Goal: Task Accomplishment & Management: Manage account settings

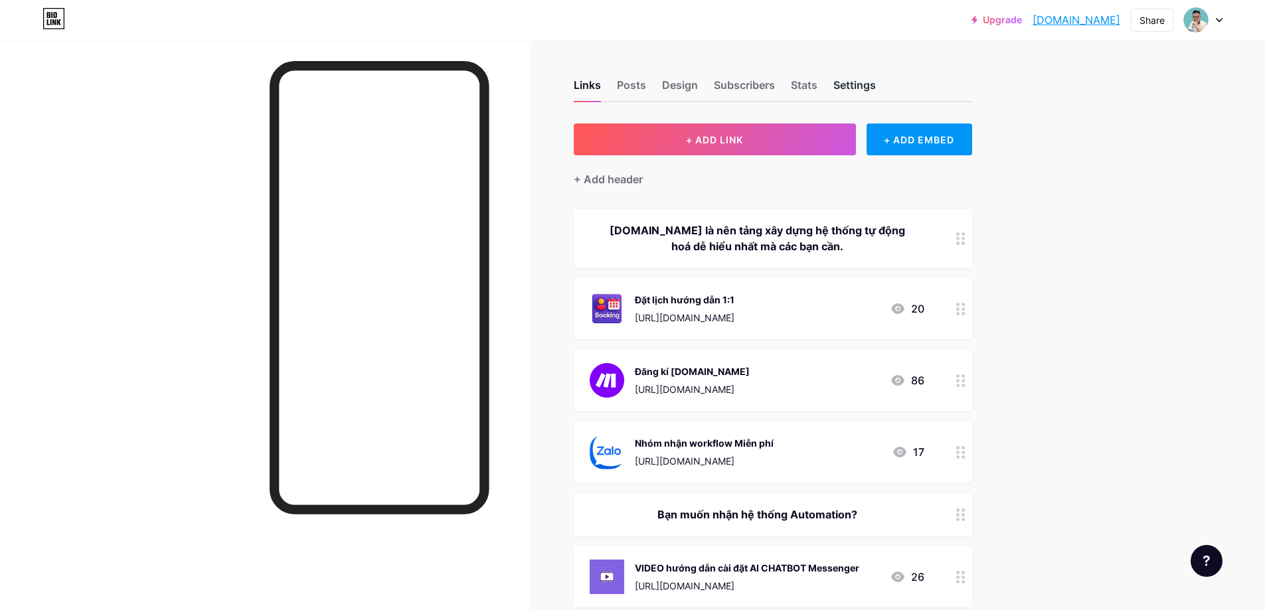
click at [859, 83] on div "Settings" at bounding box center [854, 89] width 43 height 24
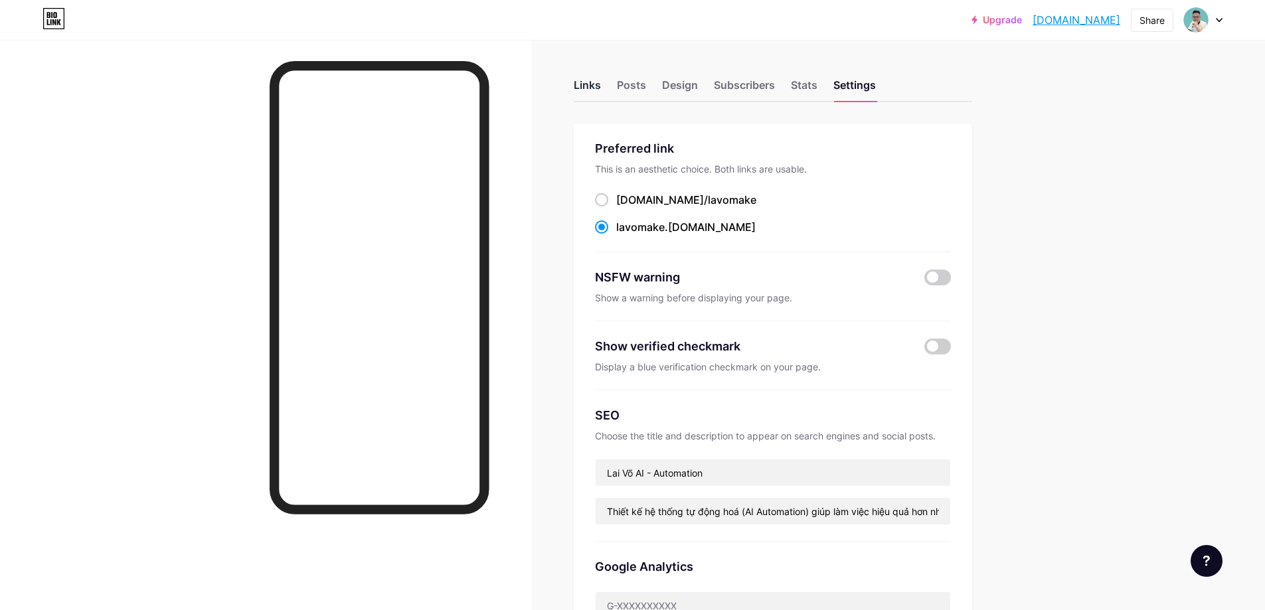
click at [583, 80] on div "Links" at bounding box center [587, 89] width 27 height 24
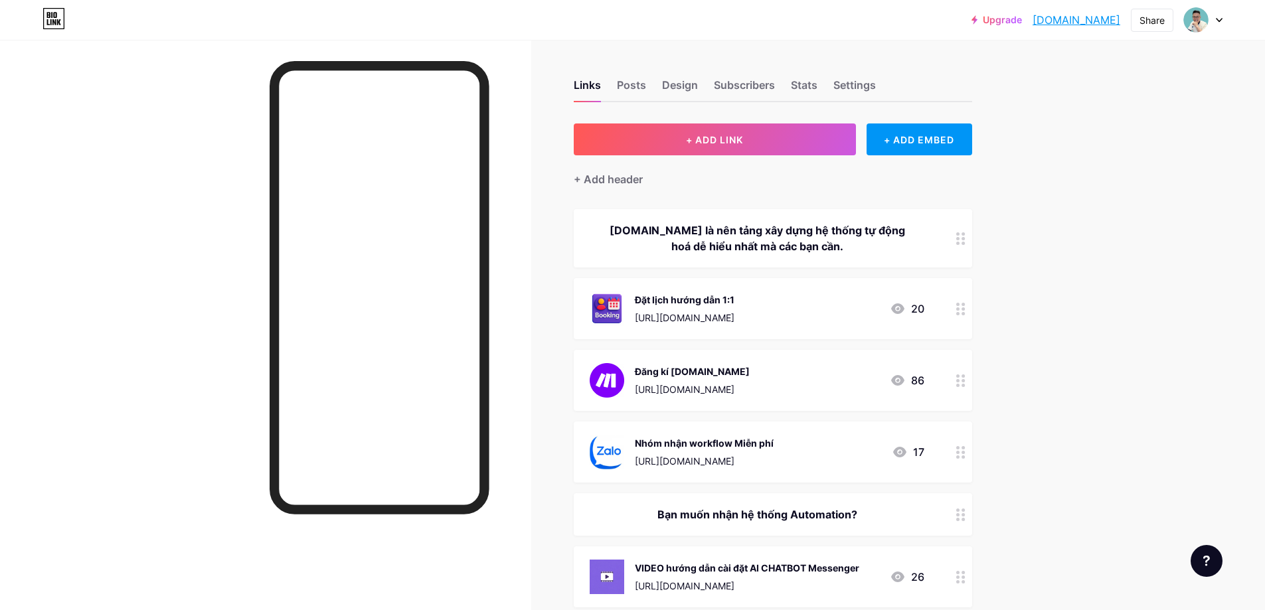
click at [787, 445] on div "Nhóm nhận workflow Miễn phí [URL][DOMAIN_NAME] 17" at bounding box center [757, 452] width 335 height 35
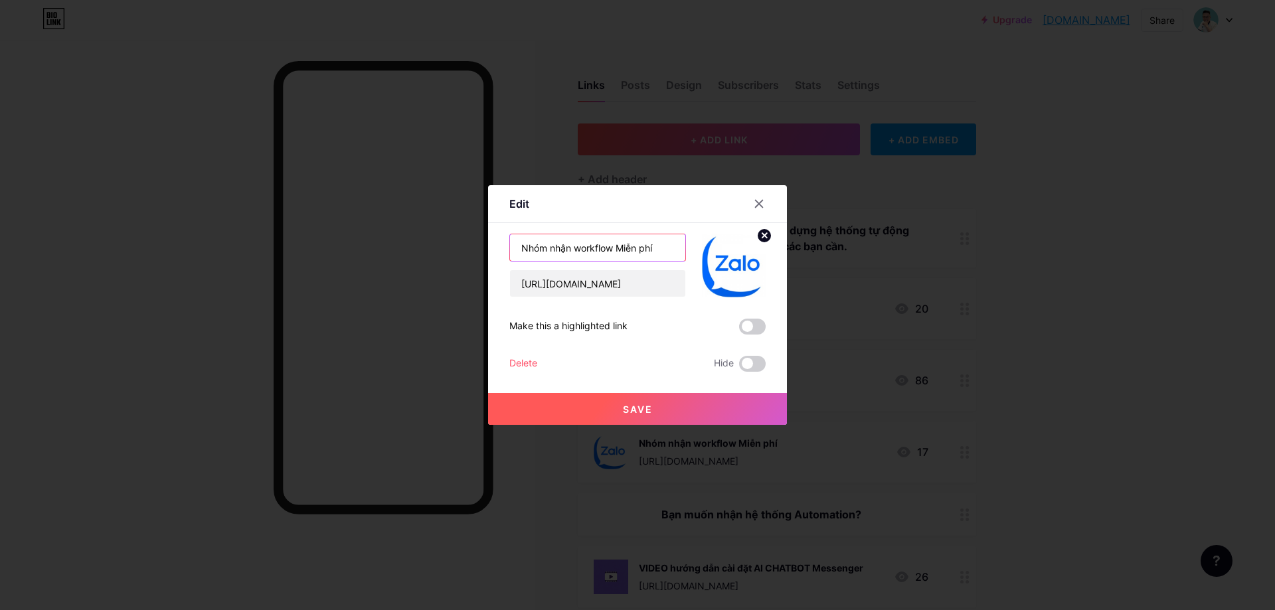
click at [545, 248] on input "Nhóm nhận workflow Miễn phí" at bounding box center [597, 247] width 175 height 27
drag, startPoint x: 570, startPoint y: 249, endPoint x: 570, endPoint y: 257, distance: 8.0
click at [570, 250] on input "Group nhận workflow Miễn phí" at bounding box center [597, 247] width 175 height 27
type input "Group workflow Miễn phí"
click at [620, 411] on button "Save" at bounding box center [637, 409] width 299 height 32
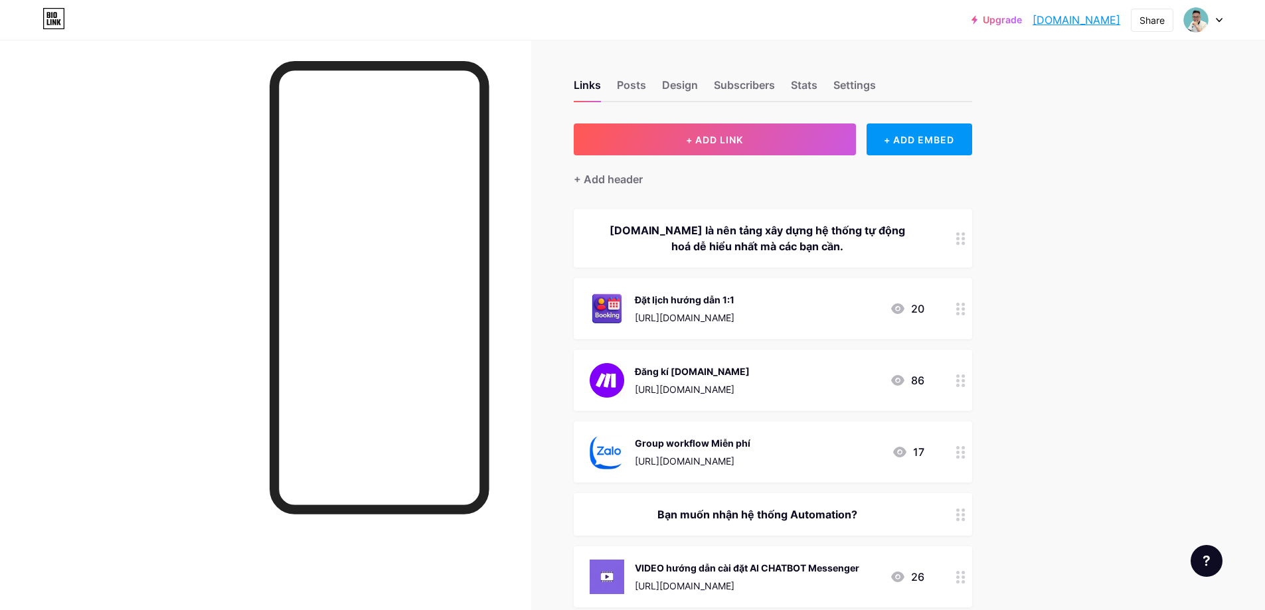
click at [853, 454] on div "Group workflow Miễn phí [URL][DOMAIN_NAME] 17" at bounding box center [757, 452] width 335 height 35
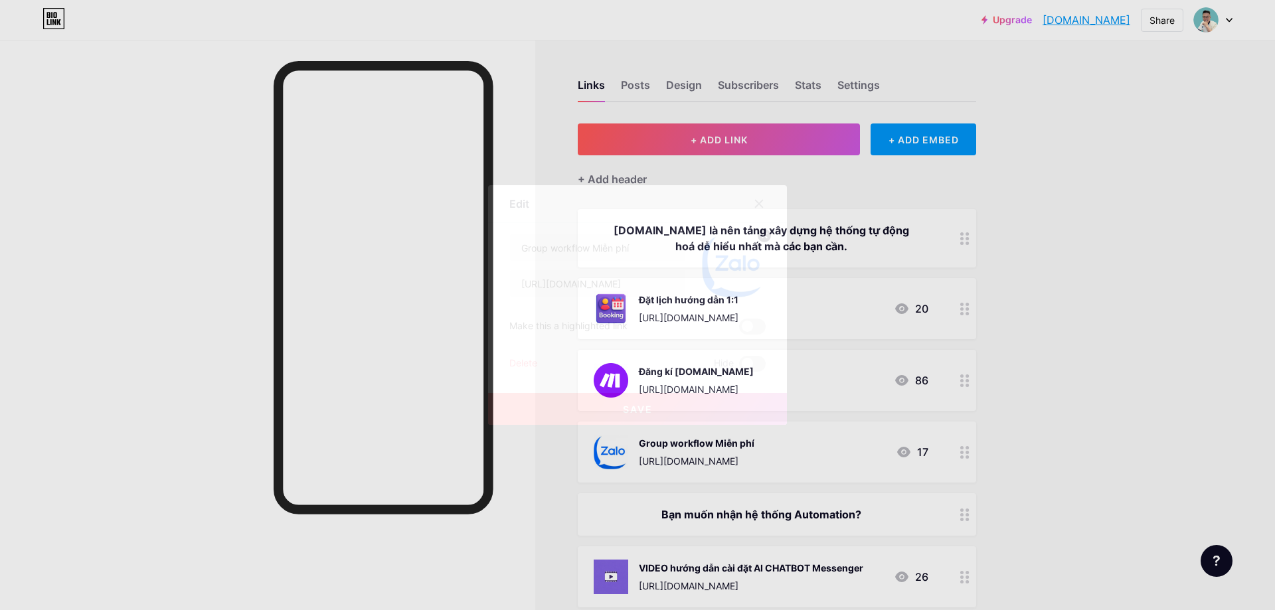
click at [523, 361] on div "Delete" at bounding box center [523, 364] width 28 height 16
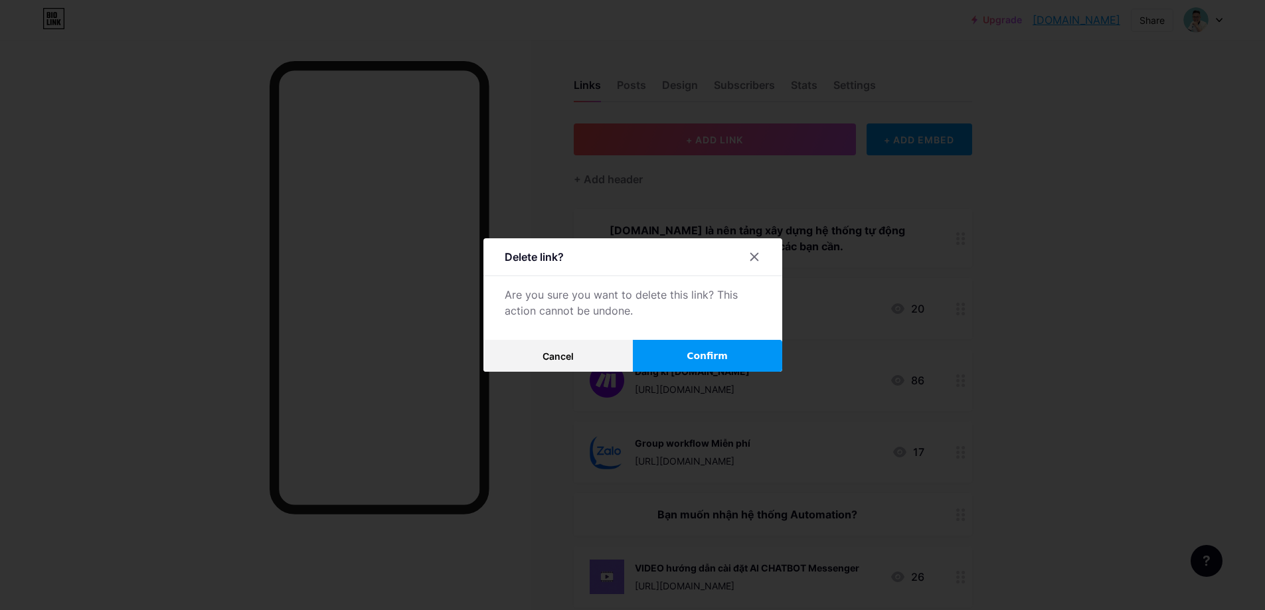
click at [724, 357] on span "Confirm" at bounding box center [707, 356] width 41 height 14
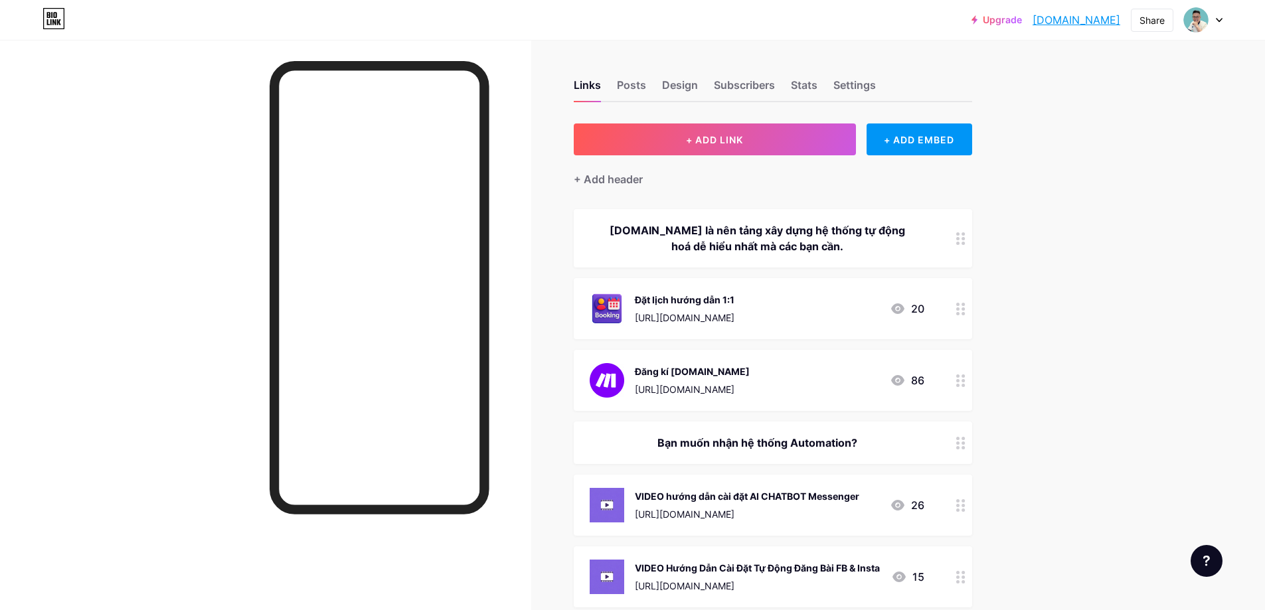
click at [712, 371] on div "Đăng kí [DOMAIN_NAME]" at bounding box center [692, 372] width 115 height 14
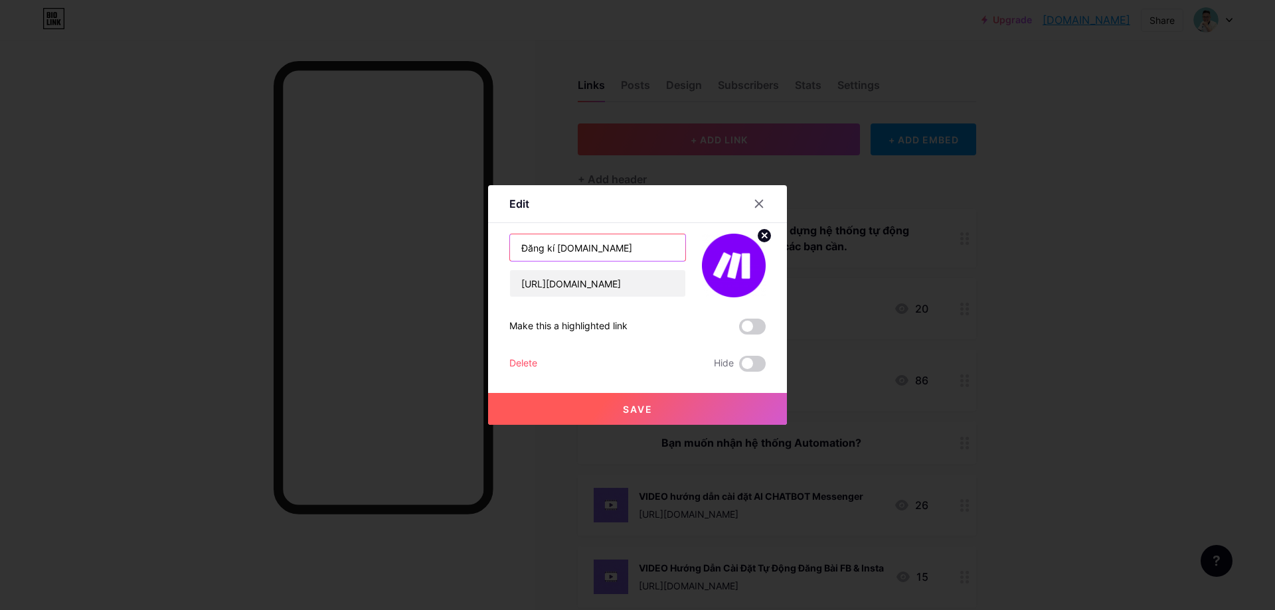
click at [615, 249] on input "Đăng kí [DOMAIN_NAME]" at bounding box center [597, 247] width 175 height 27
click at [667, 248] on input "Đăng kí [DOMAIN_NAME] (Free 30 ngayf" at bounding box center [597, 247] width 175 height 27
type input "Đăng kí [DOMAIN_NAME] (Free 30 ngày Pro Plan)"
click at [623, 405] on span "Save" at bounding box center [638, 409] width 30 height 11
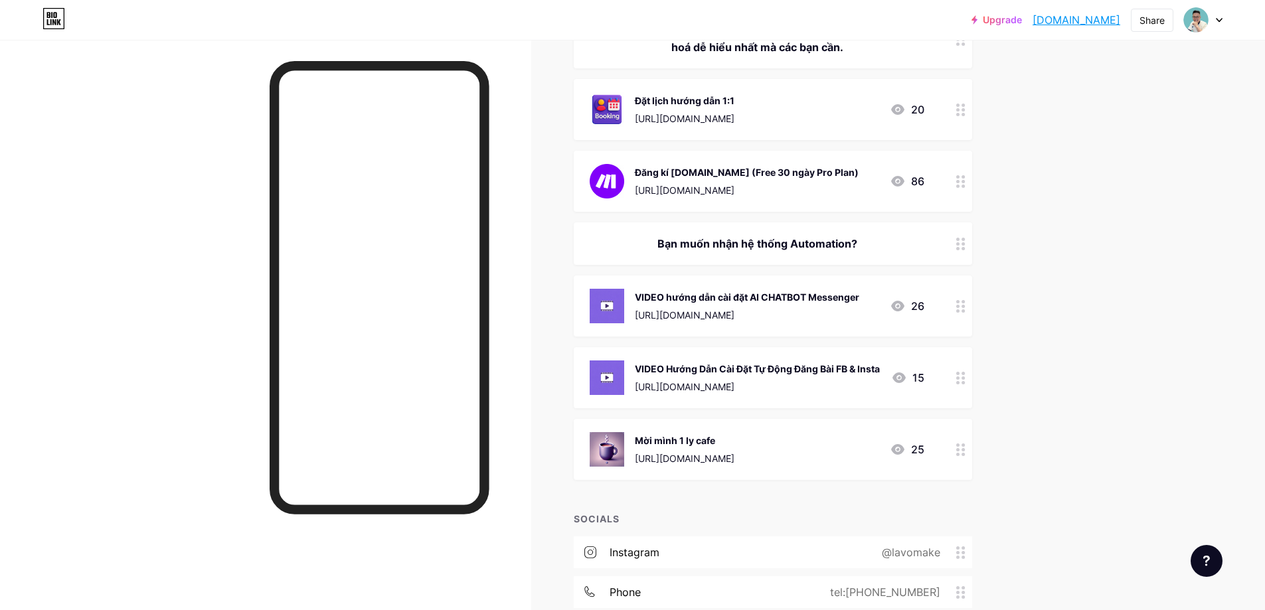
scroll to position [266, 0]
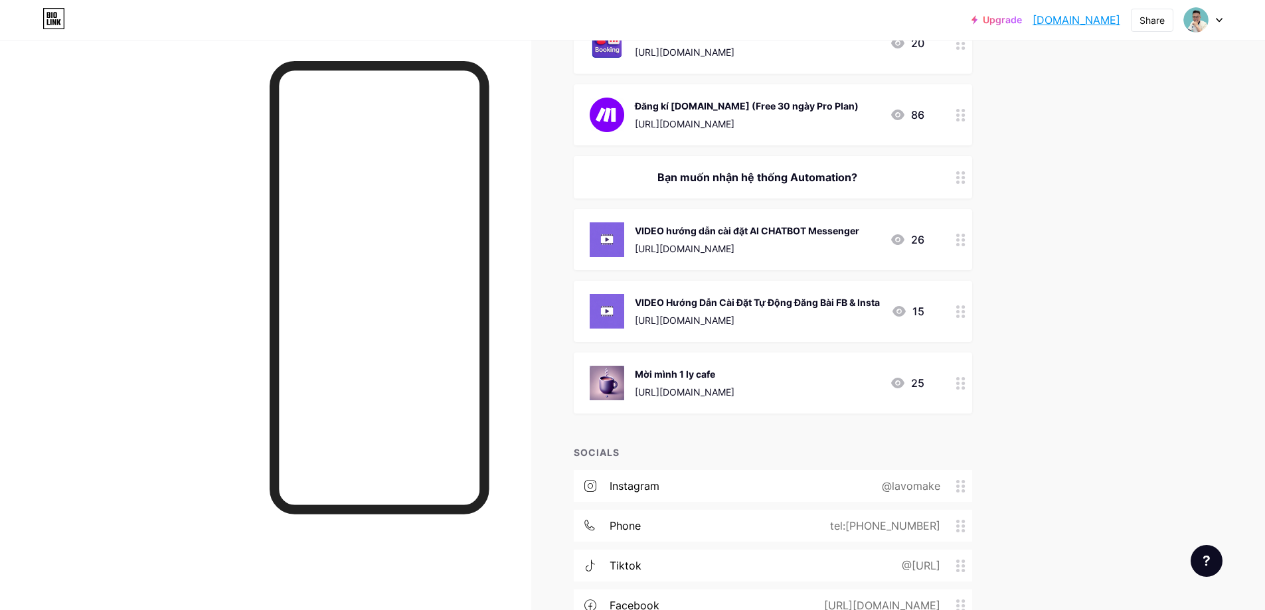
click at [798, 230] on div "VIDEO hướng dẫn cài đặt AI CHATBOT Messenger" at bounding box center [747, 231] width 224 height 14
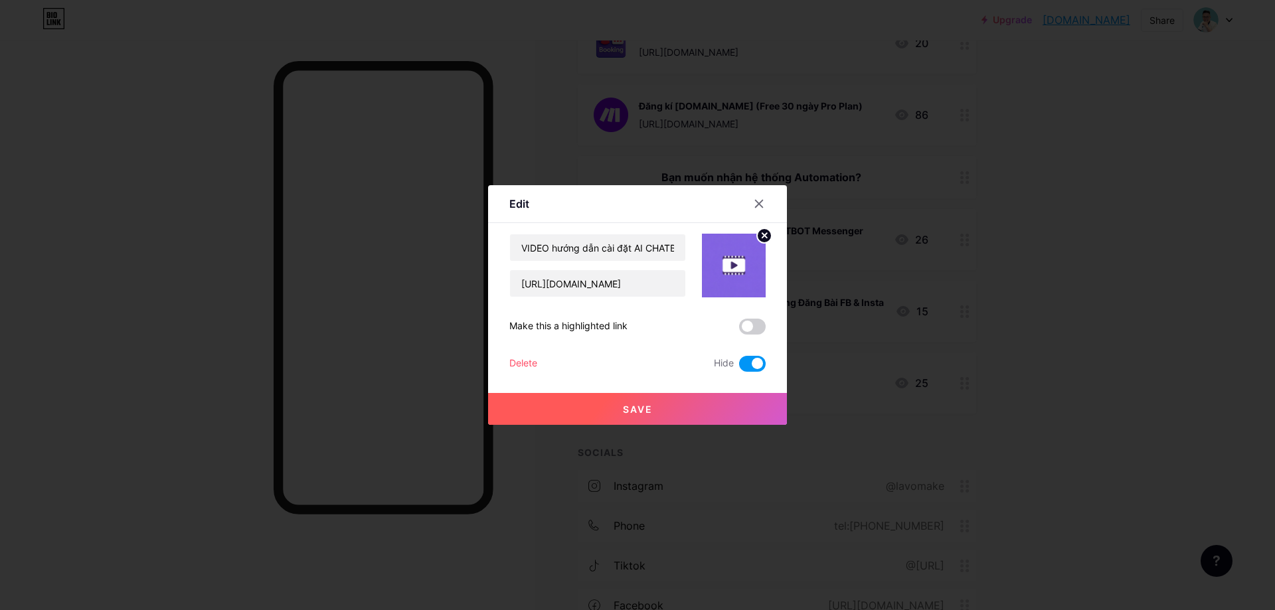
click at [520, 365] on div "Delete" at bounding box center [523, 364] width 28 height 16
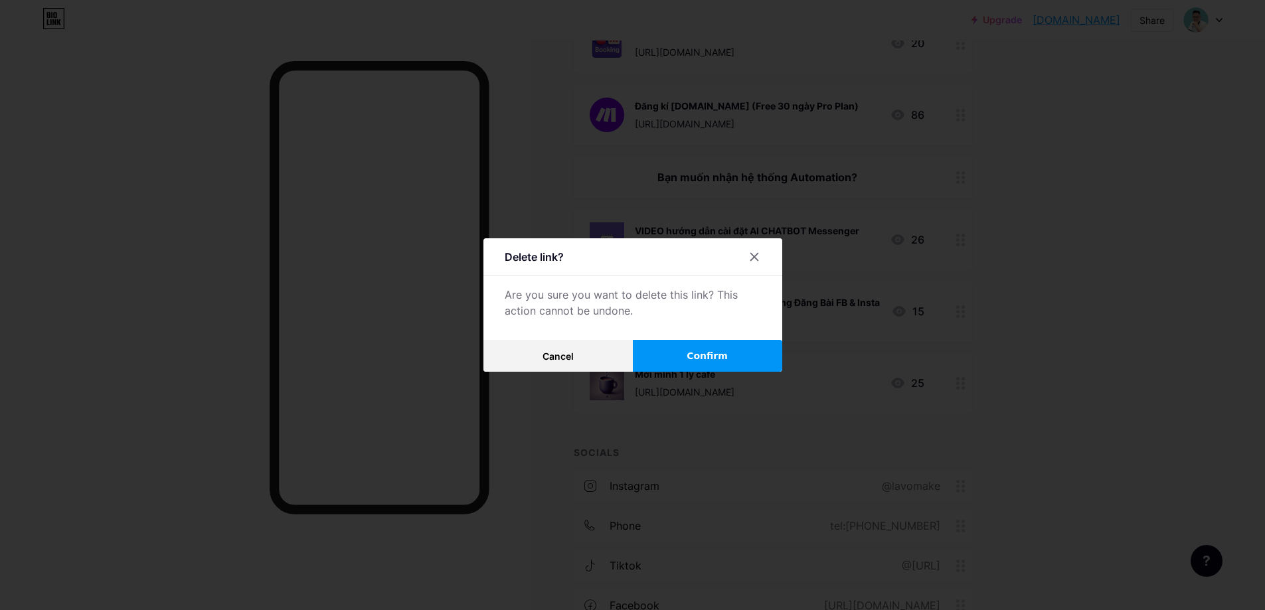
click at [711, 359] on span "Confirm" at bounding box center [707, 356] width 41 height 14
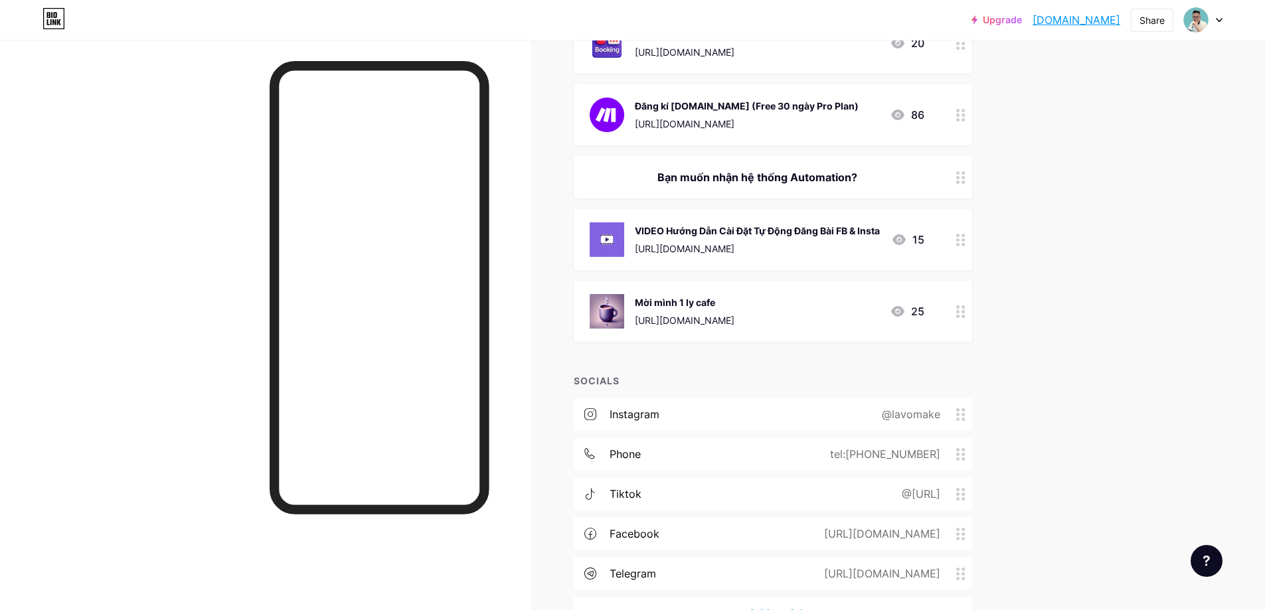
click at [700, 226] on div "VIDEO Hướng Dẫn Cài Đặt Tự Động Đăng Bài FB & Insta" at bounding box center [757, 231] width 245 height 14
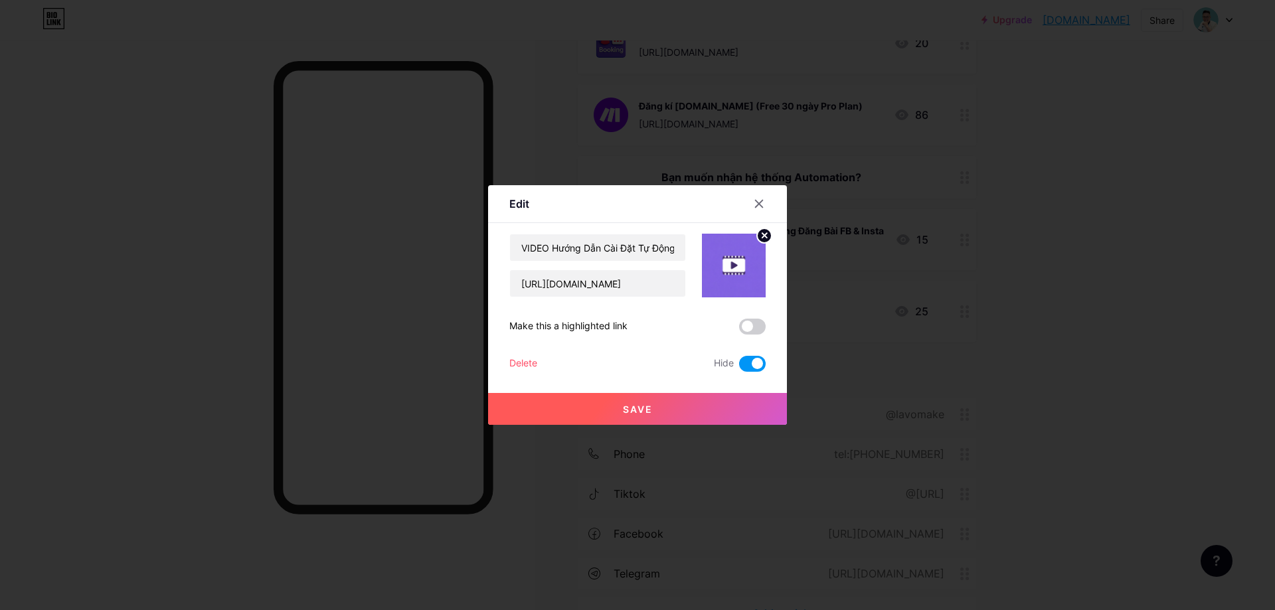
click at [521, 362] on div "Delete" at bounding box center [523, 364] width 28 height 16
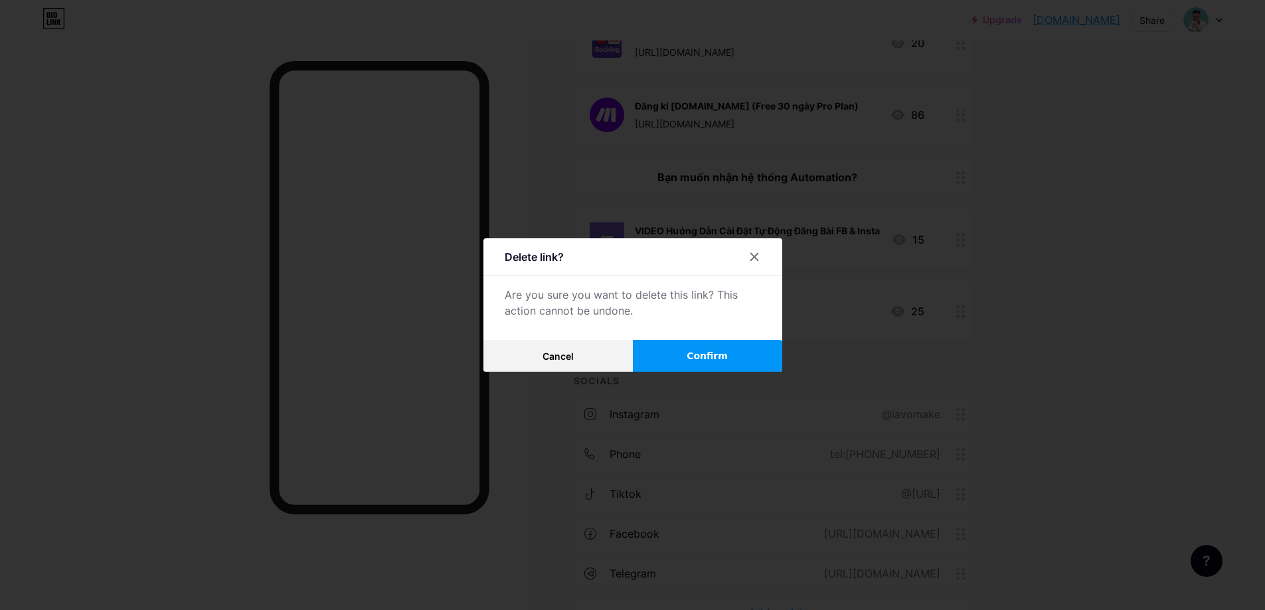
click at [693, 357] on button "Confirm" at bounding box center [707, 356] width 149 height 32
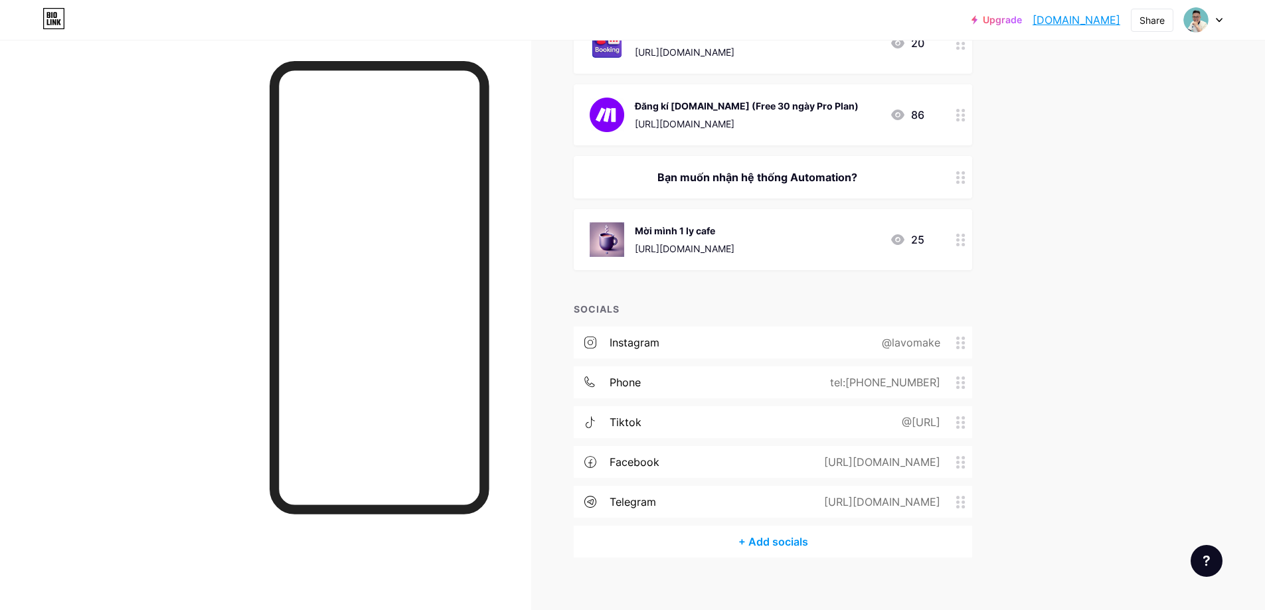
click at [684, 230] on div "Mời mình 1 ly cafe" at bounding box center [685, 231] width 100 height 14
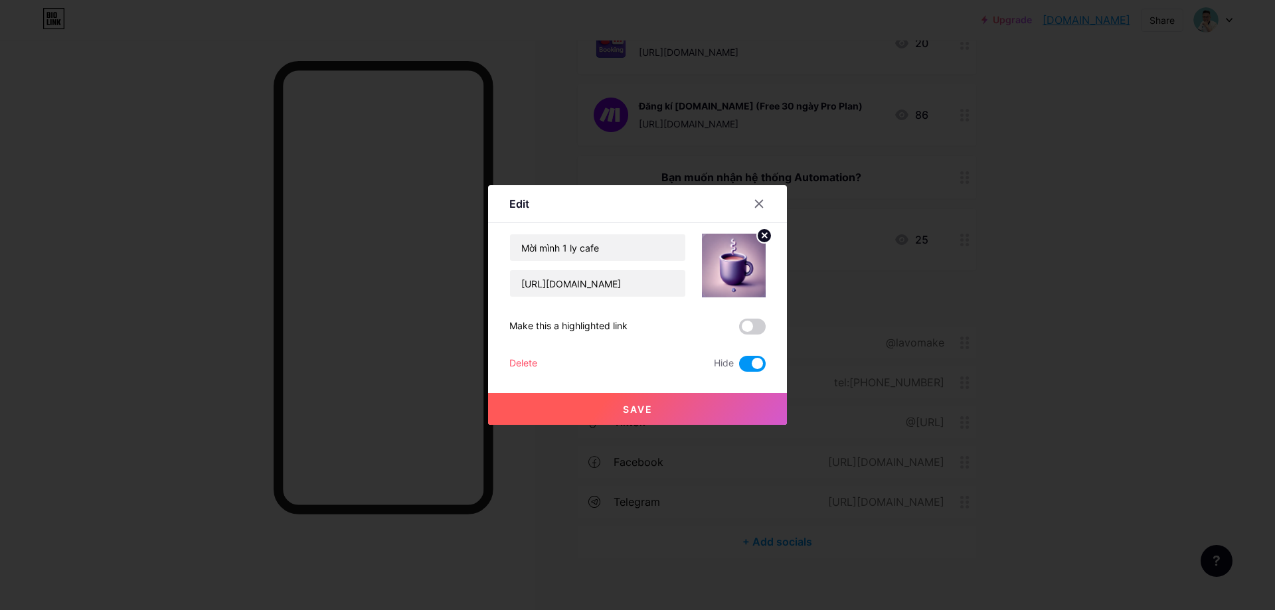
click at [522, 362] on div "Delete" at bounding box center [523, 364] width 28 height 16
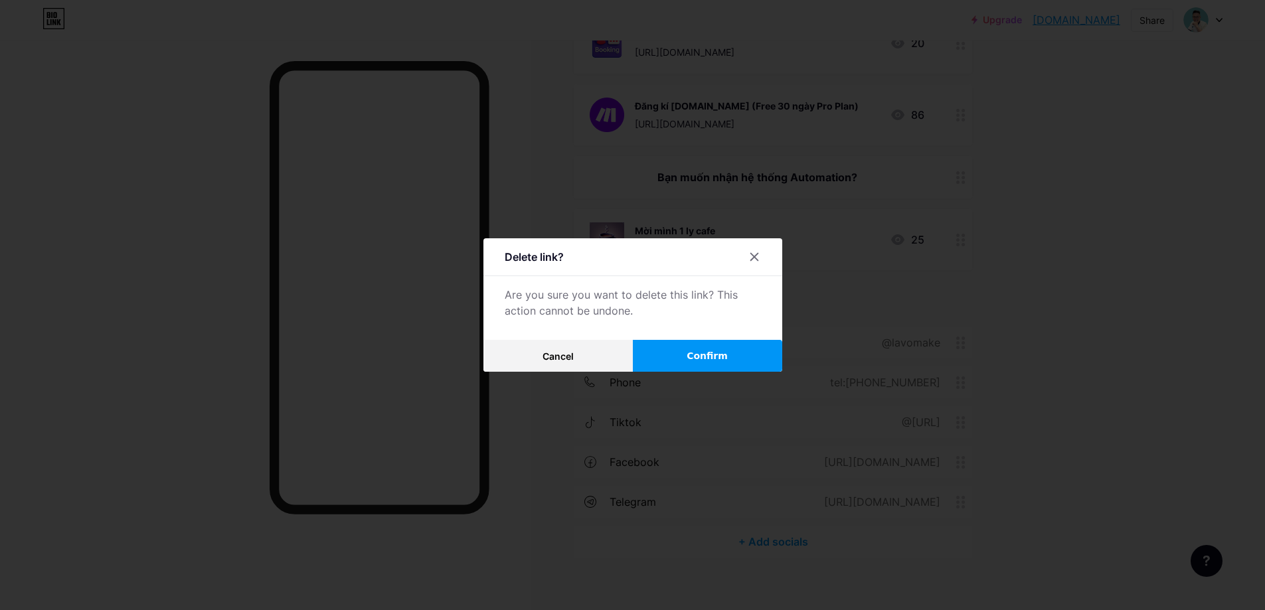
click at [723, 357] on span "Confirm" at bounding box center [707, 356] width 41 height 14
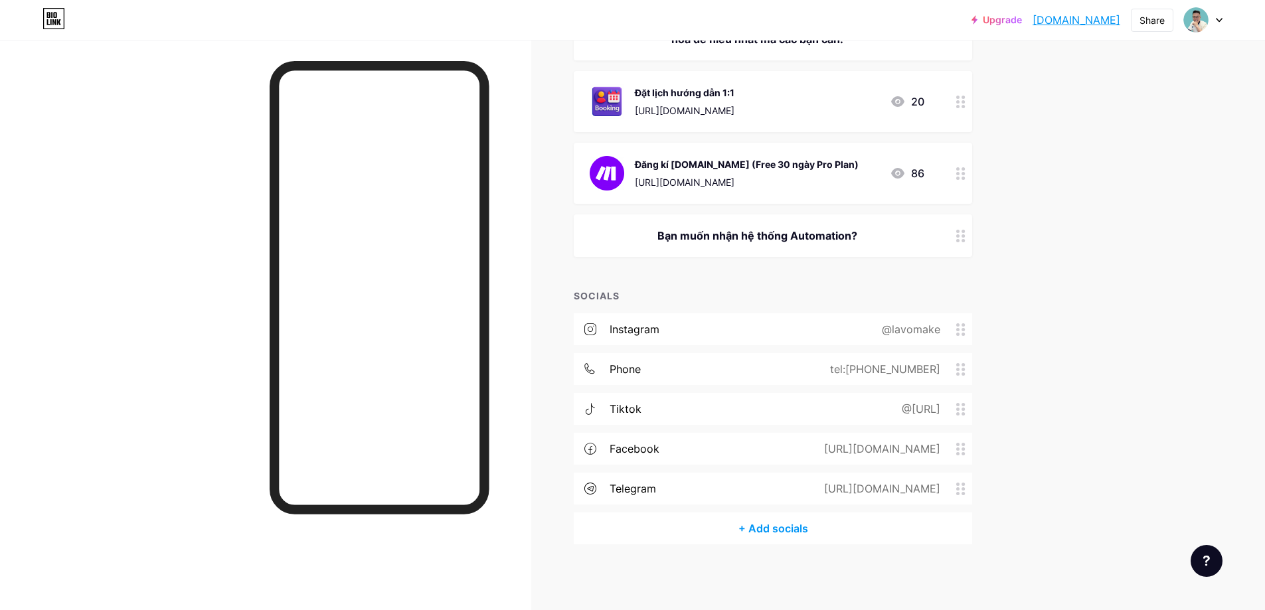
scroll to position [0, 0]
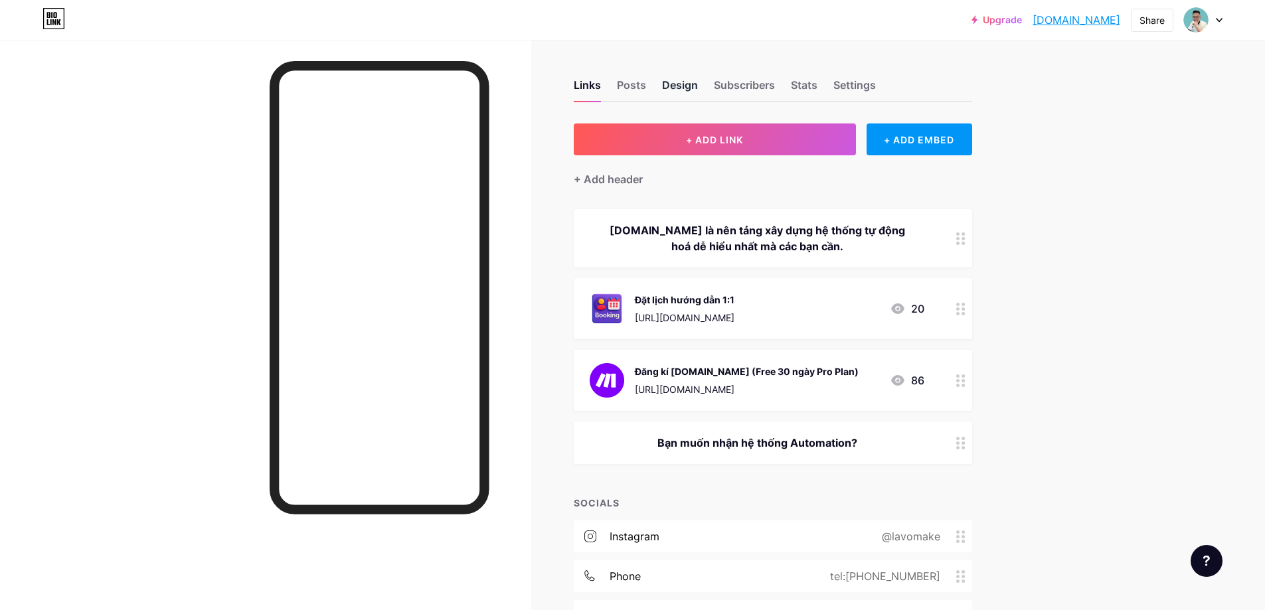
click at [682, 86] on div "Design" at bounding box center [680, 89] width 36 height 24
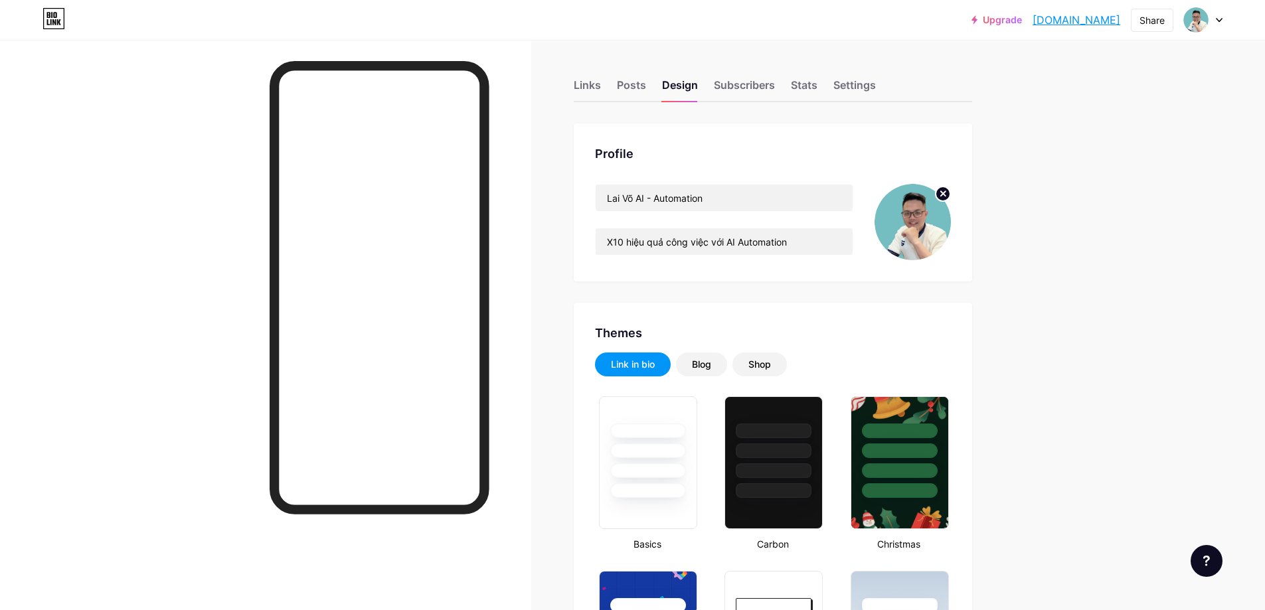
type input "#ffffff"
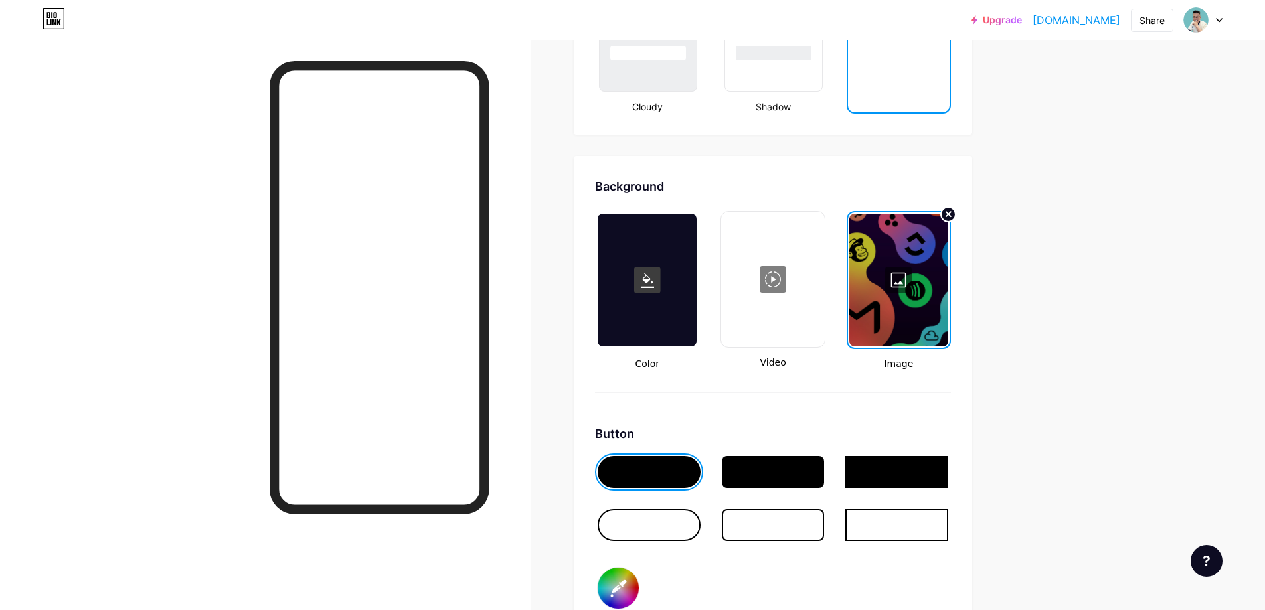
scroll to position [1594, 0]
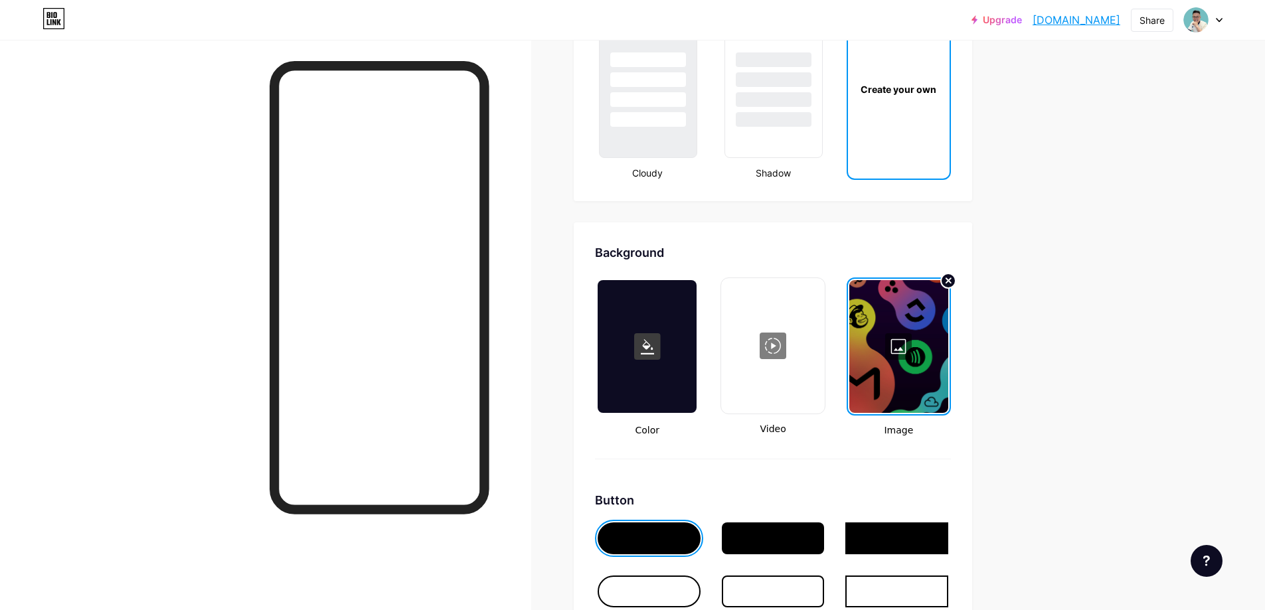
click at [902, 345] on div at bounding box center [898, 346] width 99 height 133
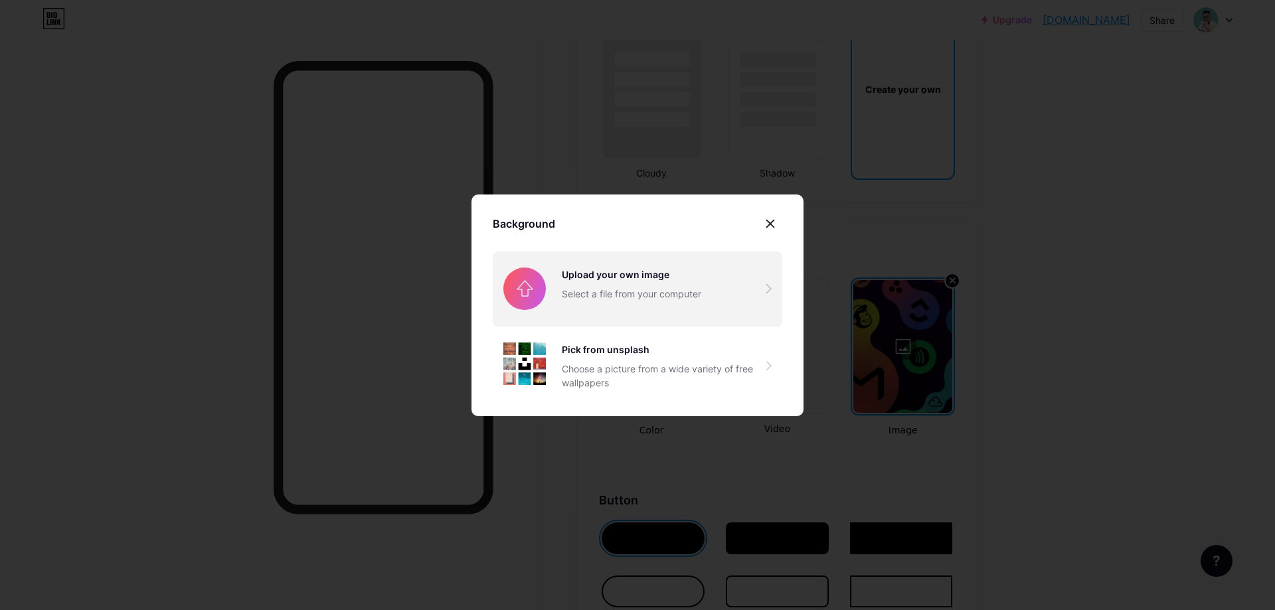
click at [592, 280] on input "file" at bounding box center [638, 289] width 290 height 74
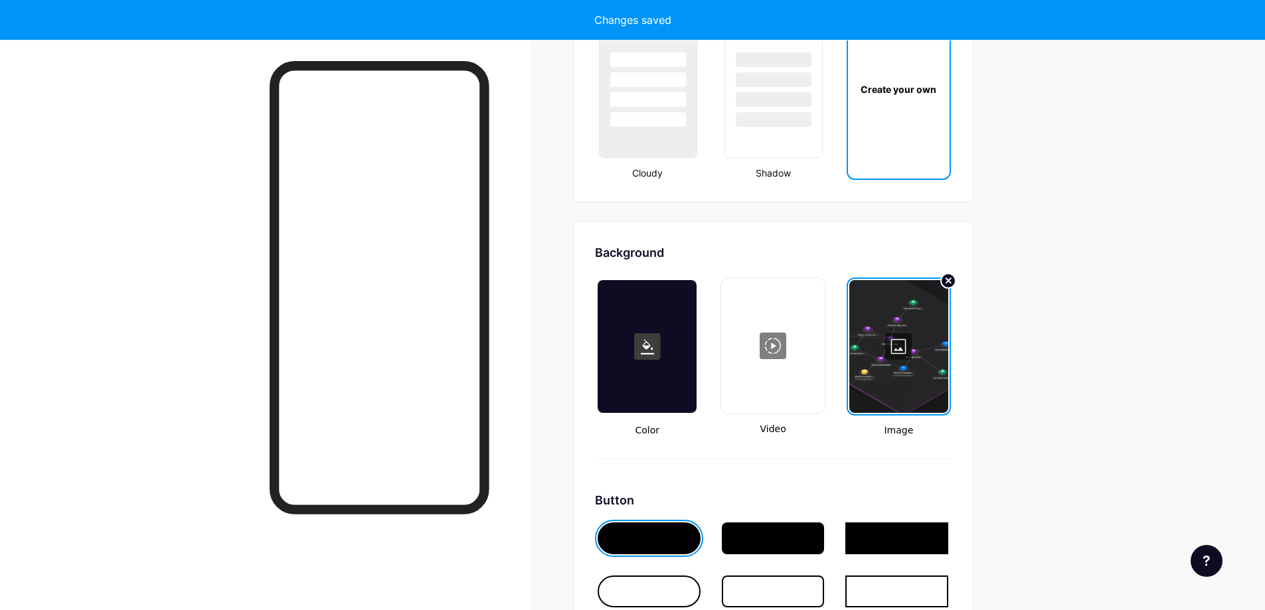
type input "#ffffff"
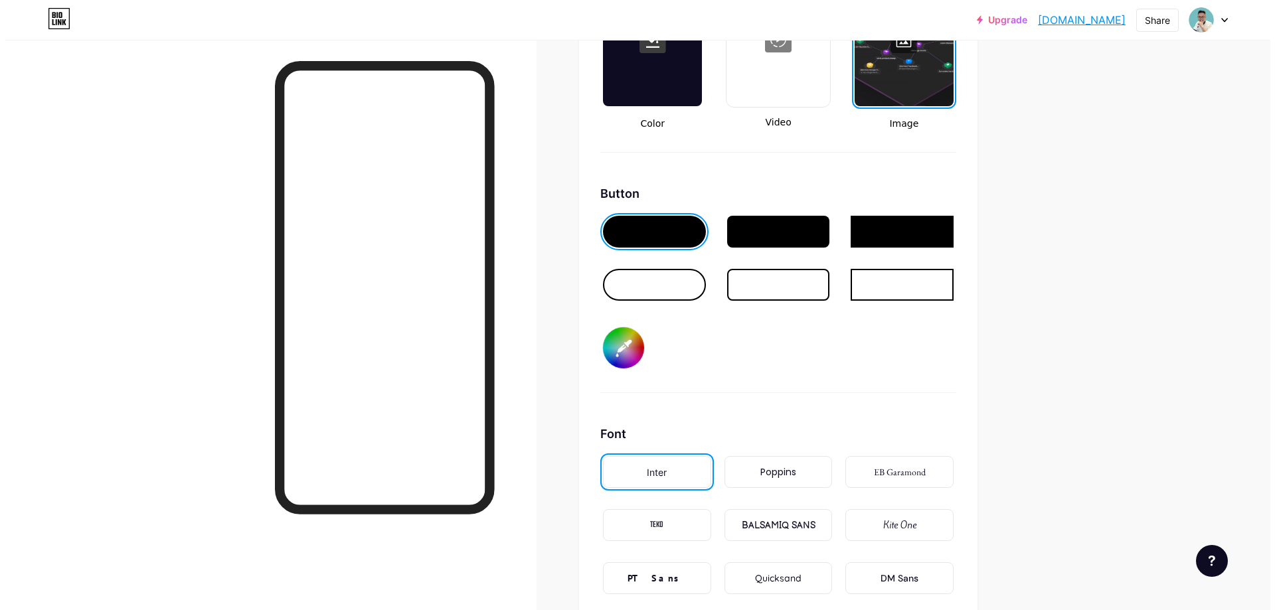
scroll to position [1701, 0]
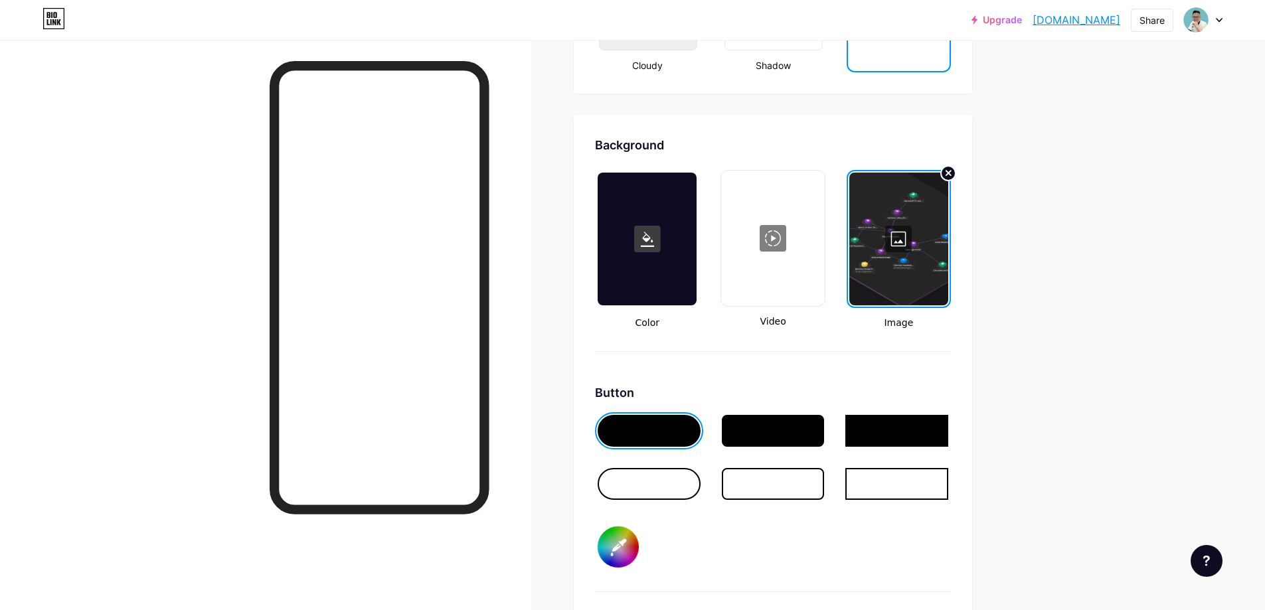
click at [905, 244] on div at bounding box center [898, 239] width 99 height 133
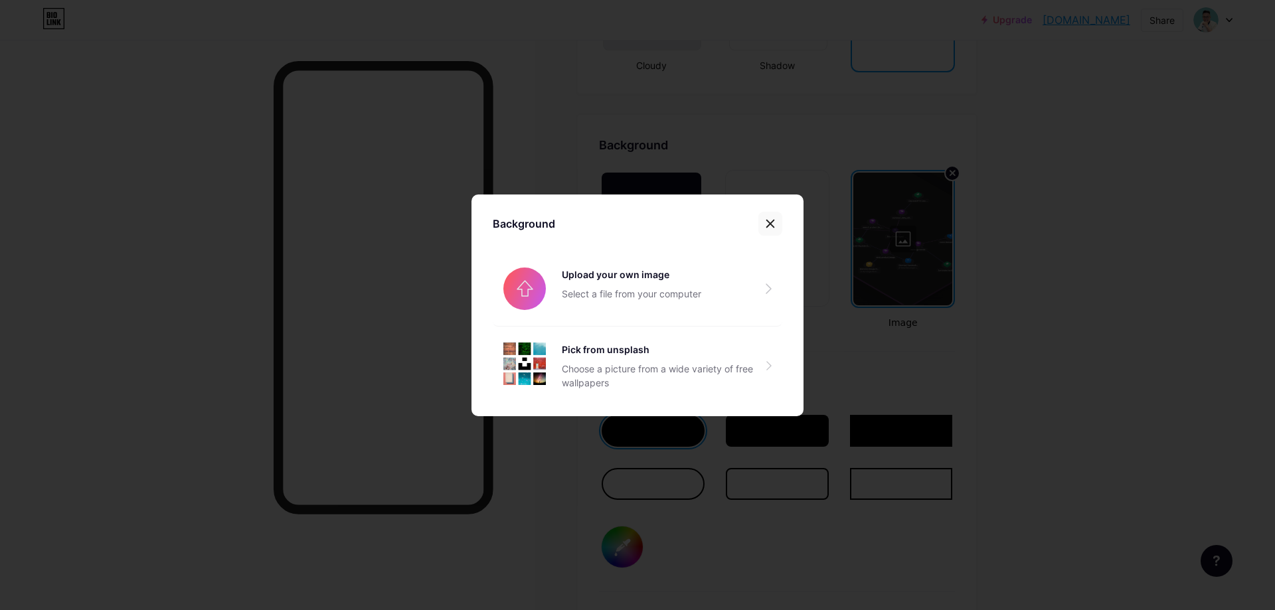
click at [772, 225] on icon at bounding box center [770, 223] width 7 height 7
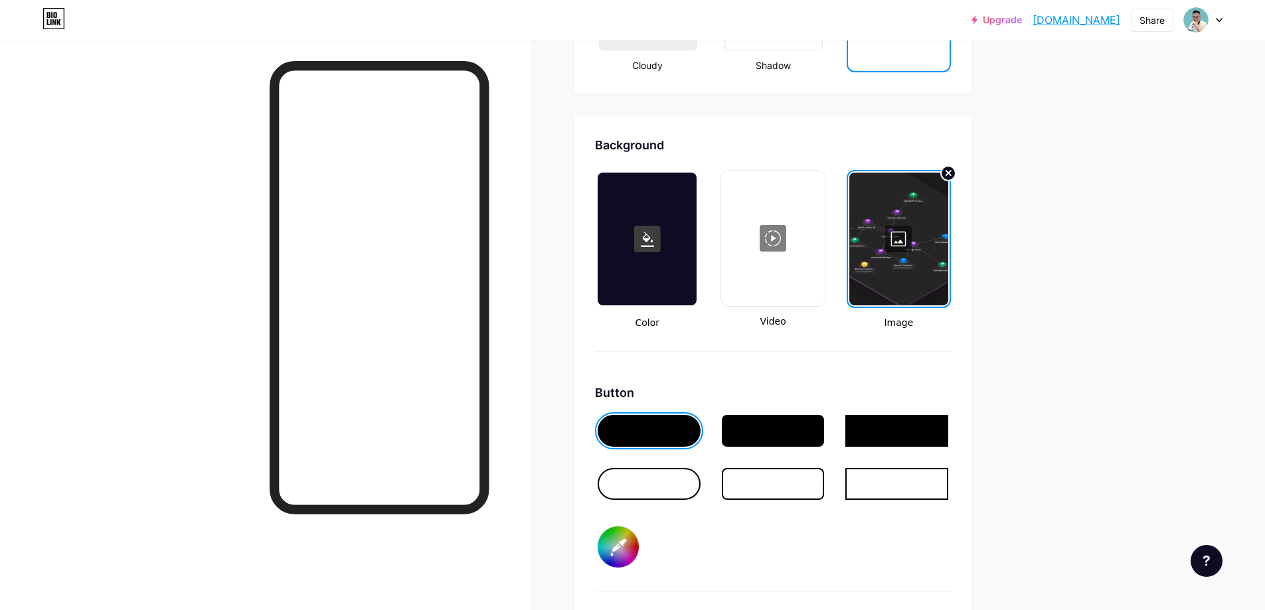
click at [919, 248] on div at bounding box center [898, 239] width 99 height 133
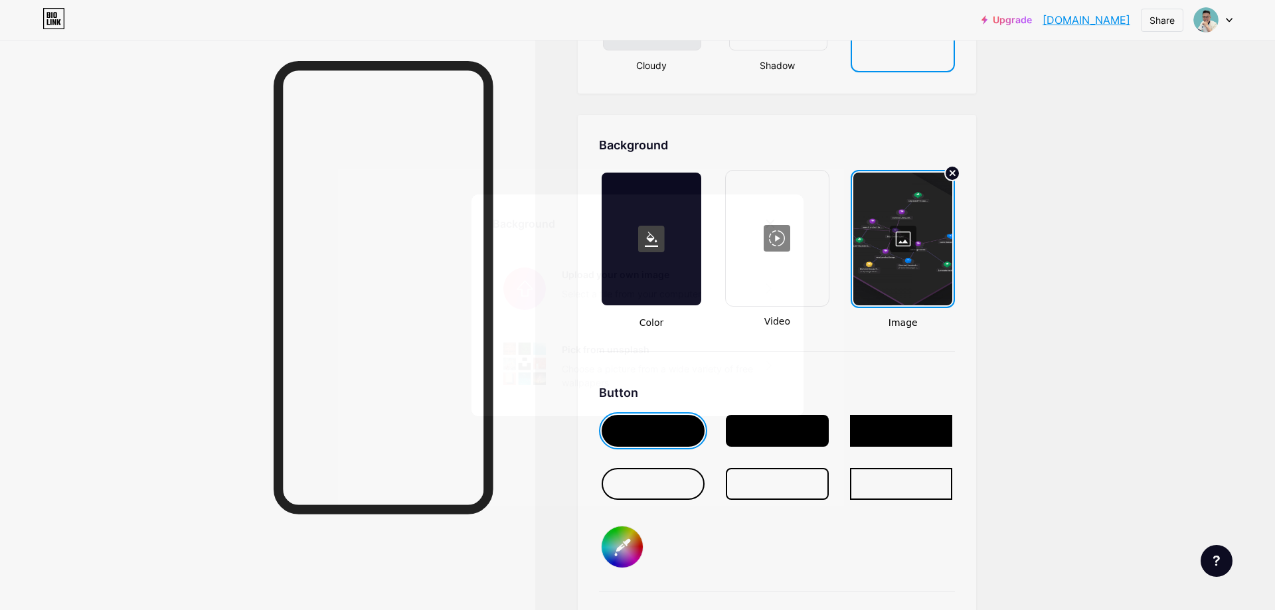
click at [626, 347] on div "Pick from unsplash" at bounding box center [664, 350] width 205 height 14
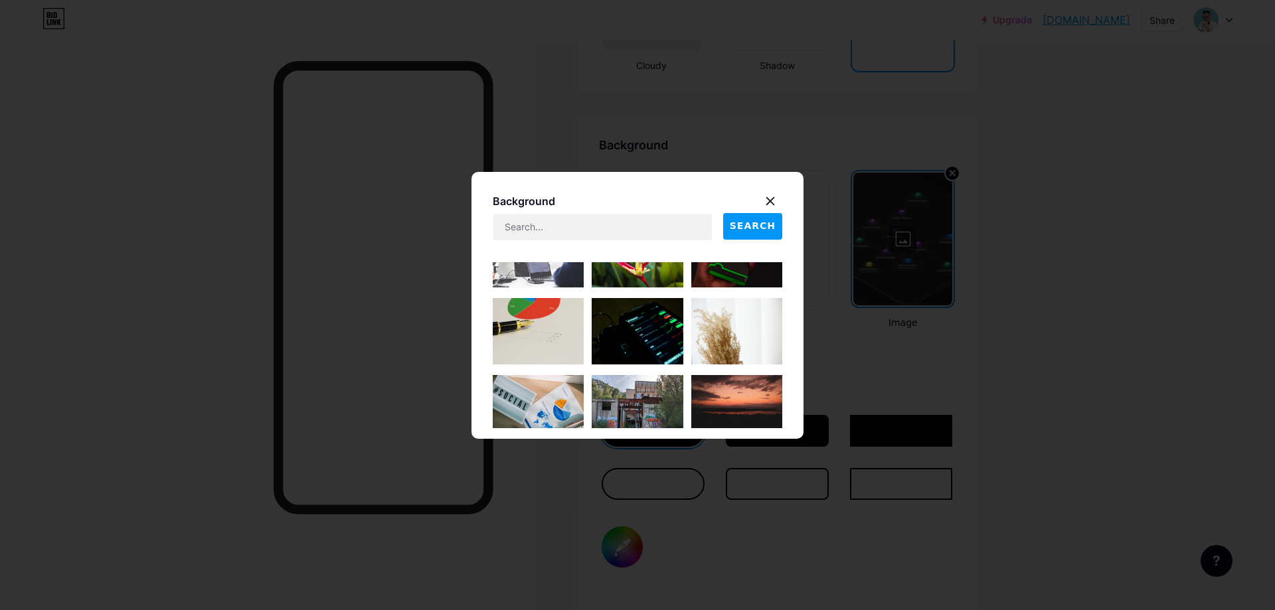
scroll to position [2033, 0]
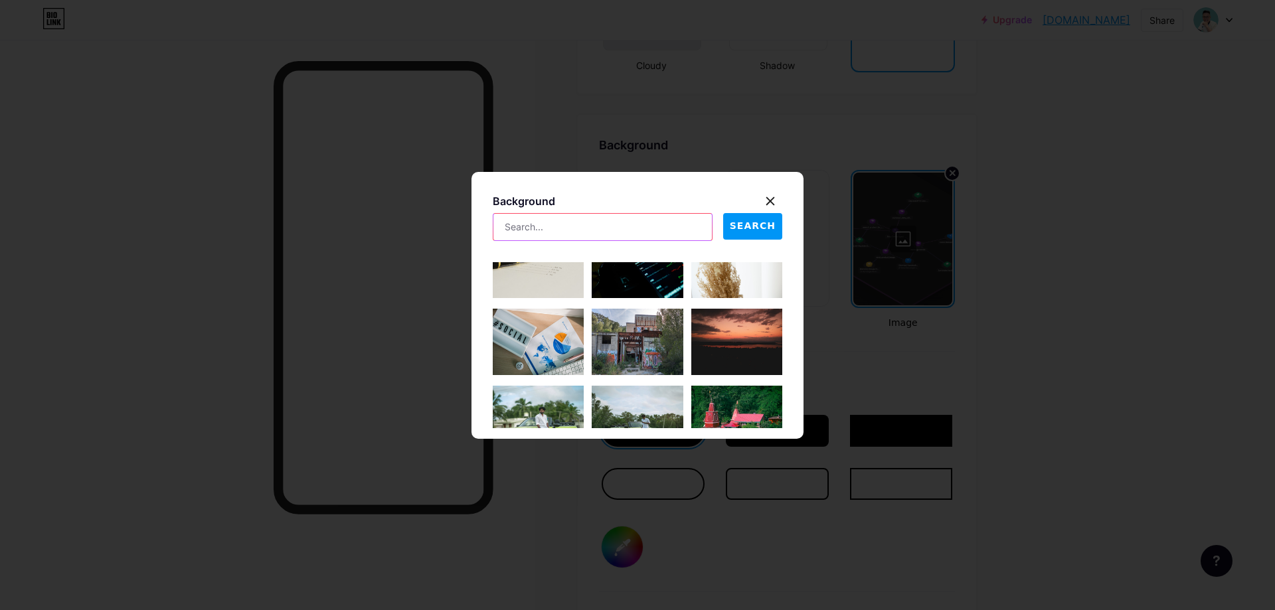
click at [578, 225] on input "text" at bounding box center [602, 227] width 218 height 27
type input "automation"
click at [768, 228] on span "SEARCH" at bounding box center [753, 226] width 46 height 14
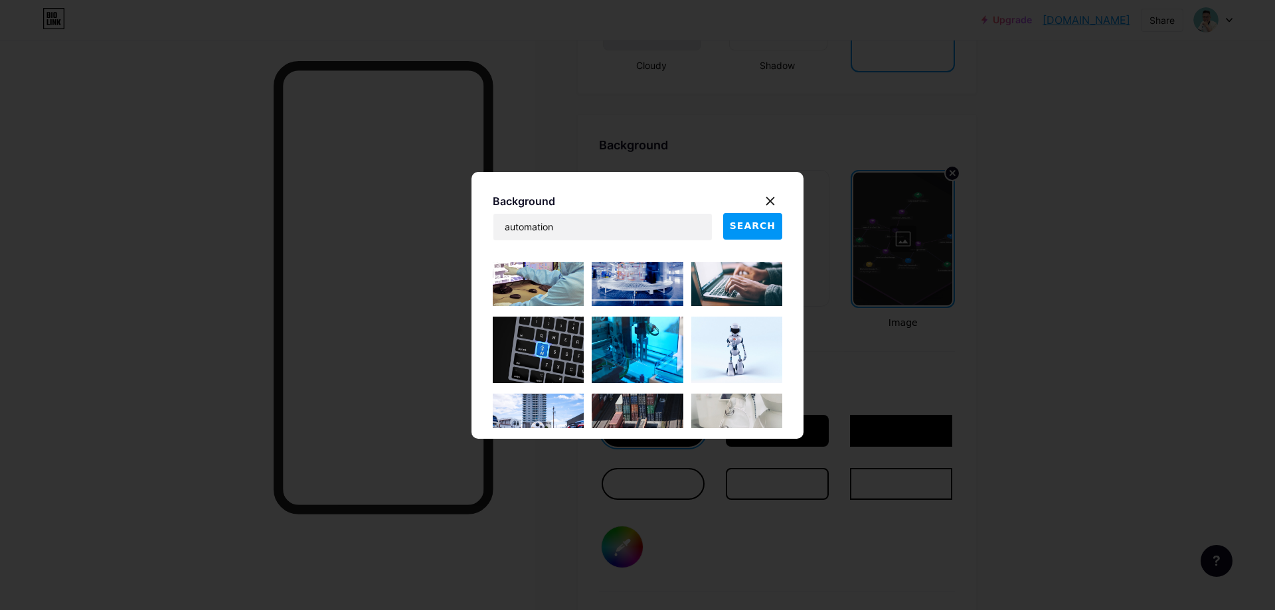
scroll to position [2764, 0]
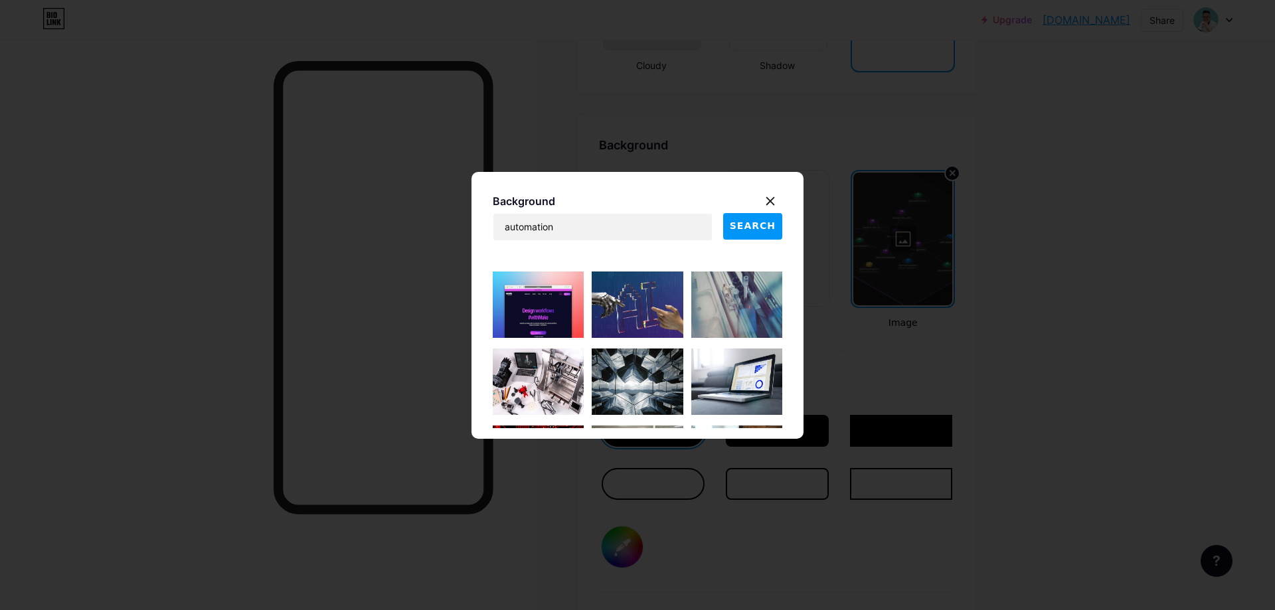
click at [533, 302] on img at bounding box center [538, 305] width 91 height 66
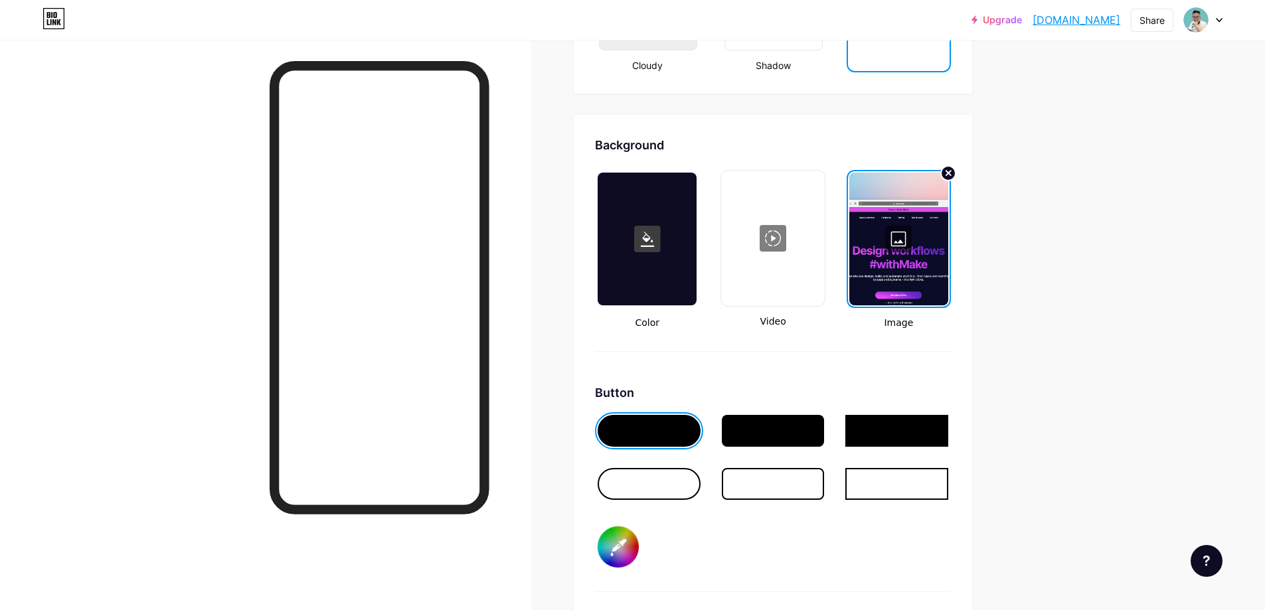
click at [907, 237] on div at bounding box center [898, 239] width 99 height 133
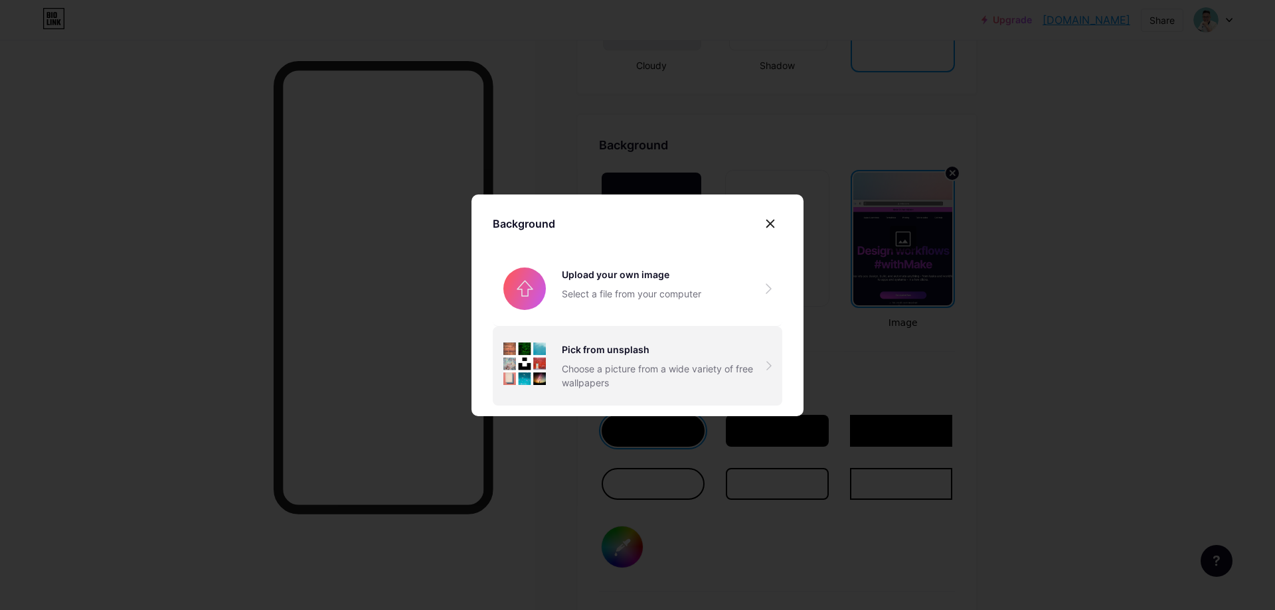
click at [624, 354] on div "Pick from unsplash" at bounding box center [664, 350] width 205 height 14
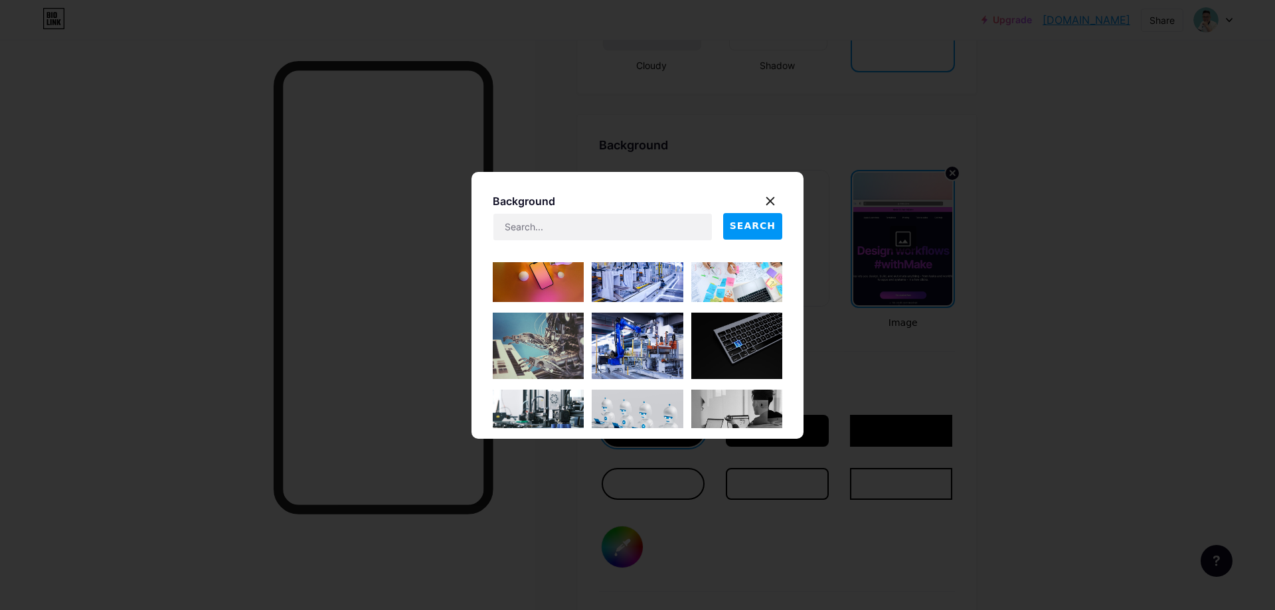
scroll to position [664, 0]
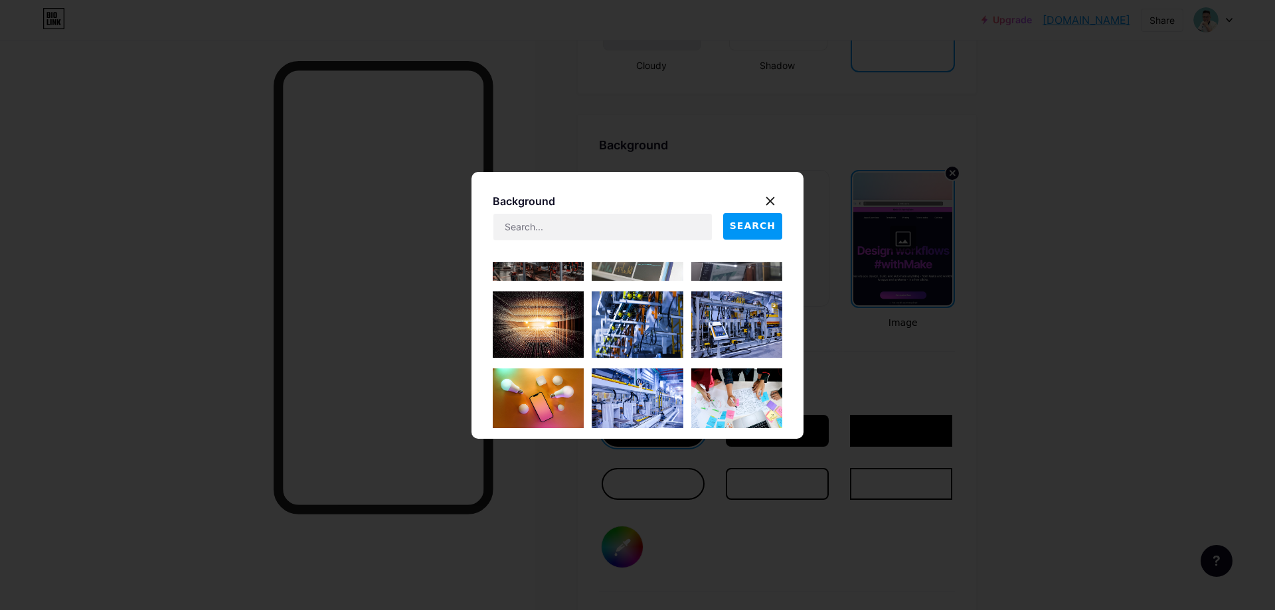
click at [529, 385] on img at bounding box center [538, 402] width 91 height 66
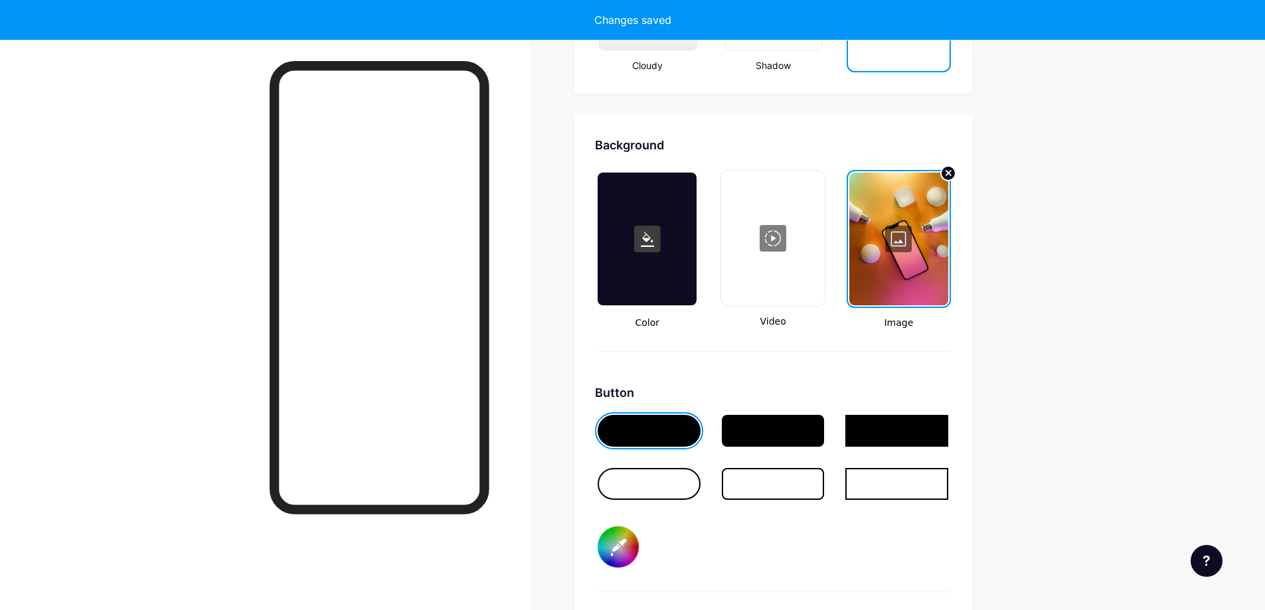
type input "#ffffff"
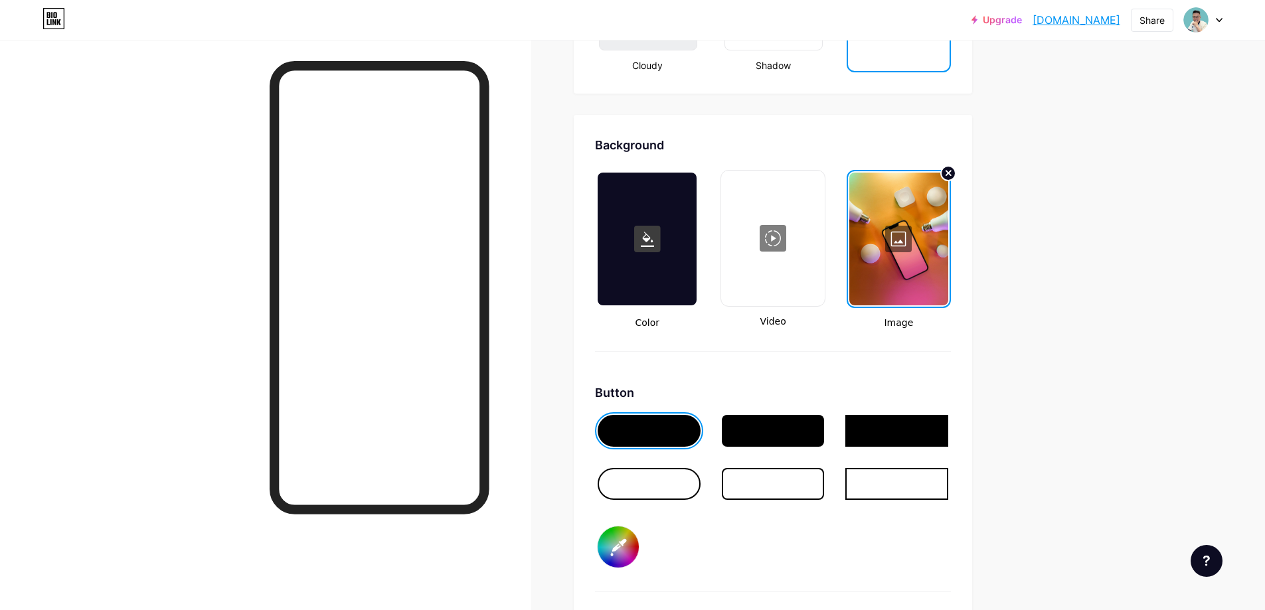
click at [907, 240] on div at bounding box center [898, 239] width 99 height 133
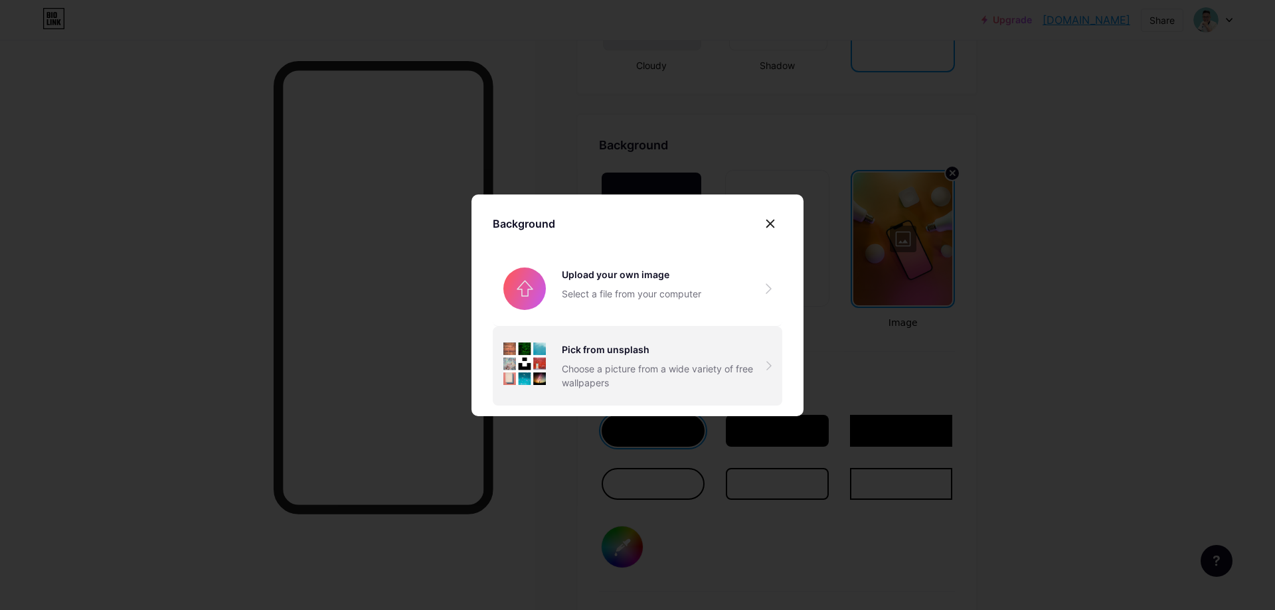
click at [618, 339] on div "Pick from unsplash Choose a picture from a wide variety of free wallpapers" at bounding box center [638, 366] width 290 height 79
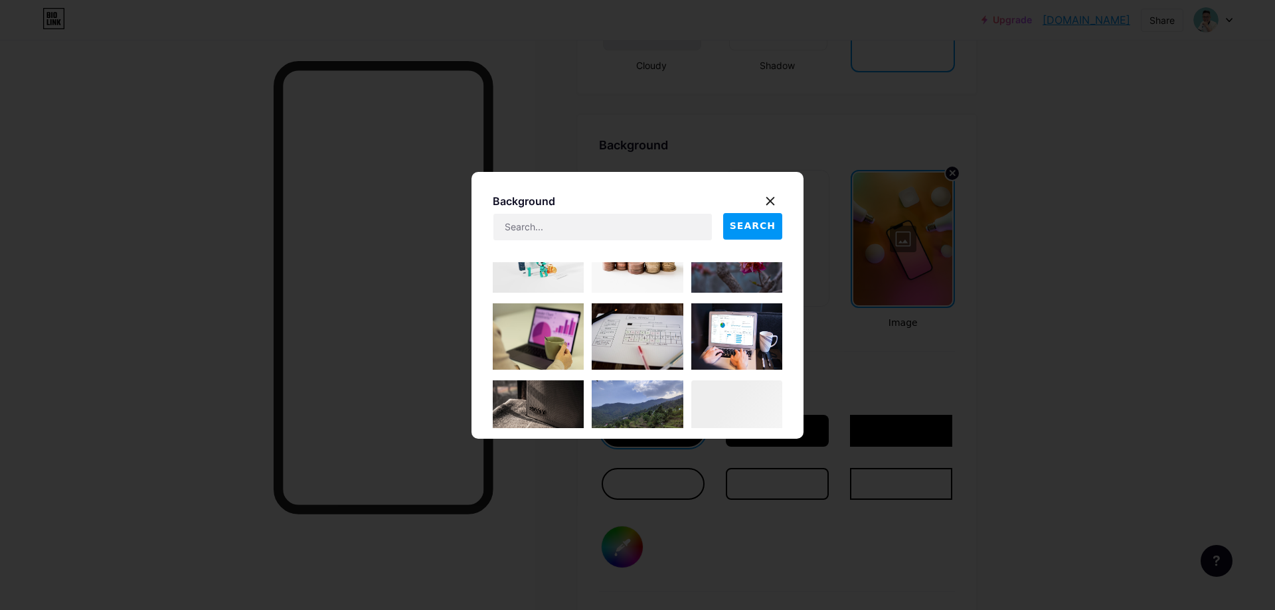
scroll to position [6707, 0]
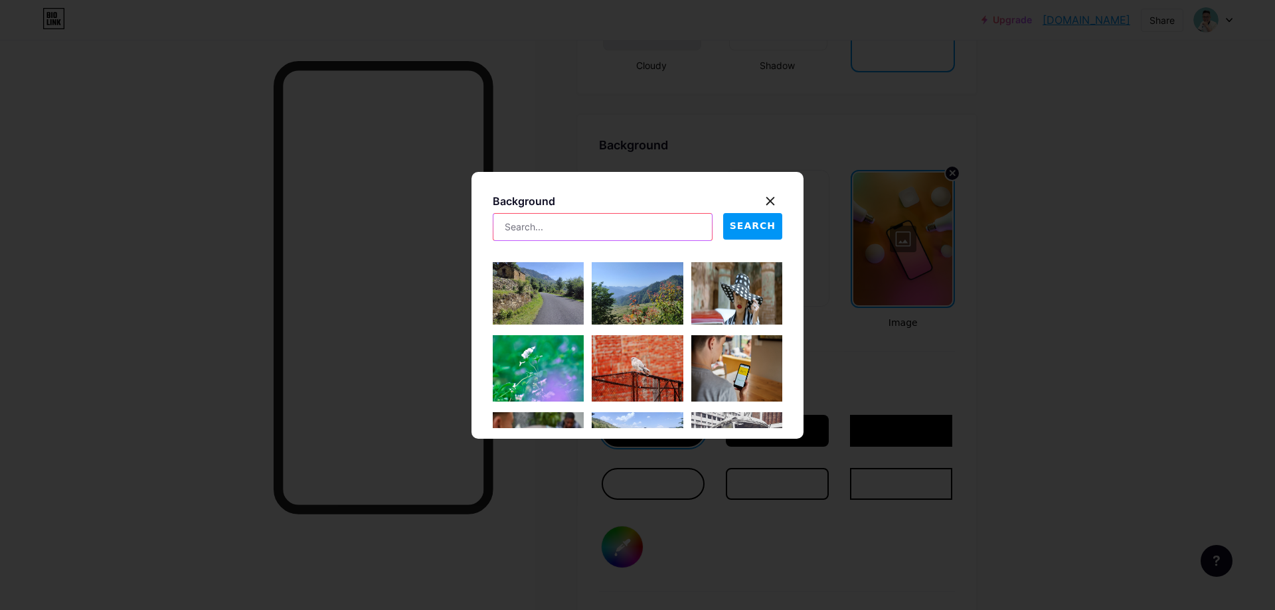
click at [555, 225] on input "text" at bounding box center [602, 227] width 218 height 27
type input "developer"
click at [741, 228] on span "SEARCH" at bounding box center [753, 226] width 46 height 14
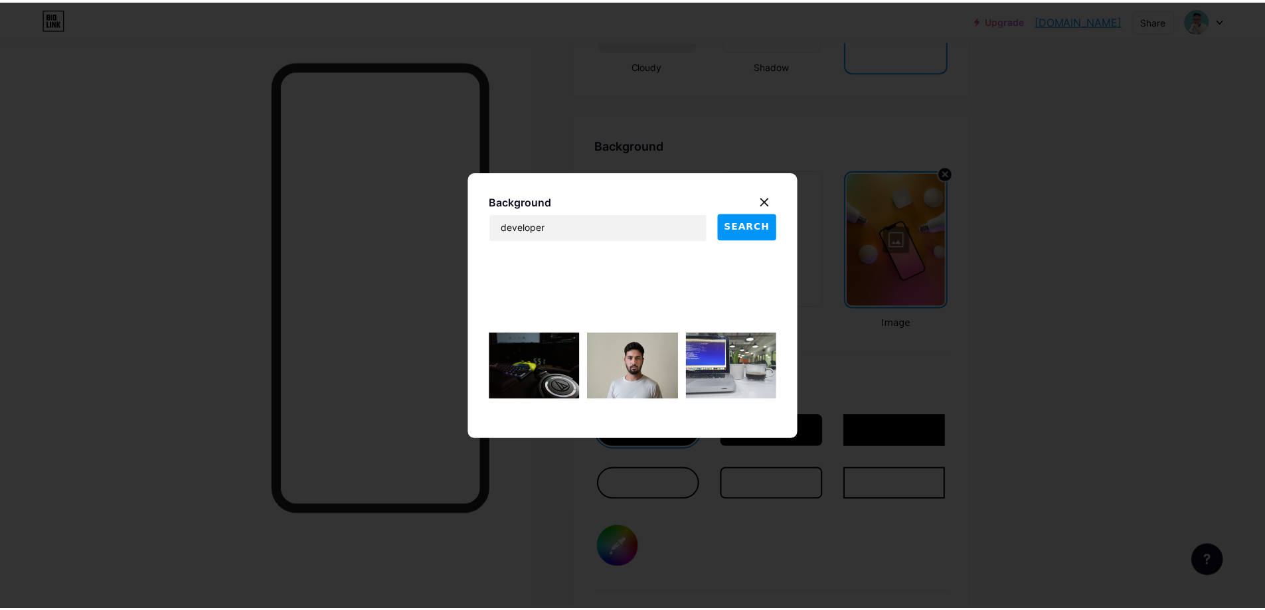
scroll to position [9165, 0]
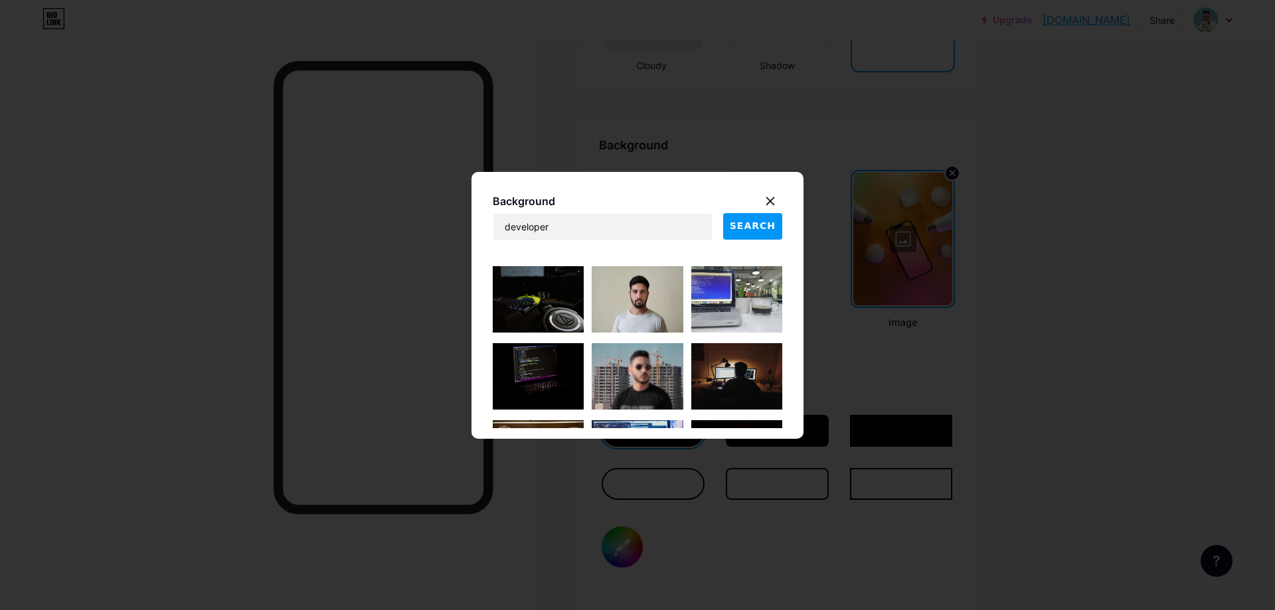
click at [733, 373] on img at bounding box center [736, 376] width 91 height 66
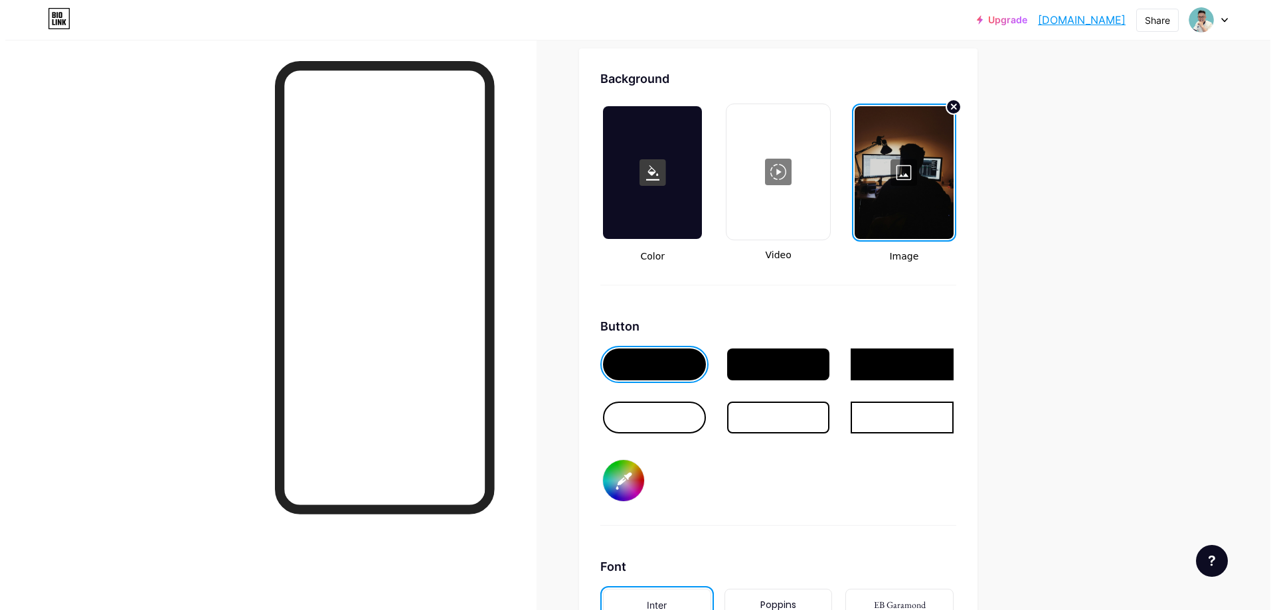
scroll to position [1701, 0]
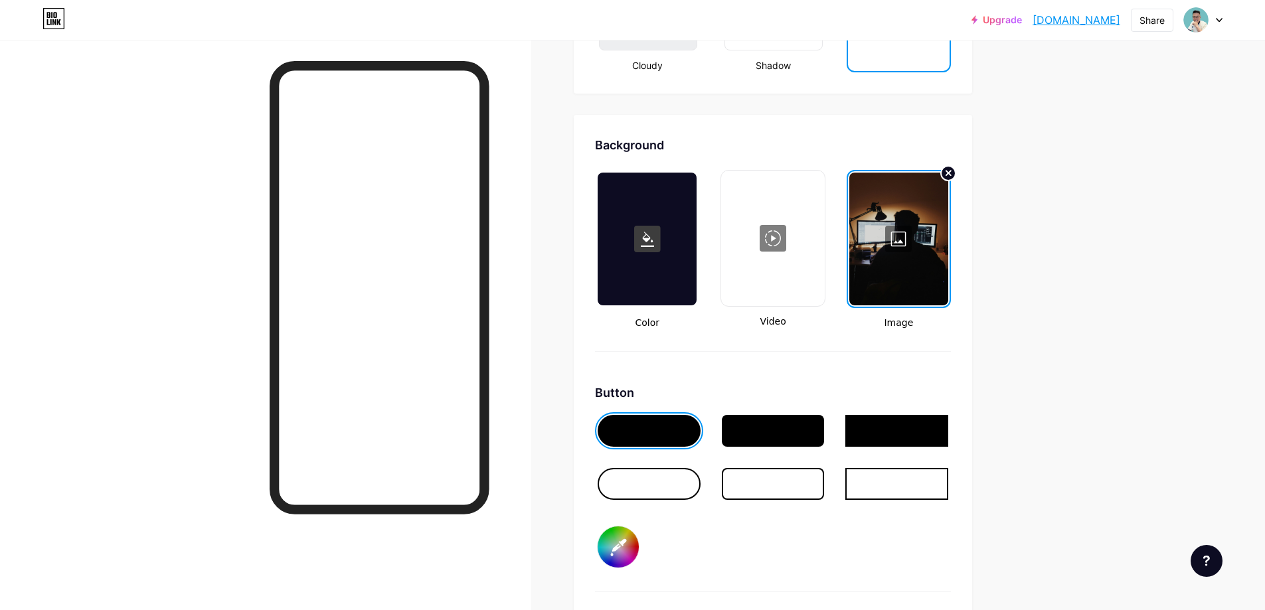
click at [901, 234] on div at bounding box center [898, 239] width 99 height 133
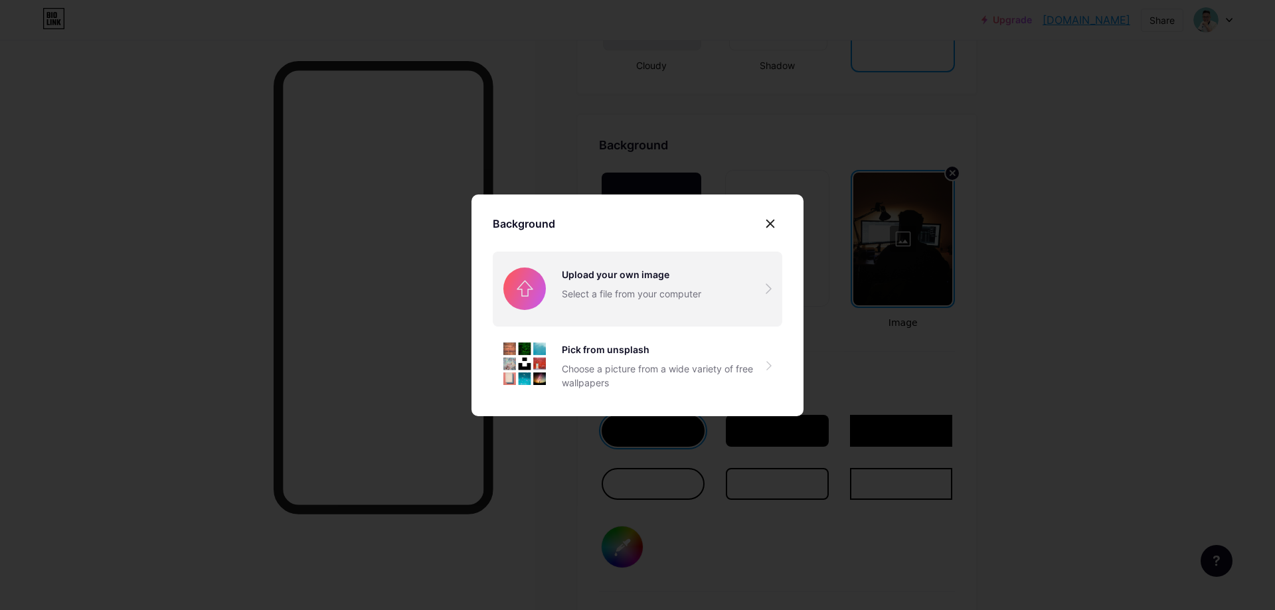
click at [605, 282] on input "file" at bounding box center [638, 289] width 290 height 74
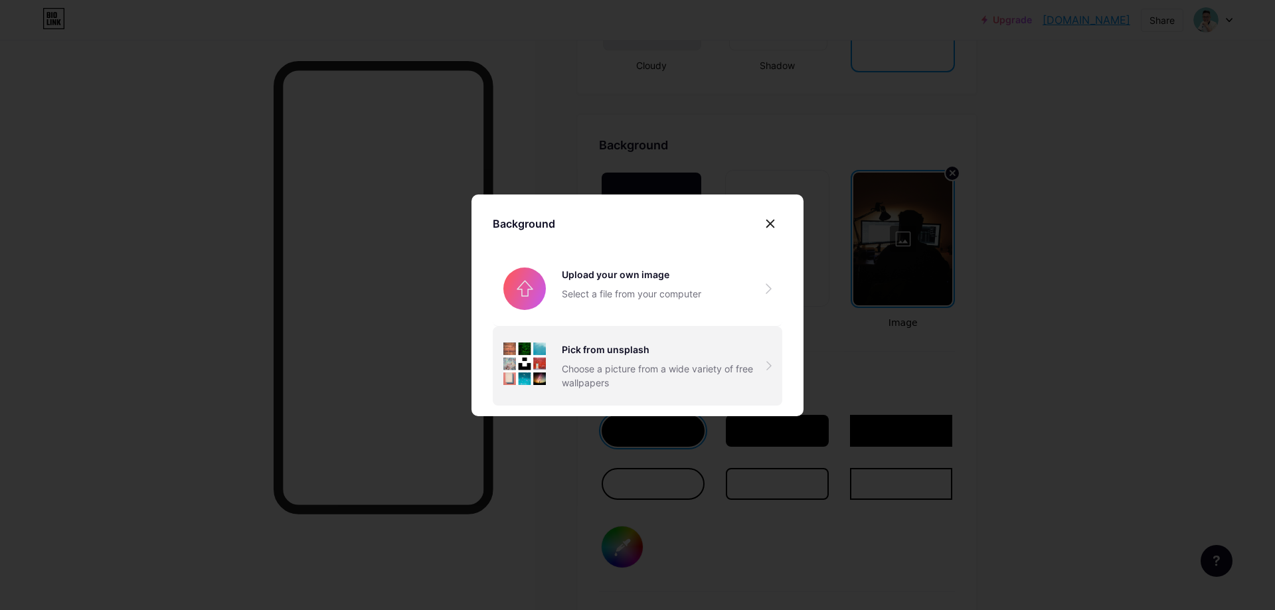
click at [628, 359] on div "Pick from unsplash Choose a picture from a wide variety of free wallpapers" at bounding box center [664, 366] width 205 height 47
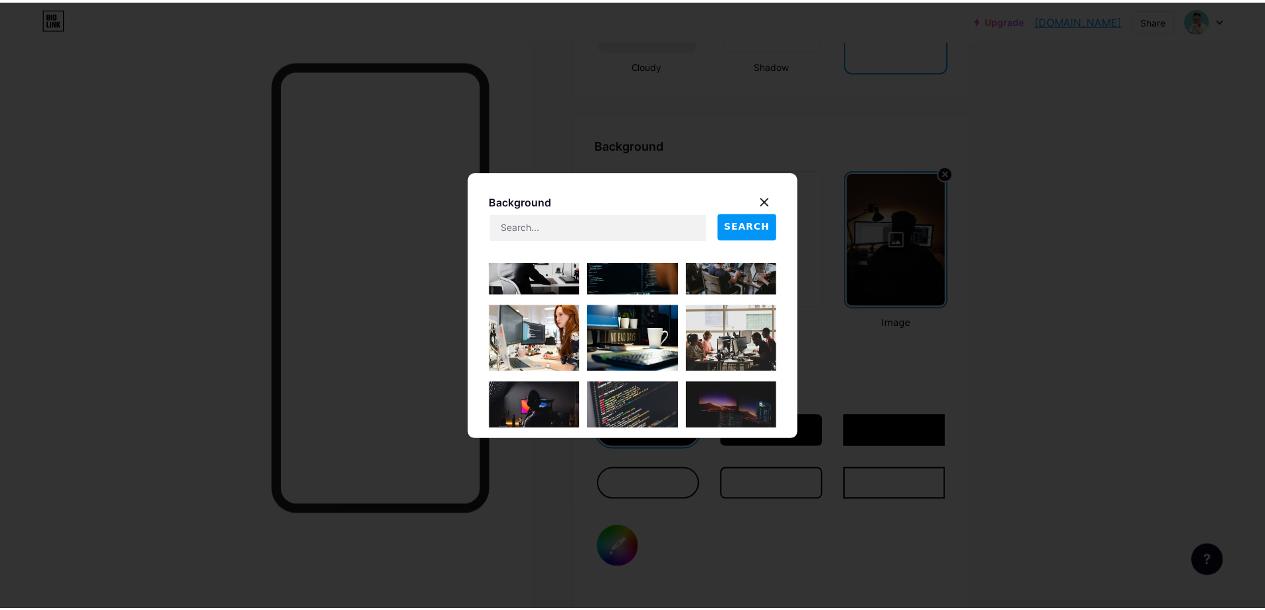
scroll to position [332, 0]
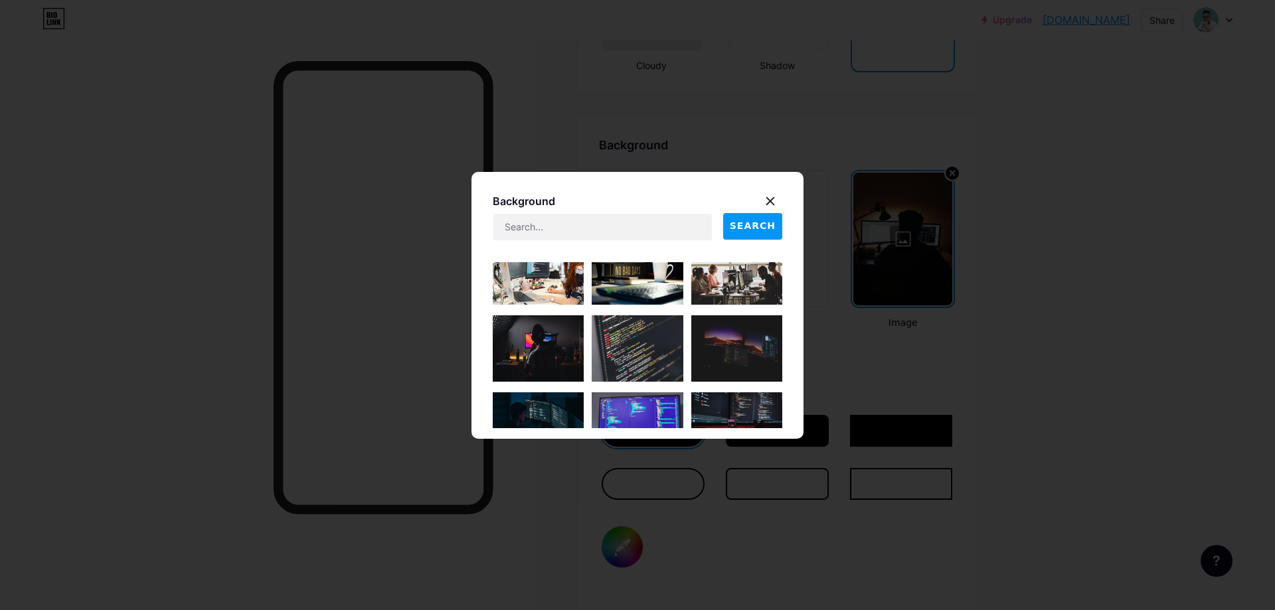
click at [533, 347] on img at bounding box center [538, 348] width 91 height 66
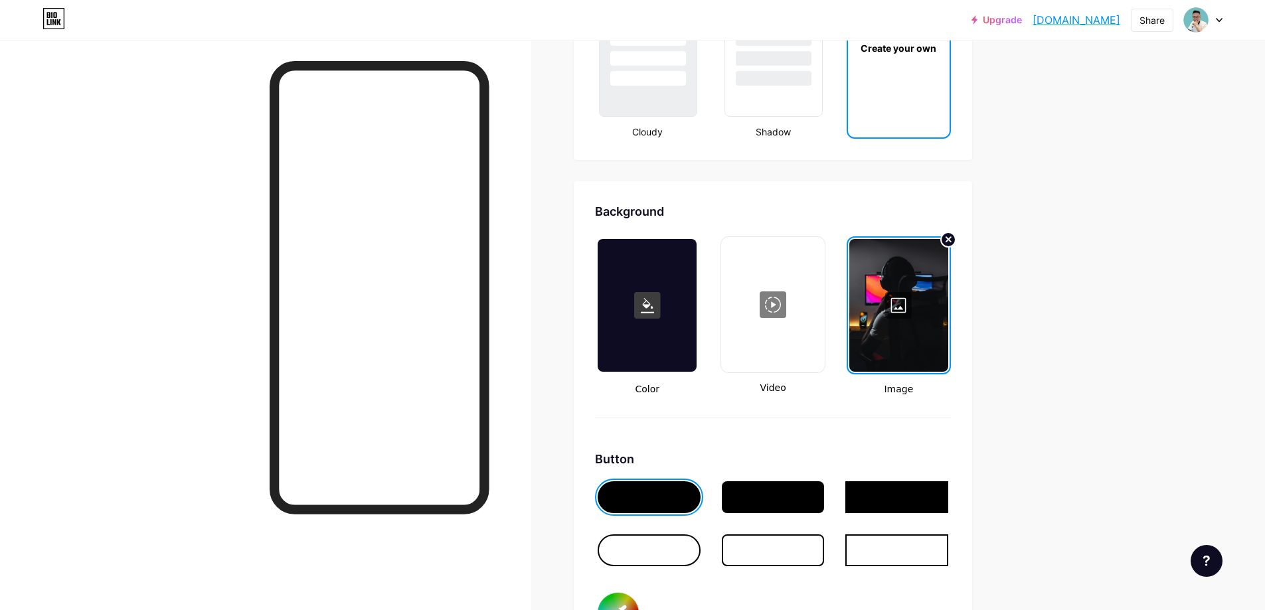
scroll to position [1701, 0]
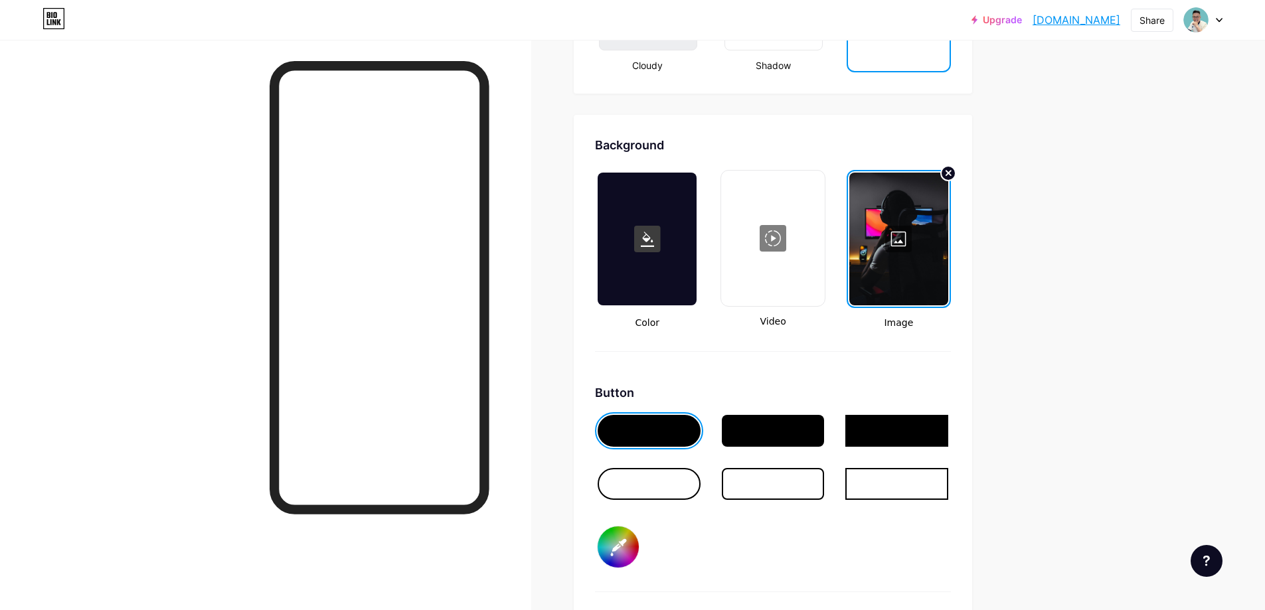
click at [770, 430] on div at bounding box center [773, 431] width 103 height 32
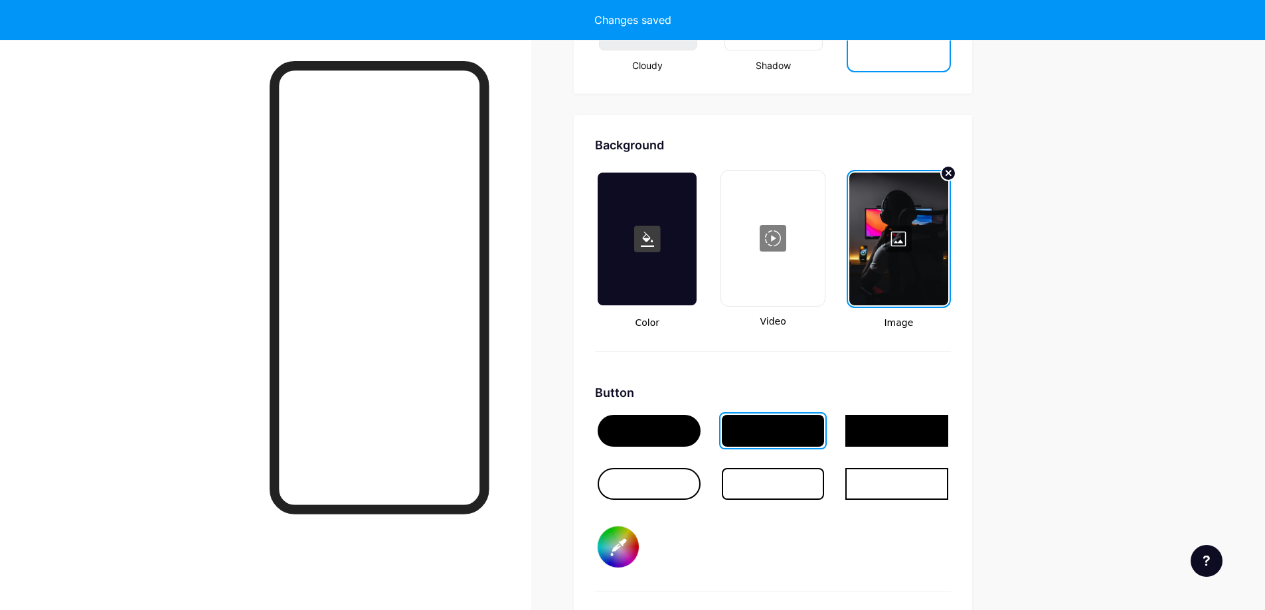
type input "#ffffff"
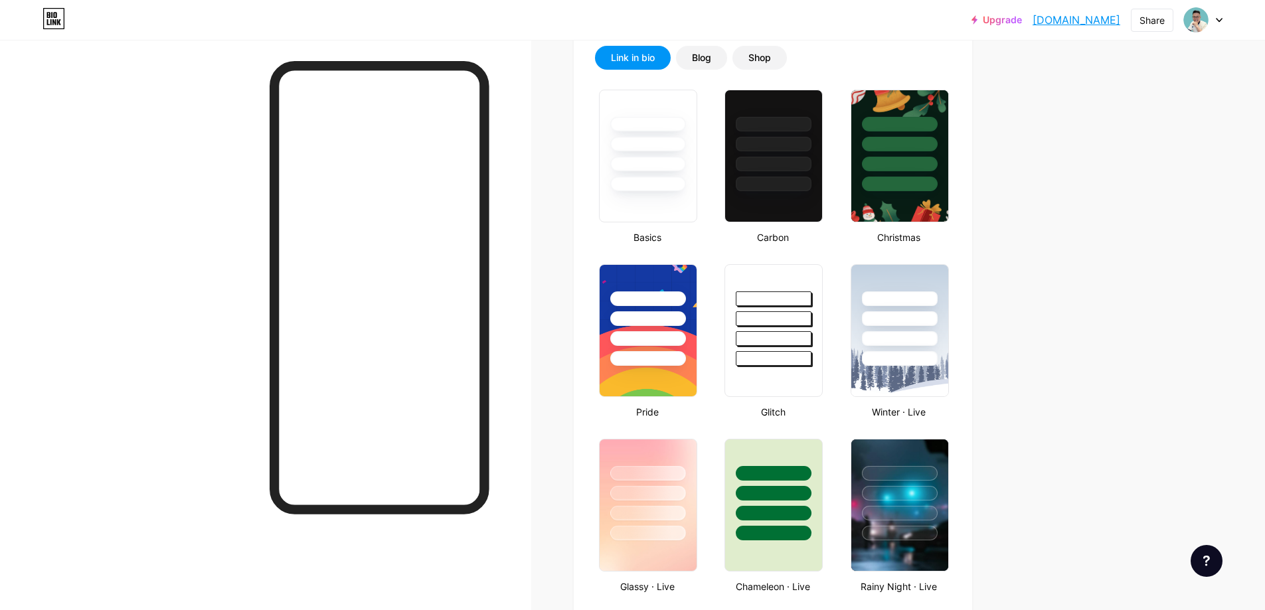
scroll to position [0, 0]
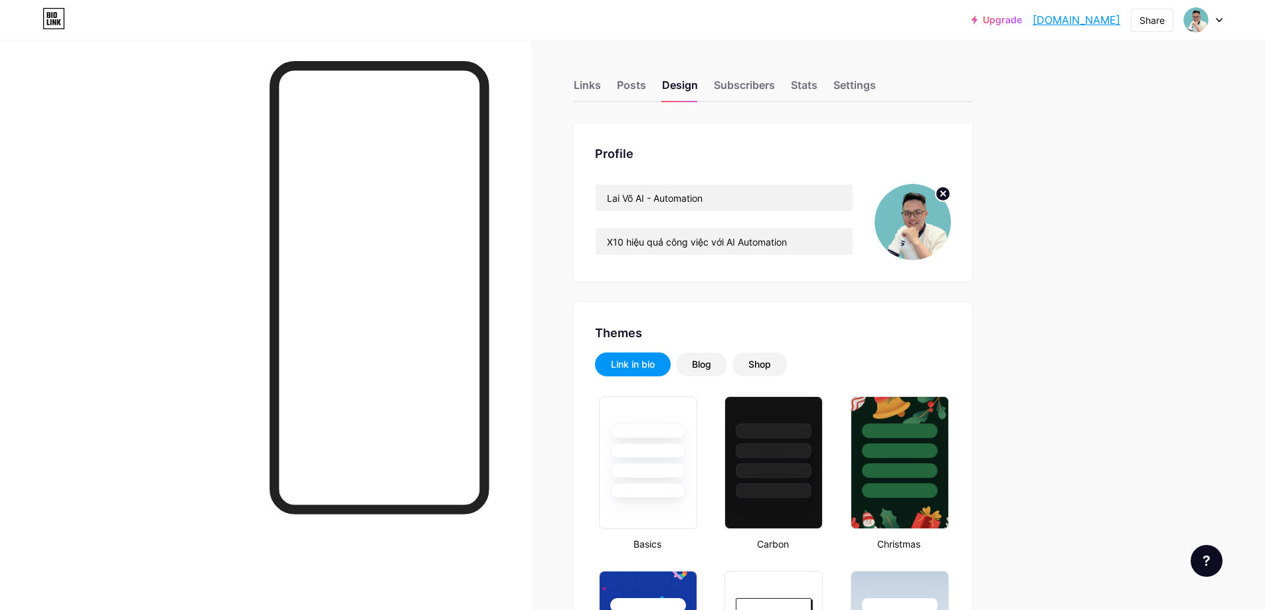
click at [931, 226] on img at bounding box center [913, 222] width 76 height 76
click at [926, 225] on img at bounding box center [913, 222] width 76 height 76
click at [917, 226] on img at bounding box center [913, 222] width 76 height 76
click at [901, 227] on img at bounding box center [913, 222] width 76 height 76
click at [946, 195] on icon at bounding box center [943, 193] width 5 height 5
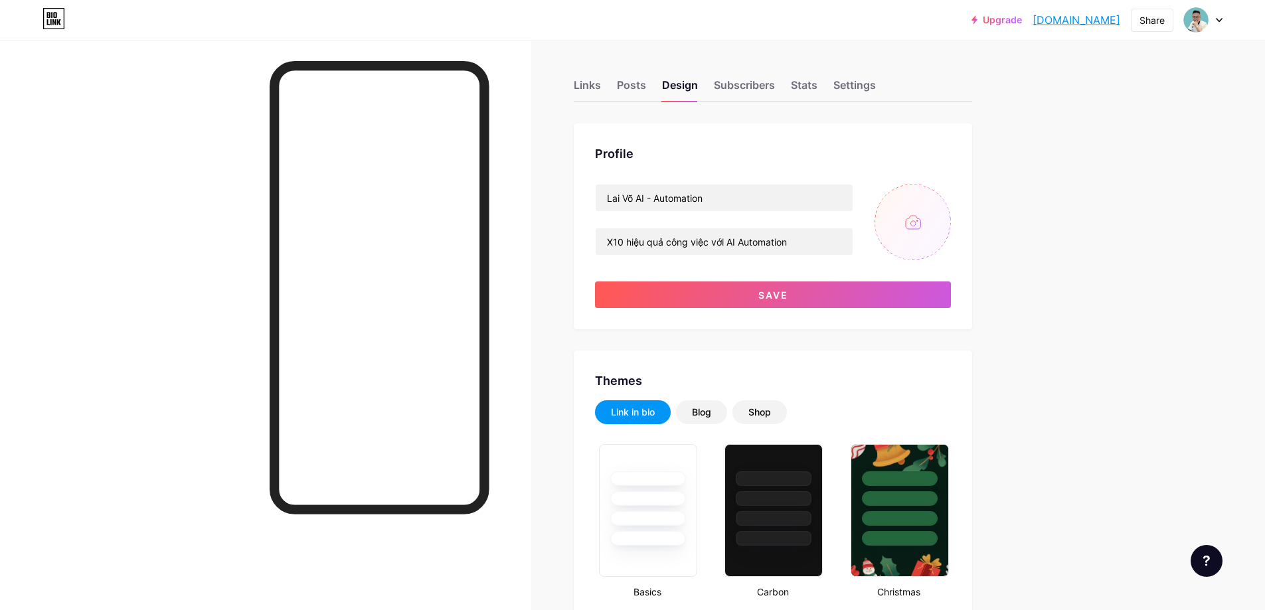
click at [918, 220] on input "file" at bounding box center [913, 222] width 76 height 76
type input "C:\fakepath\z6539766966365_c47b7f4be04e3bf8125fd31e784947dd.jpg"
click at [913, 216] on img at bounding box center [913, 222] width 76 height 76
click at [916, 223] on img at bounding box center [913, 222] width 76 height 76
click at [947, 191] on circle at bounding box center [943, 194] width 15 height 15
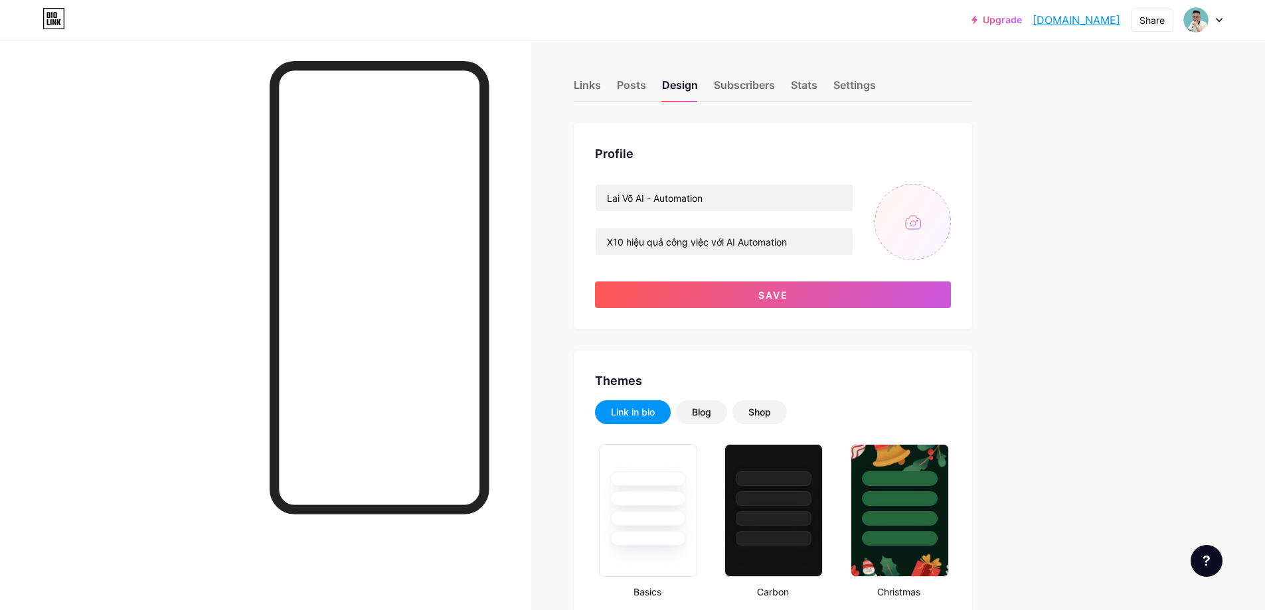
click at [931, 226] on input "file" at bounding box center [913, 222] width 76 height 76
type input "C:\fakepath\z6539766966365_c47b7f4be04e3bf8125fd31e784947dd (2).jpg"
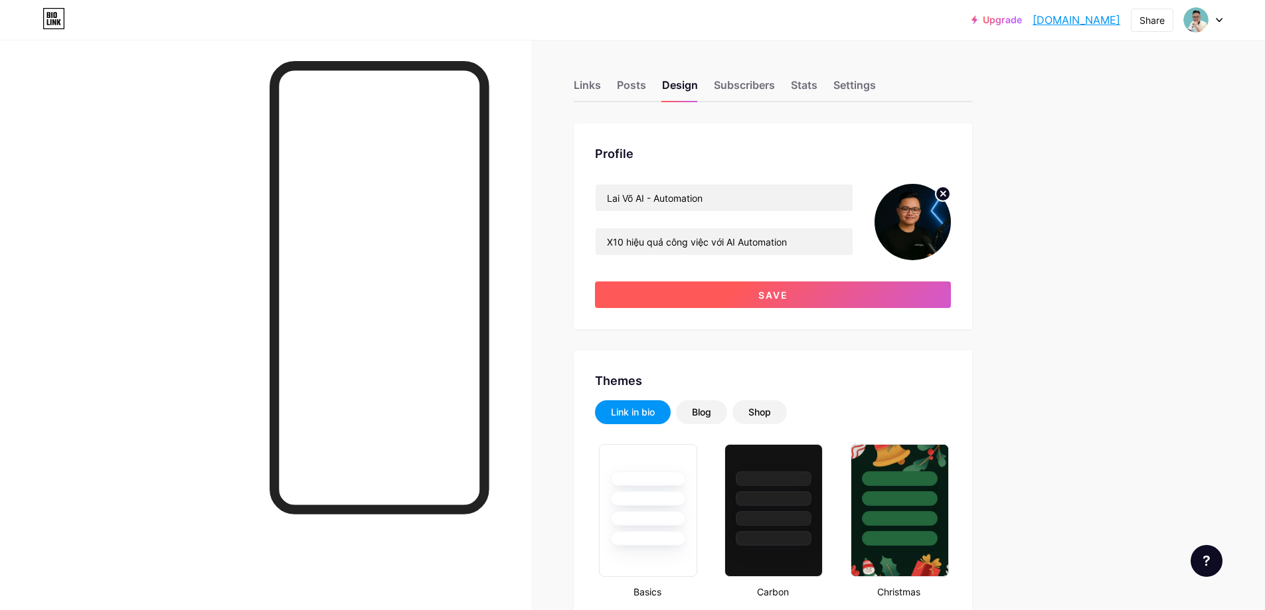
drag, startPoint x: 766, startPoint y: 292, endPoint x: 865, endPoint y: 294, distance: 99.0
click at [770, 294] on span "Save" at bounding box center [773, 295] width 30 height 11
type input "#ffffff"
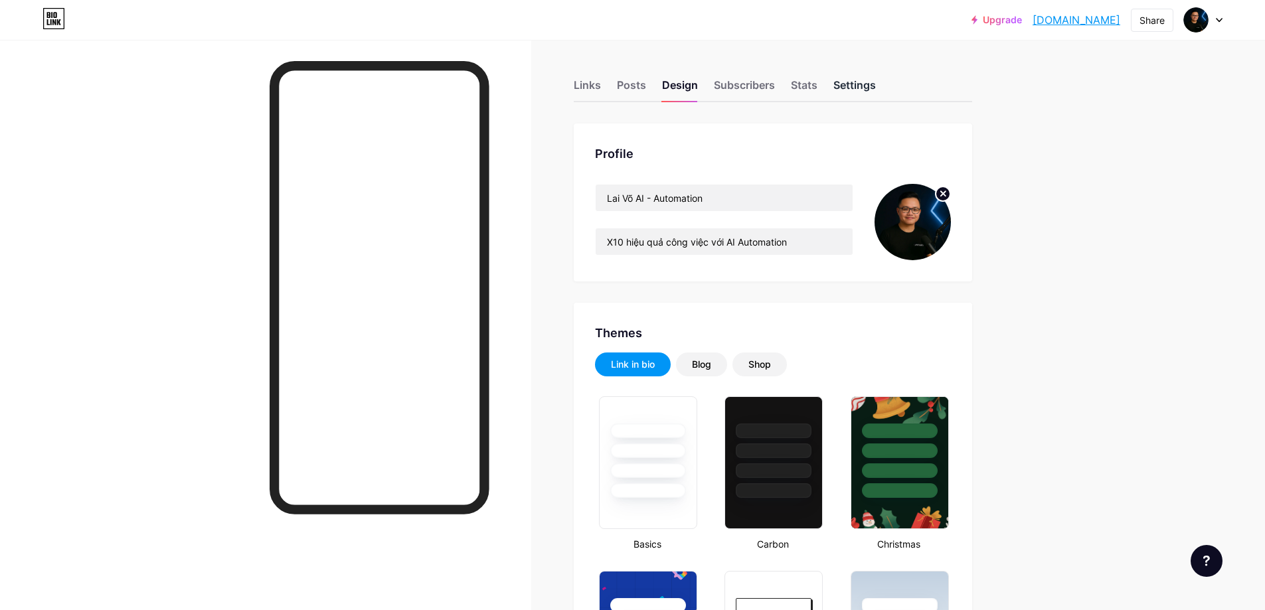
click at [862, 86] on div "Settings" at bounding box center [854, 89] width 43 height 24
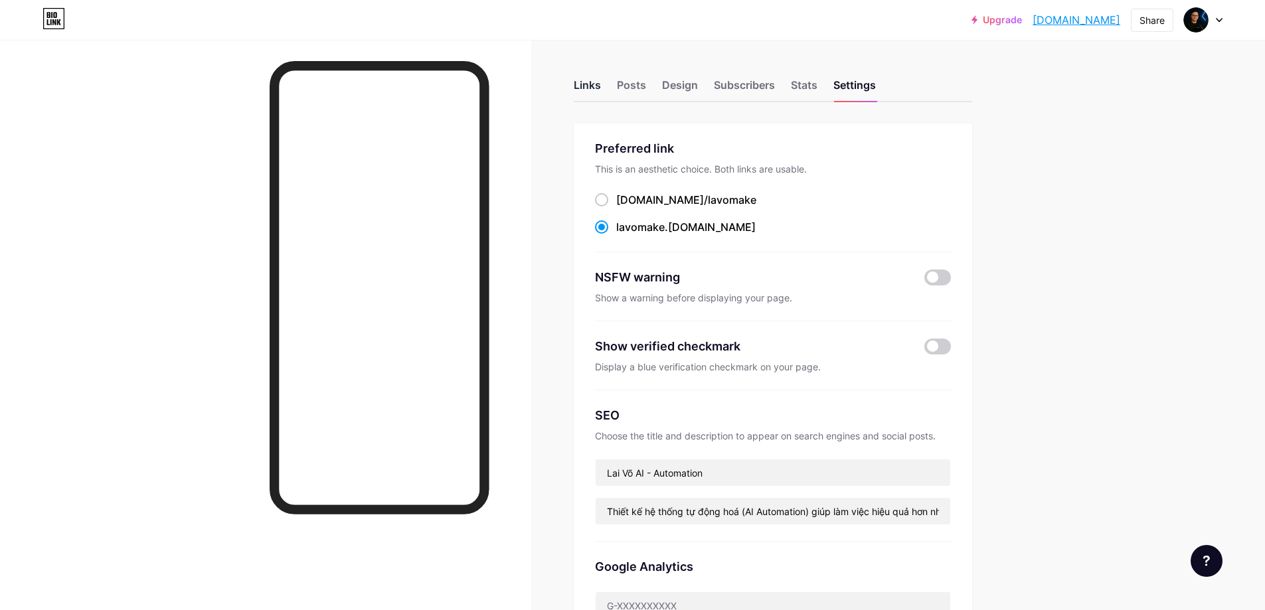
click at [589, 82] on div "Links" at bounding box center [587, 89] width 27 height 24
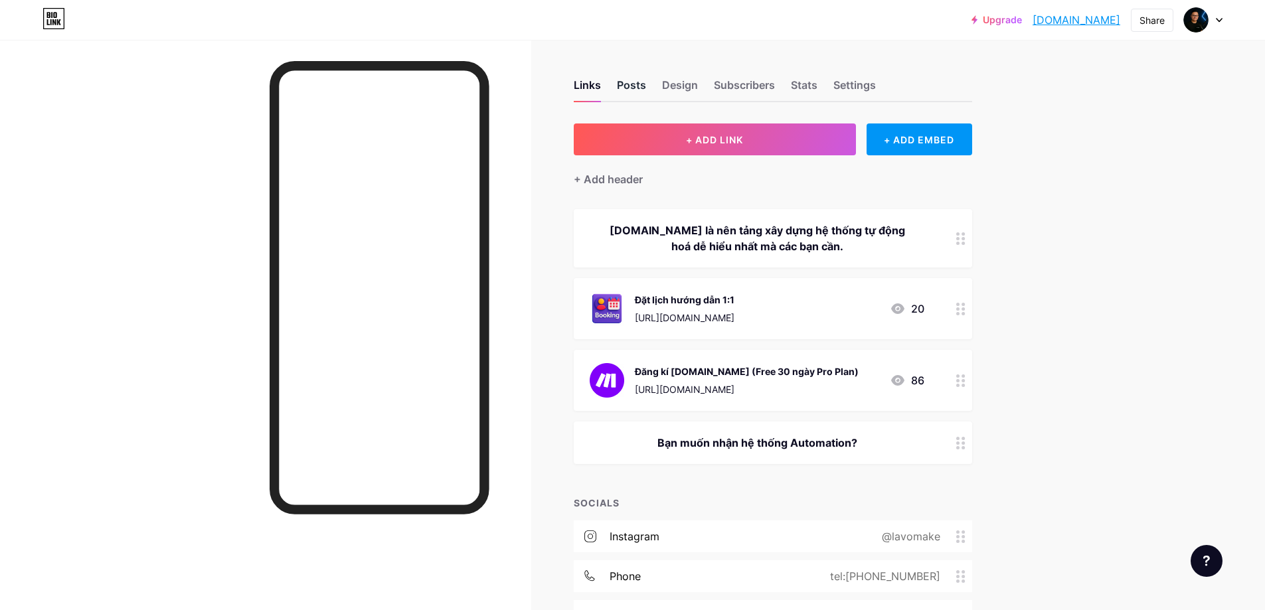
click at [633, 86] on div "Posts" at bounding box center [631, 89] width 29 height 24
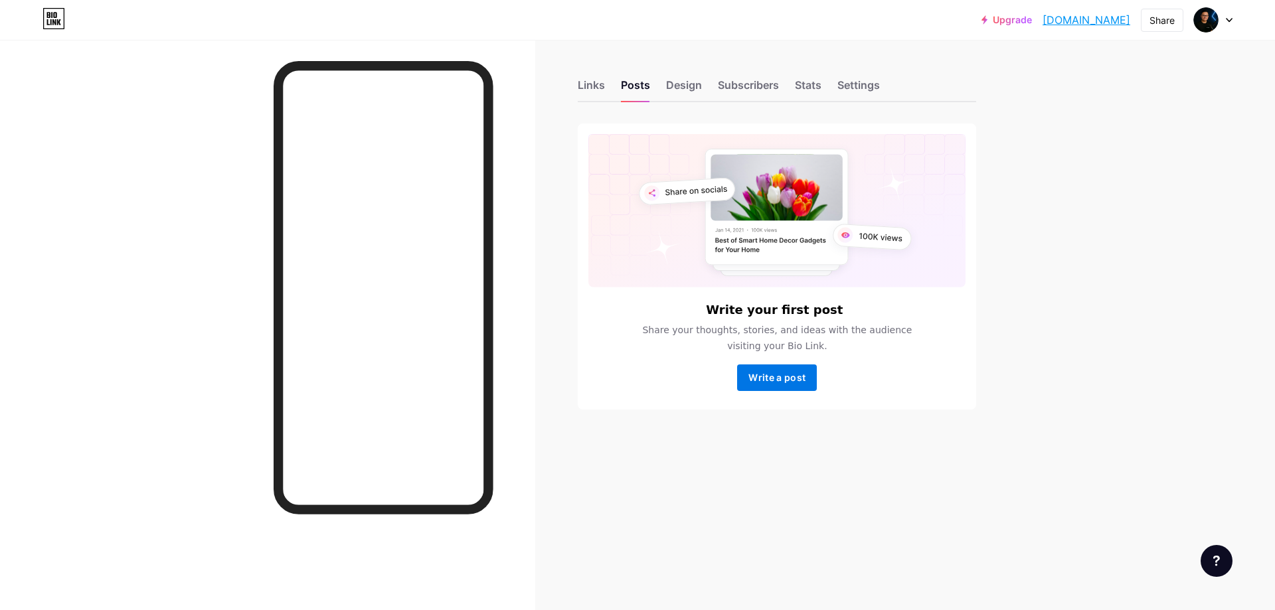
click at [788, 378] on span "Write a post" at bounding box center [776, 377] width 57 height 11
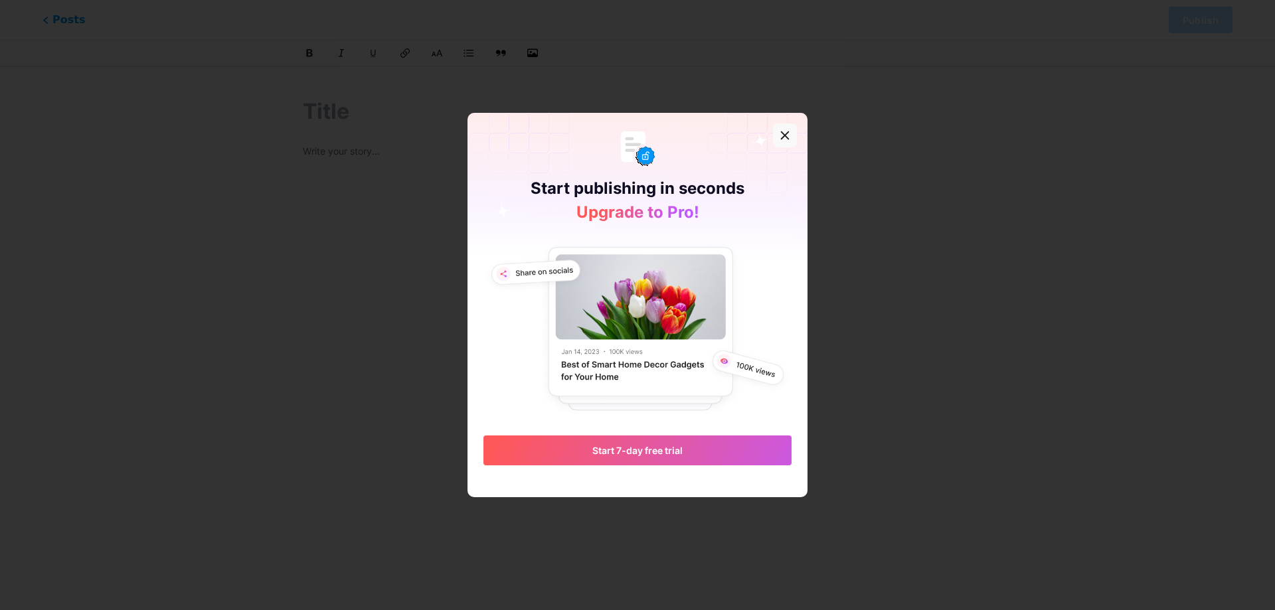
click at [786, 137] on icon at bounding box center [785, 134] width 7 height 7
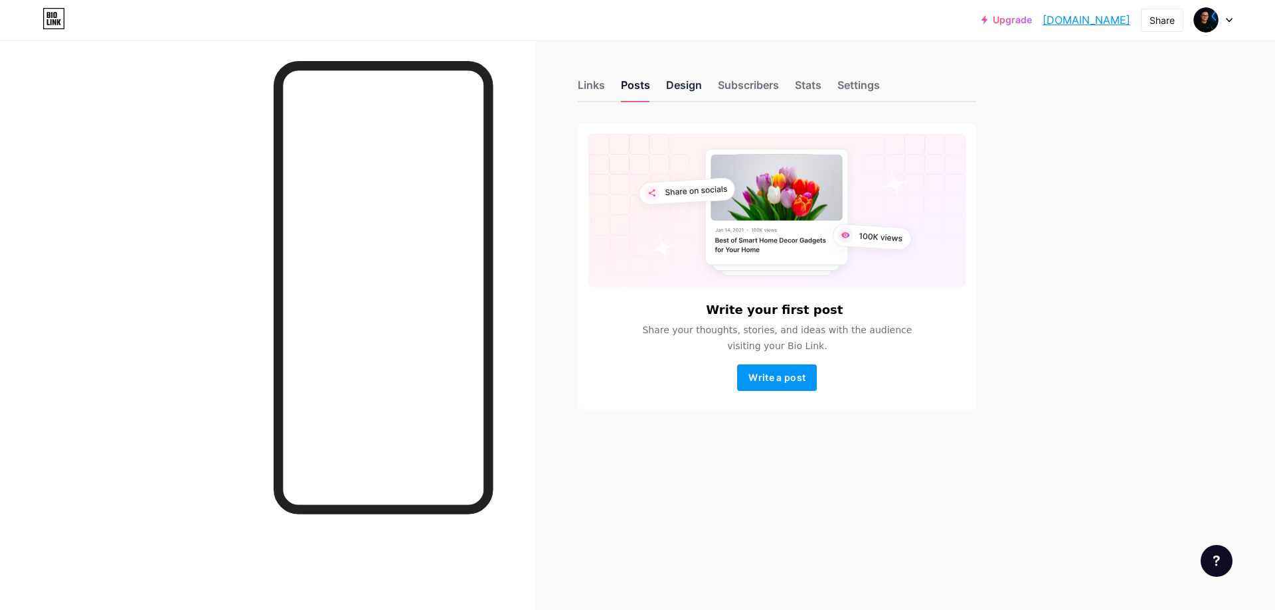
click at [675, 81] on div "Design" at bounding box center [684, 89] width 36 height 24
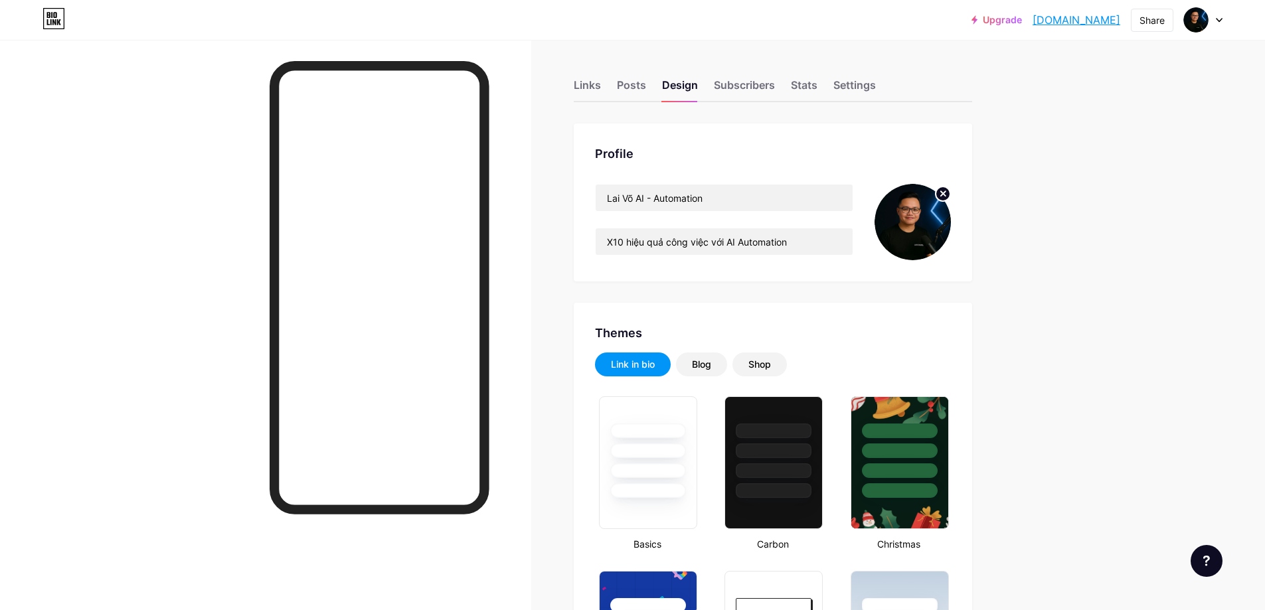
type input "#ffffff"
click at [595, 86] on div "Links" at bounding box center [587, 89] width 27 height 24
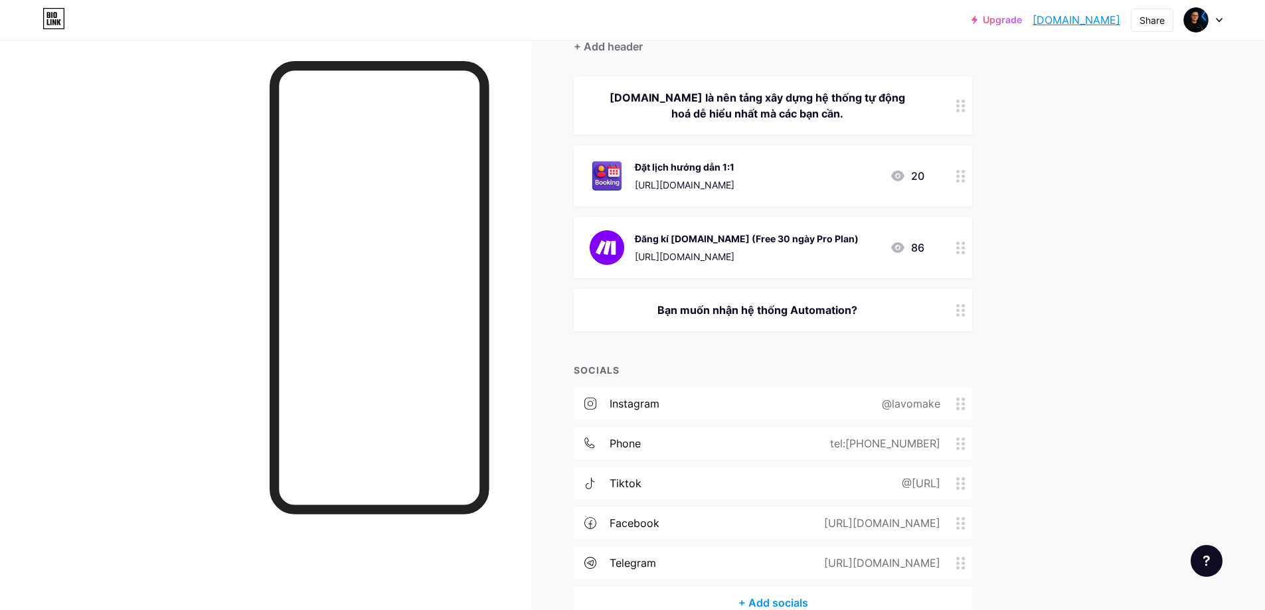
scroll to position [207, 0]
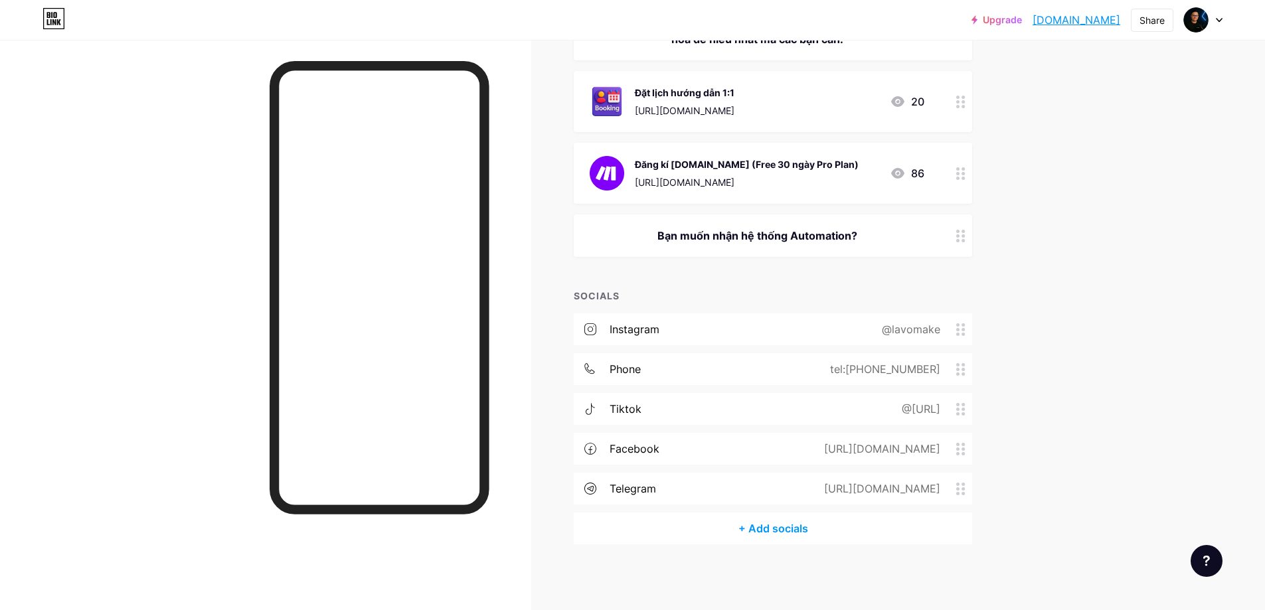
click at [742, 373] on div "phone tel:[PHONE_NUMBER]" at bounding box center [773, 369] width 398 height 32
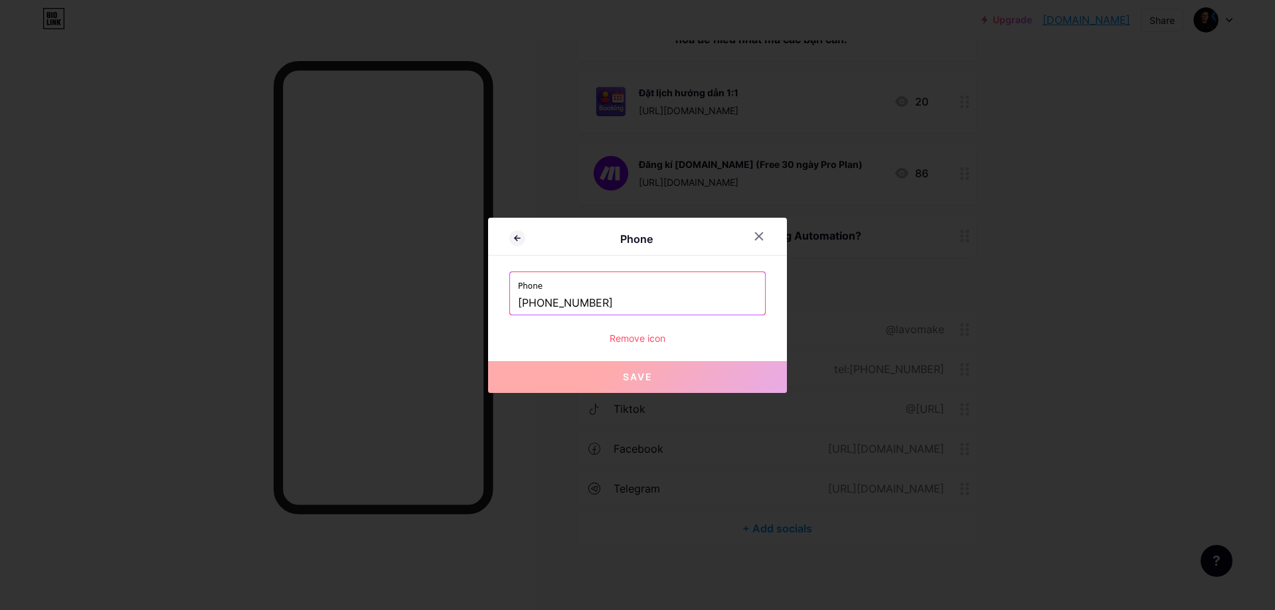
click at [632, 338] on div "Remove icon" at bounding box center [637, 338] width 256 height 14
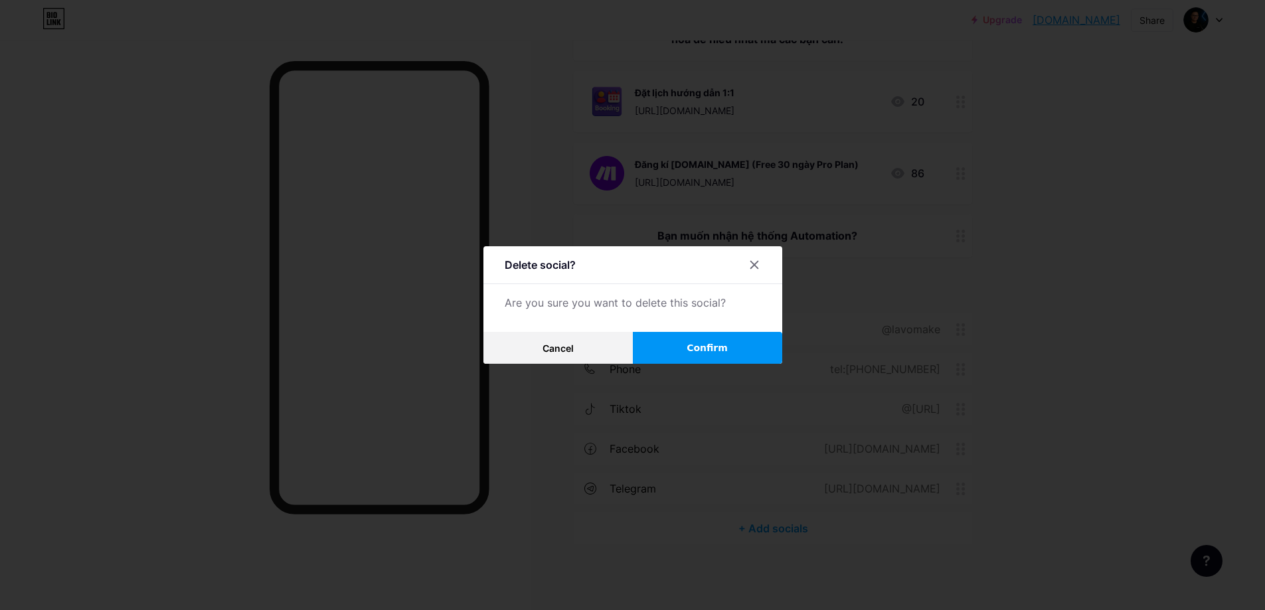
click at [714, 348] on span "Confirm" at bounding box center [707, 348] width 41 height 14
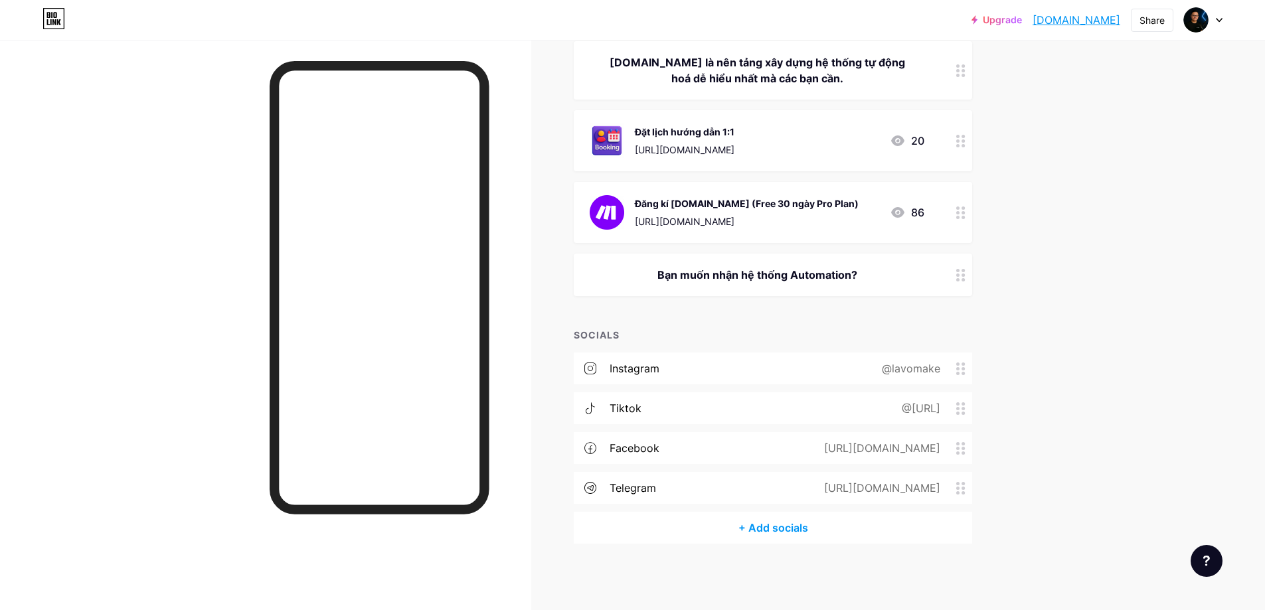
scroll to position [167, 0]
click at [752, 487] on div "telegram [URL][DOMAIN_NAME]" at bounding box center [773, 489] width 398 height 32
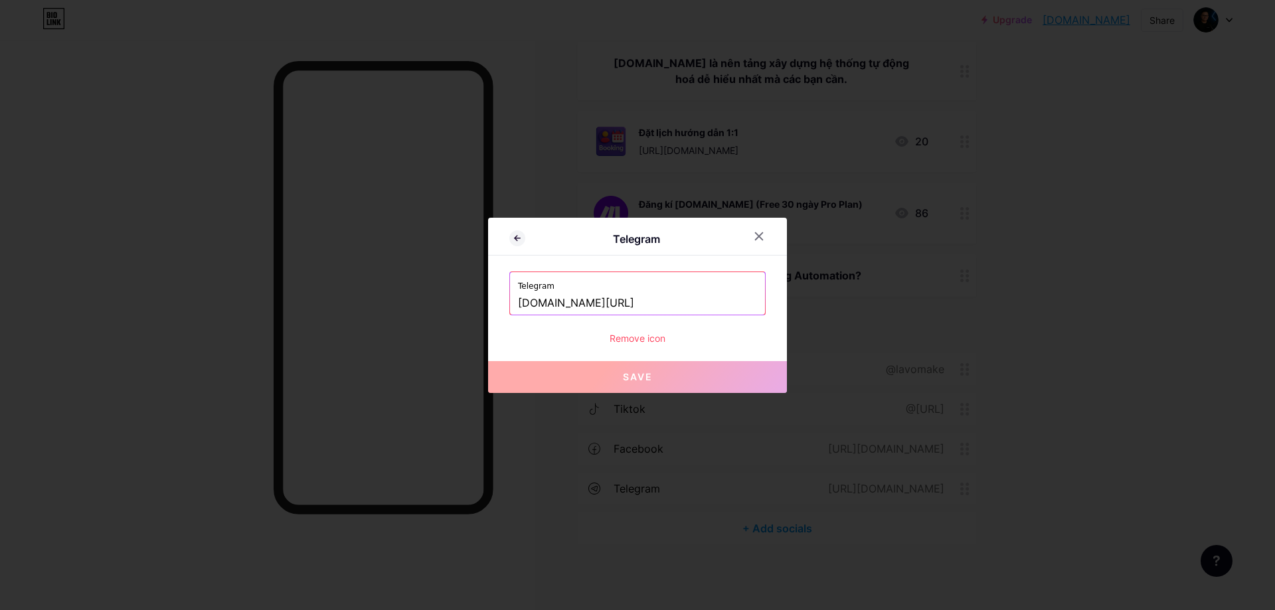
click at [632, 337] on div "Remove icon" at bounding box center [637, 338] width 256 height 14
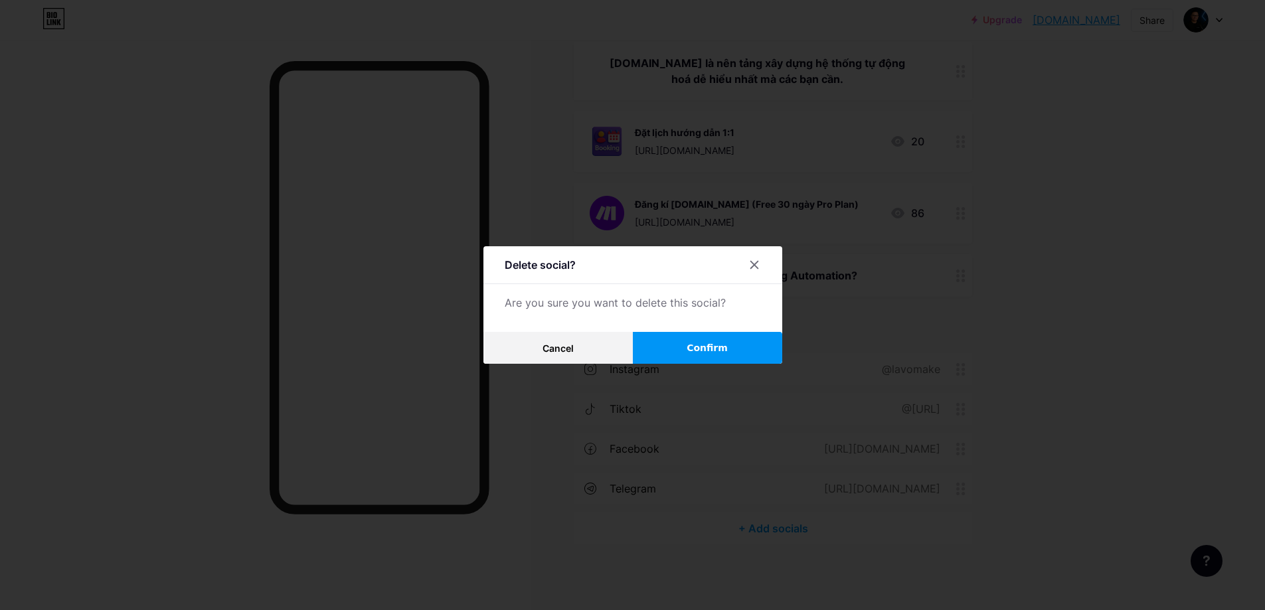
click at [738, 345] on button "Confirm" at bounding box center [707, 348] width 149 height 32
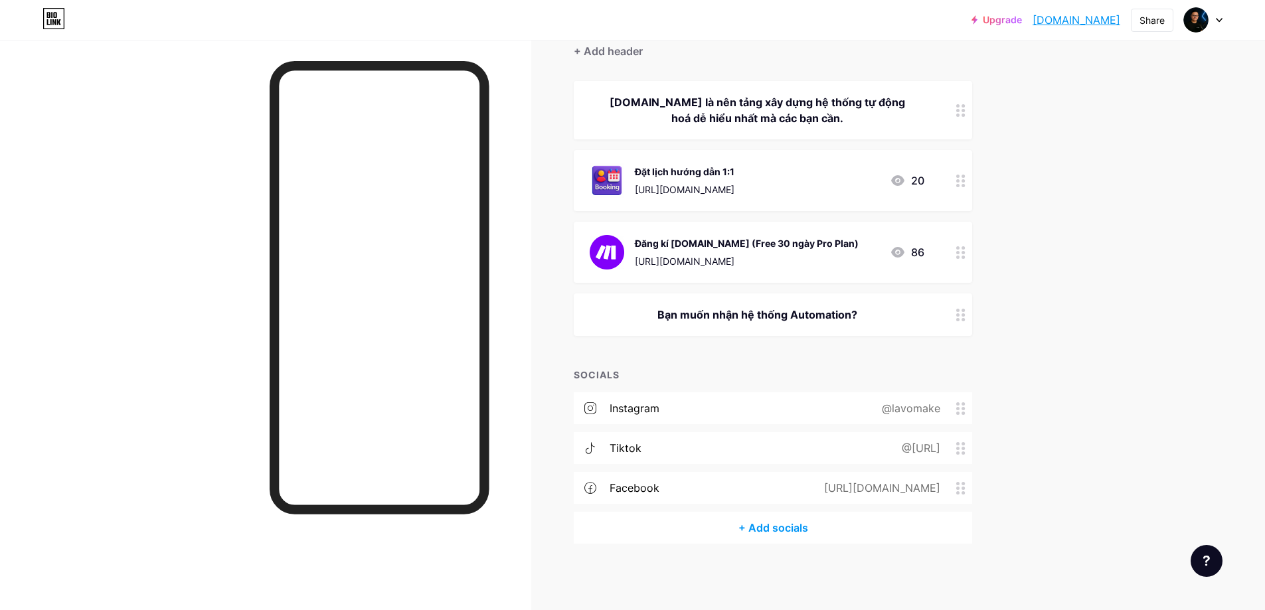
scroll to position [128, 0]
click at [803, 487] on div "[URL][DOMAIN_NAME]" at bounding box center [879, 489] width 153 height 16
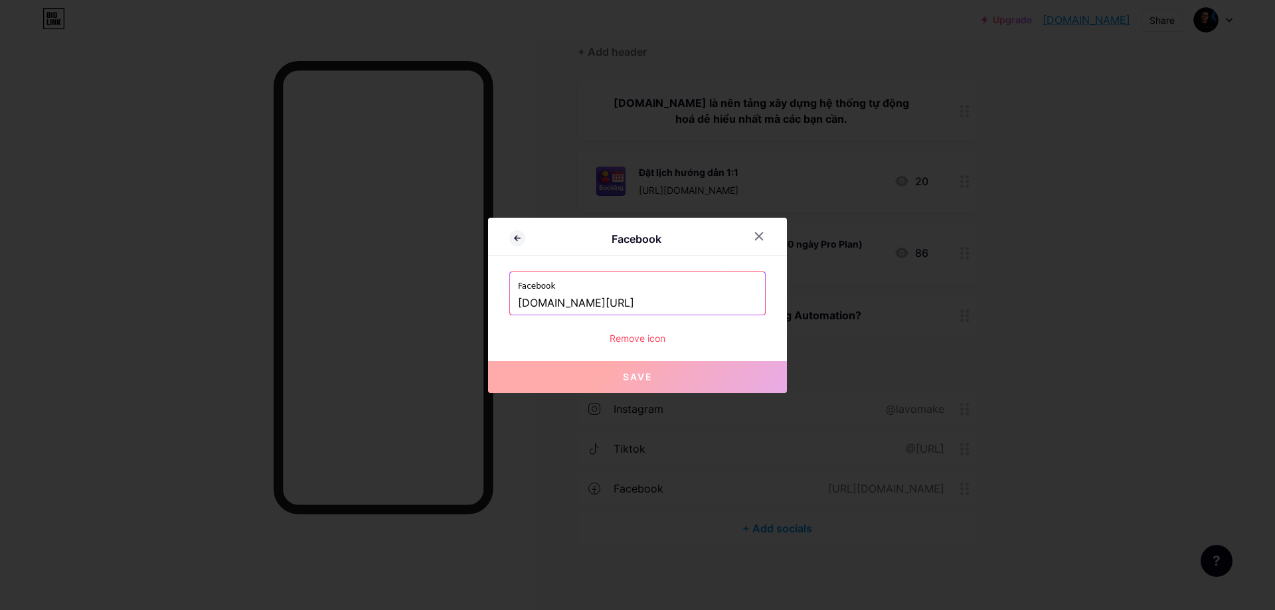
click at [649, 337] on div "Remove icon" at bounding box center [637, 338] width 256 height 14
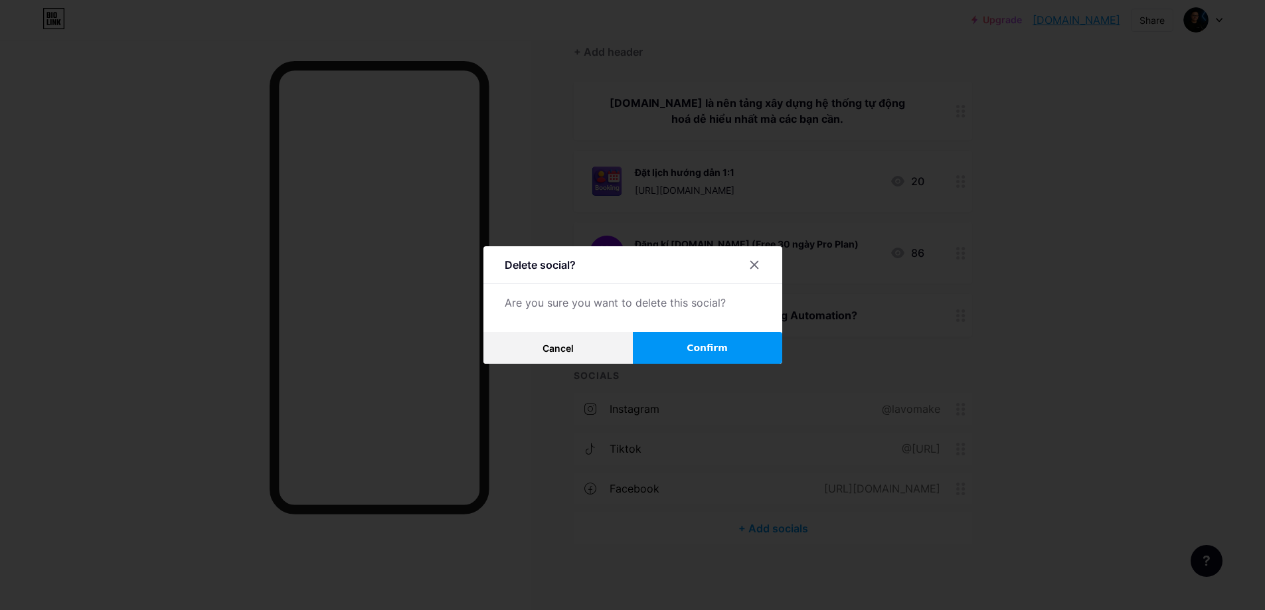
click at [709, 353] on span "Confirm" at bounding box center [707, 348] width 41 height 14
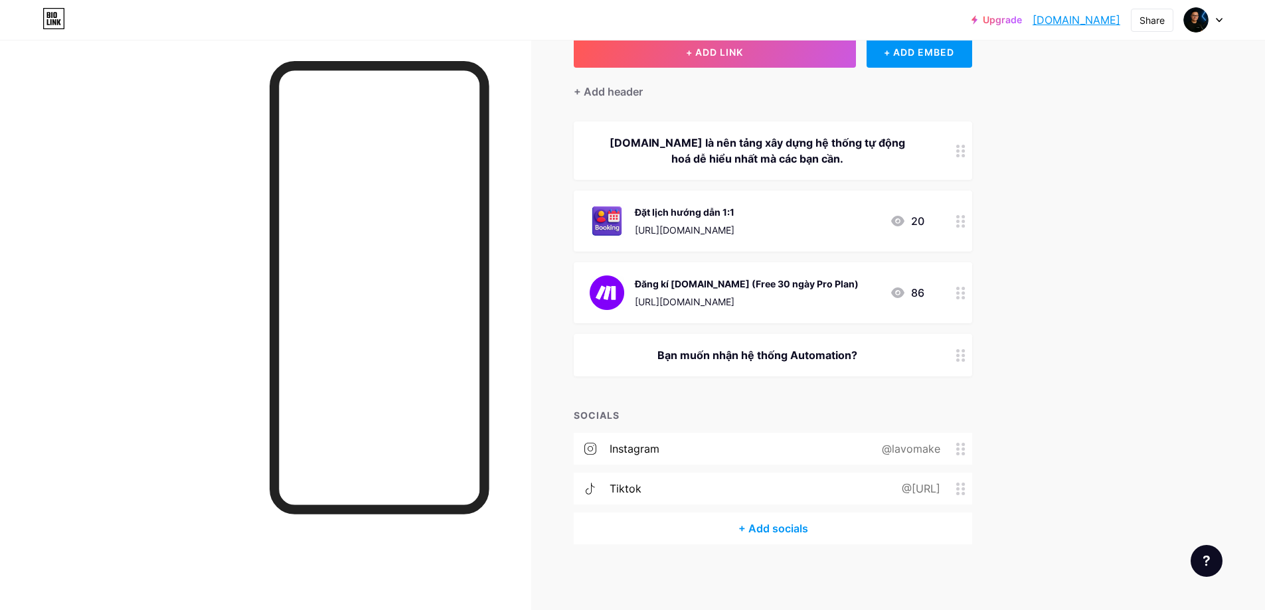
click at [772, 450] on div "instagram @lavomake" at bounding box center [773, 449] width 398 height 32
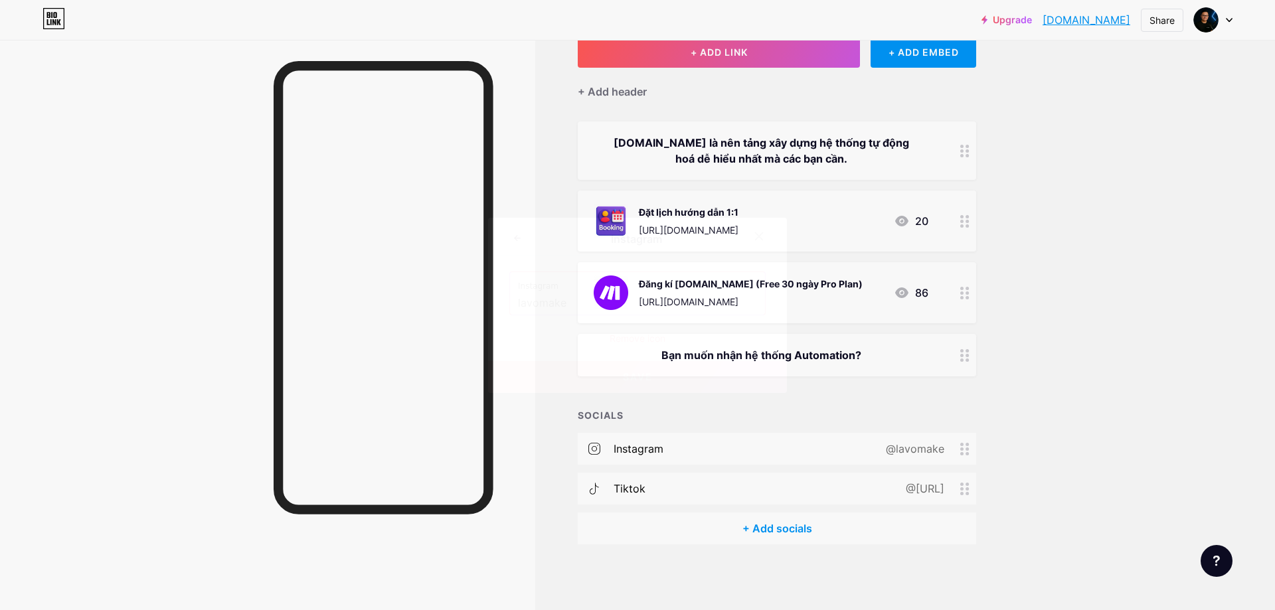
click at [648, 333] on div "Remove icon" at bounding box center [637, 338] width 256 height 14
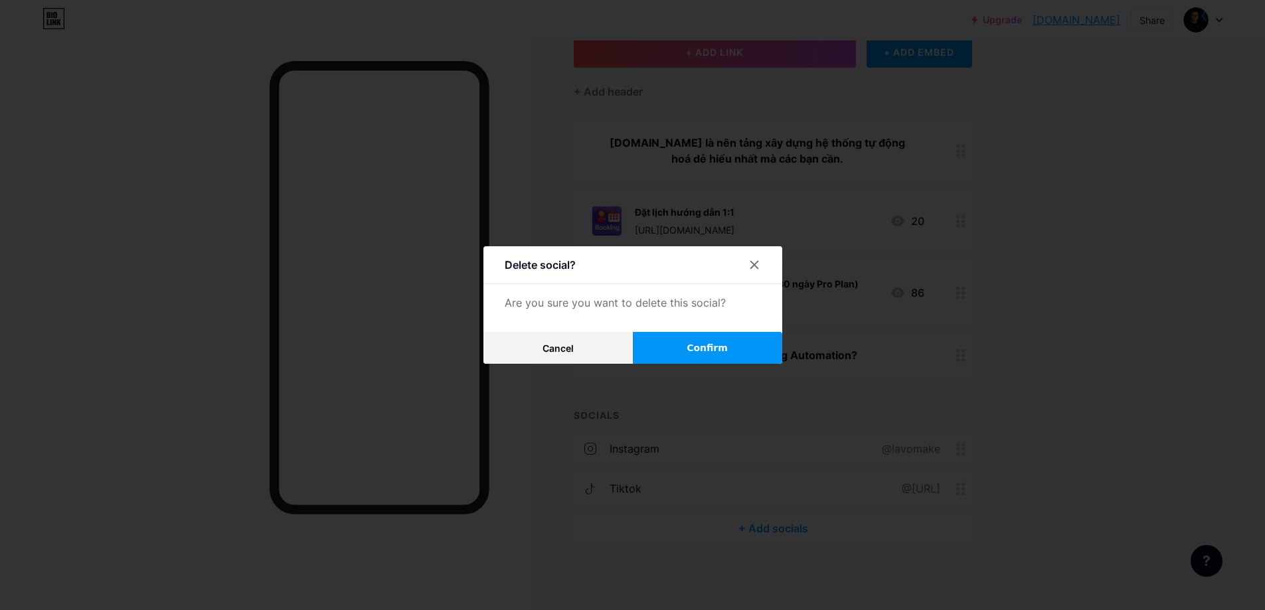
click at [728, 349] on span "Confirm" at bounding box center [707, 348] width 41 height 14
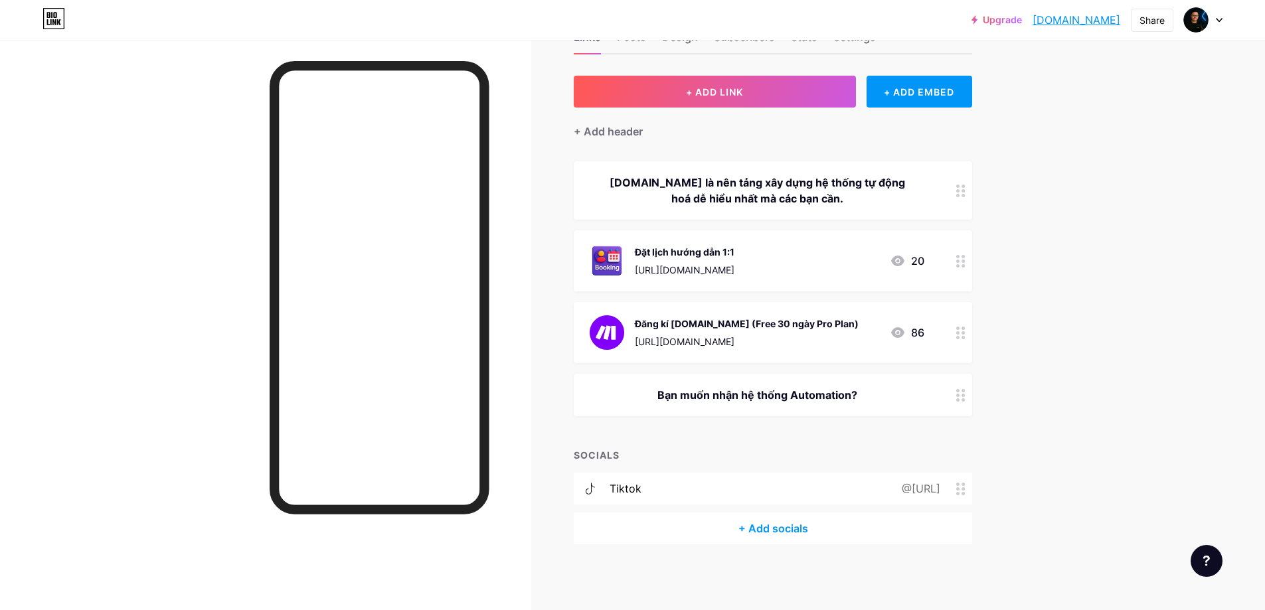
click at [750, 489] on div "tiktok @[URL]" at bounding box center [773, 489] width 398 height 32
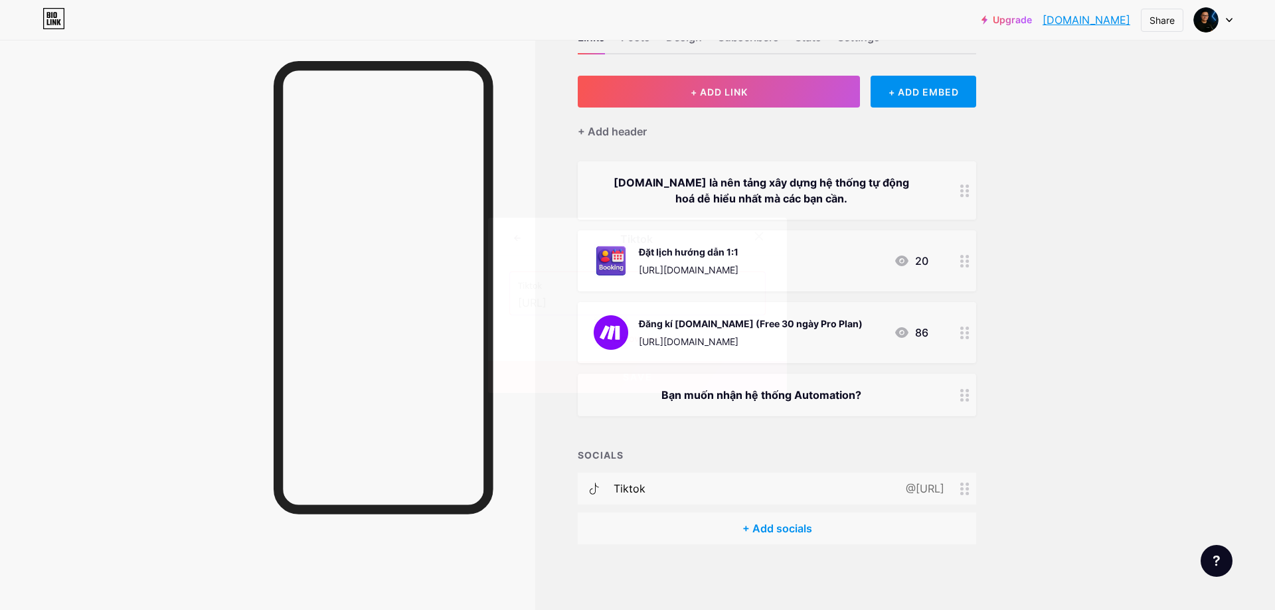
click at [758, 239] on icon at bounding box center [759, 236] width 11 height 11
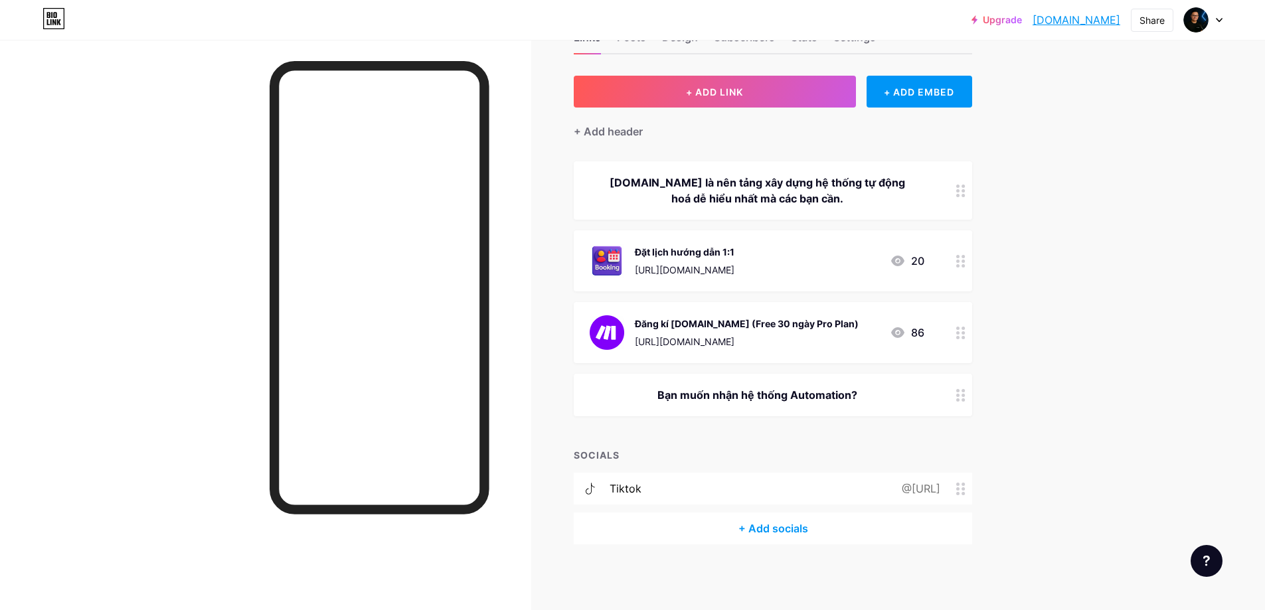
click at [732, 484] on div "tiktok @[URL]" at bounding box center [773, 489] width 398 height 32
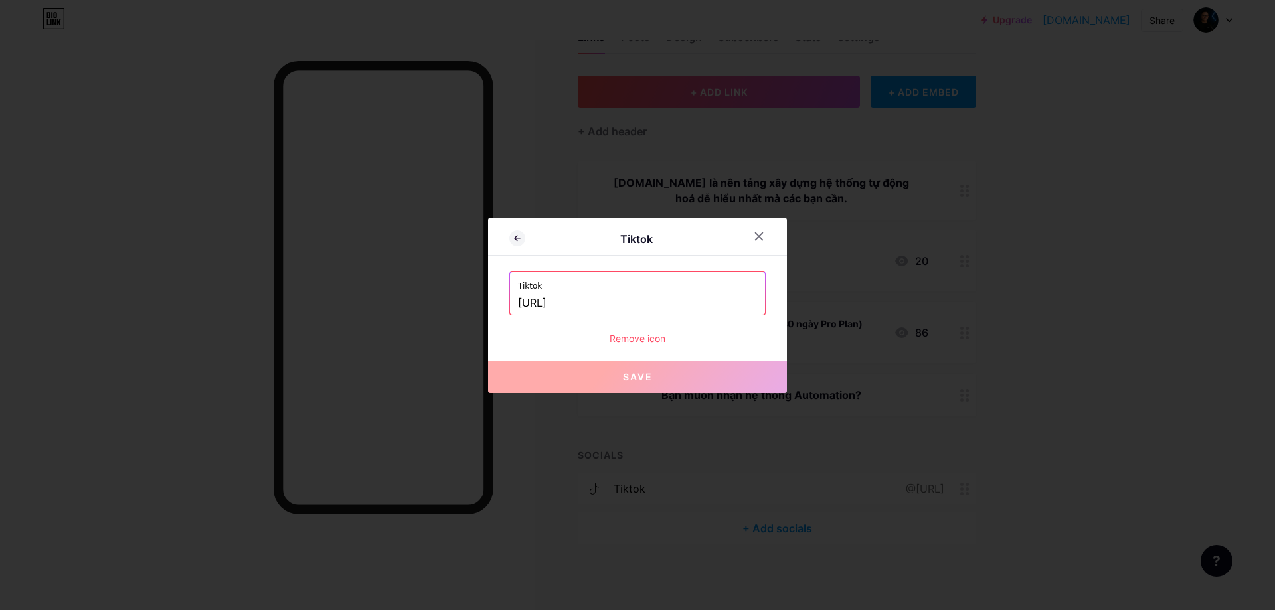
click at [635, 335] on div "Remove icon" at bounding box center [637, 338] width 256 height 14
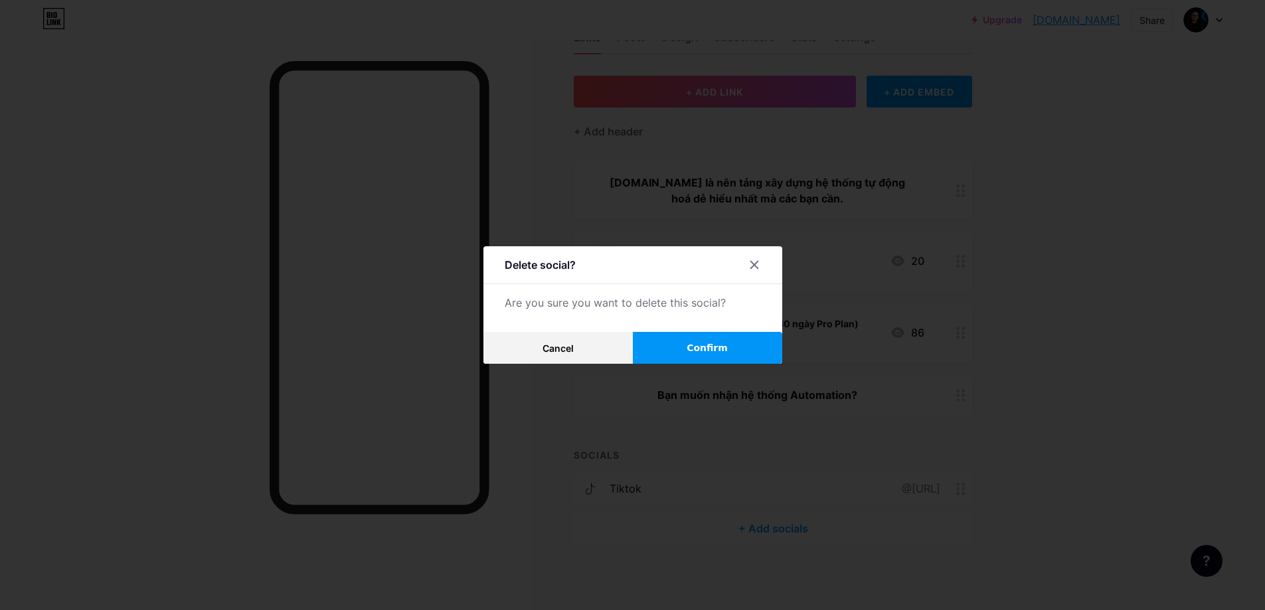
click at [715, 352] on span "Confirm" at bounding box center [707, 348] width 41 height 14
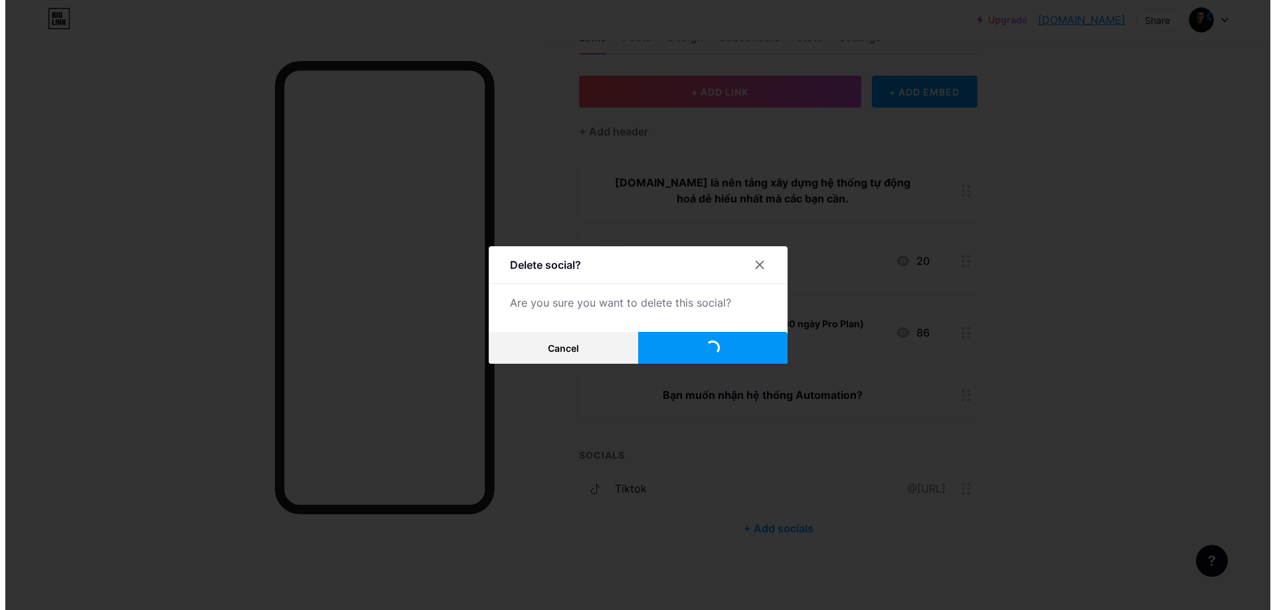
scroll to position [8, 0]
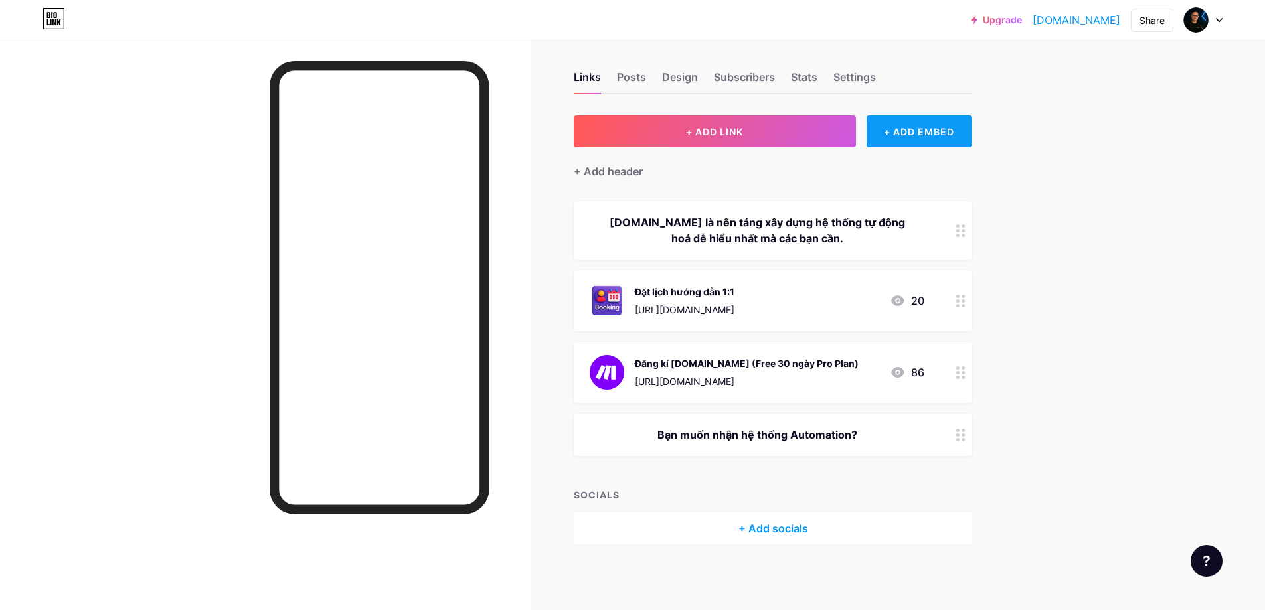
click at [930, 133] on div "+ ADD EMBED" at bounding box center [920, 132] width 106 height 32
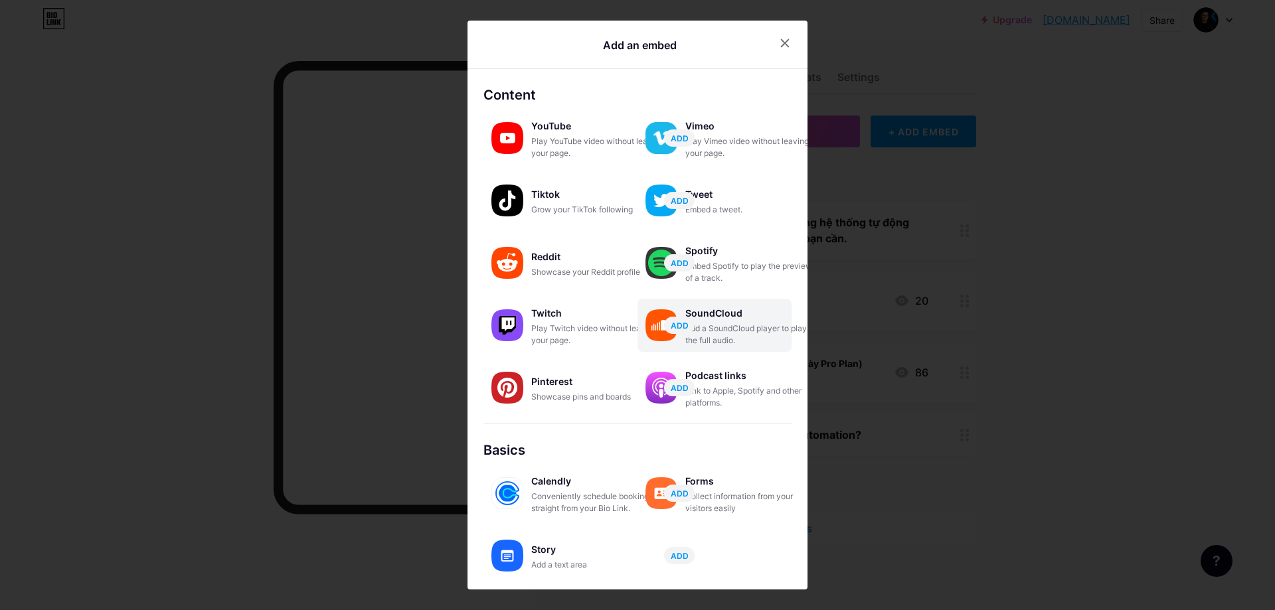
scroll to position [108, 0]
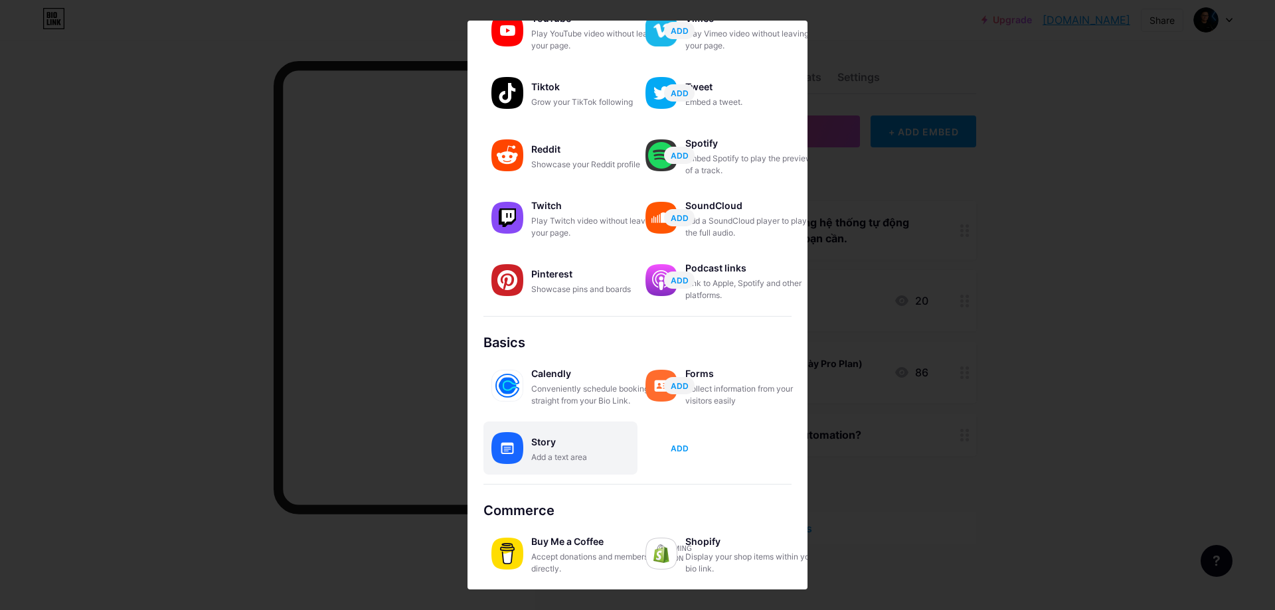
click at [683, 448] on span "ADD" at bounding box center [680, 448] width 18 height 11
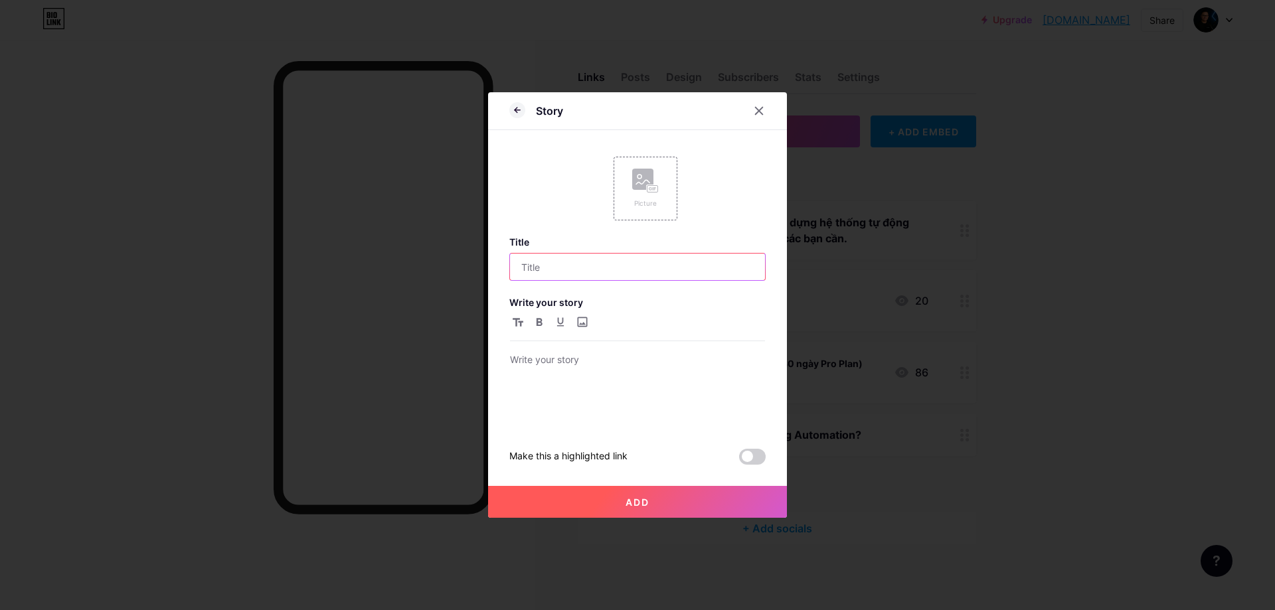
drag, startPoint x: 545, startPoint y: 272, endPoint x: 568, endPoint y: 276, distance: 23.7
click at [548, 273] on input "text" at bounding box center [637, 267] width 255 height 27
paste input "🎁"
click at [521, 264] on input "FREE WORKFLOW" at bounding box center [637, 267] width 255 height 27
paste input "🎁"
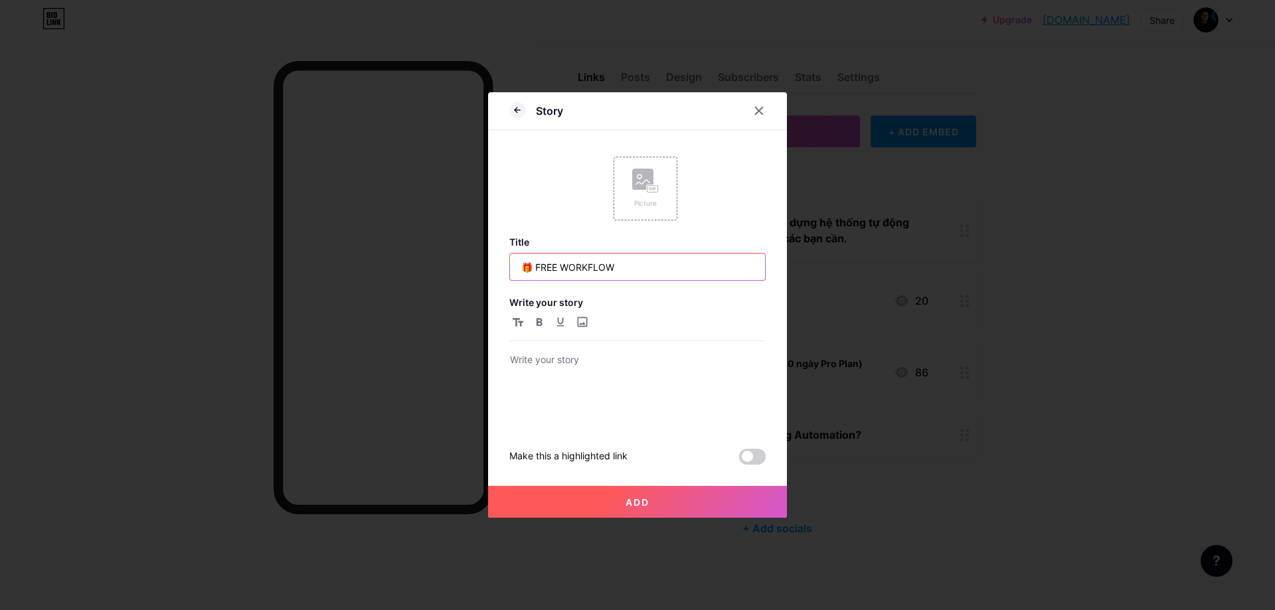
type input "🎁 FREE WORKFLOW"
drag, startPoint x: 549, startPoint y: 359, endPoint x: 630, endPoint y: 367, distance: 81.4
click at [551, 360] on p at bounding box center [637, 361] width 255 height 19
click at [518, 112] on icon at bounding box center [517, 110] width 16 height 16
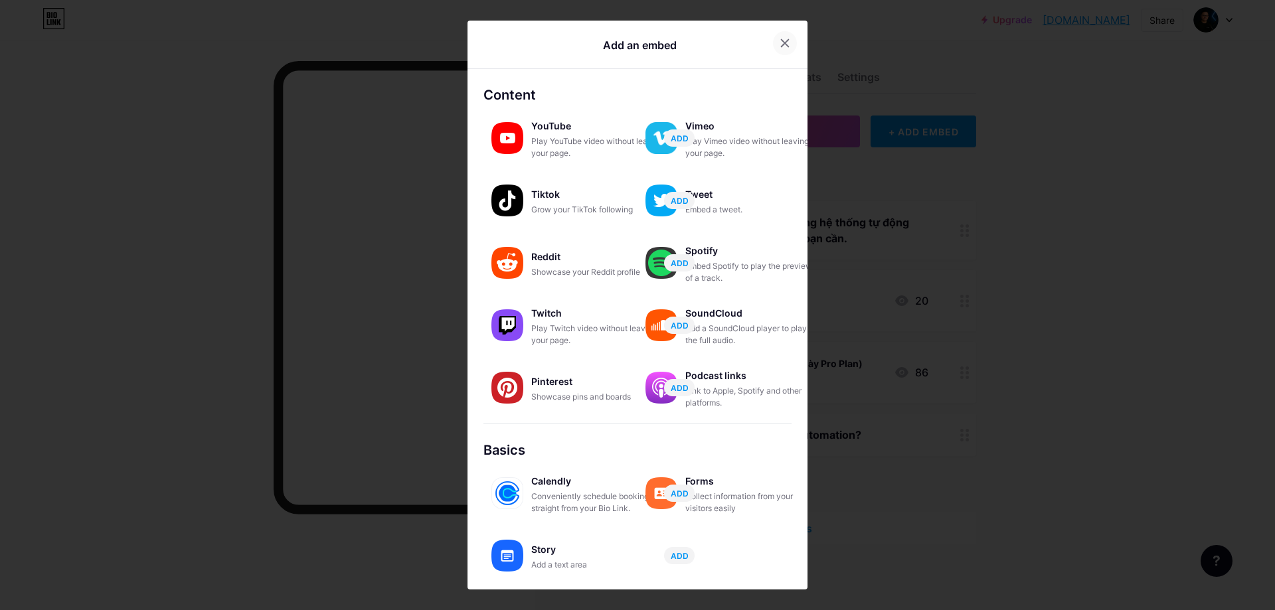
click at [784, 43] on icon at bounding box center [785, 43] width 11 height 11
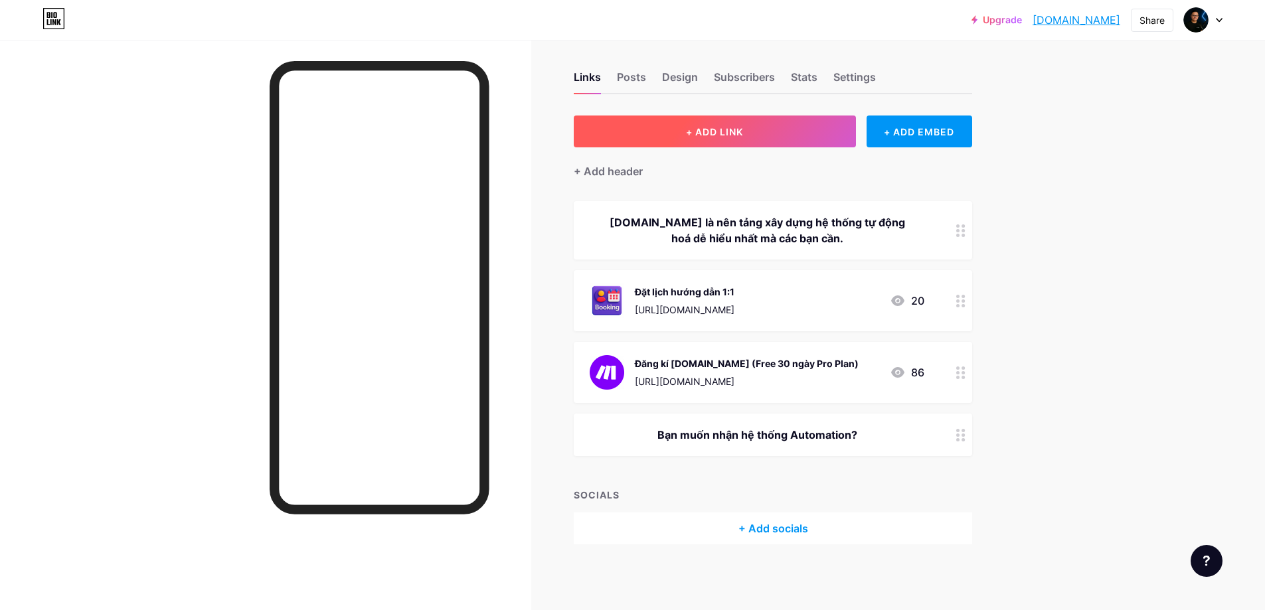
click at [743, 136] on span "+ ADD LINK" at bounding box center [714, 131] width 57 height 11
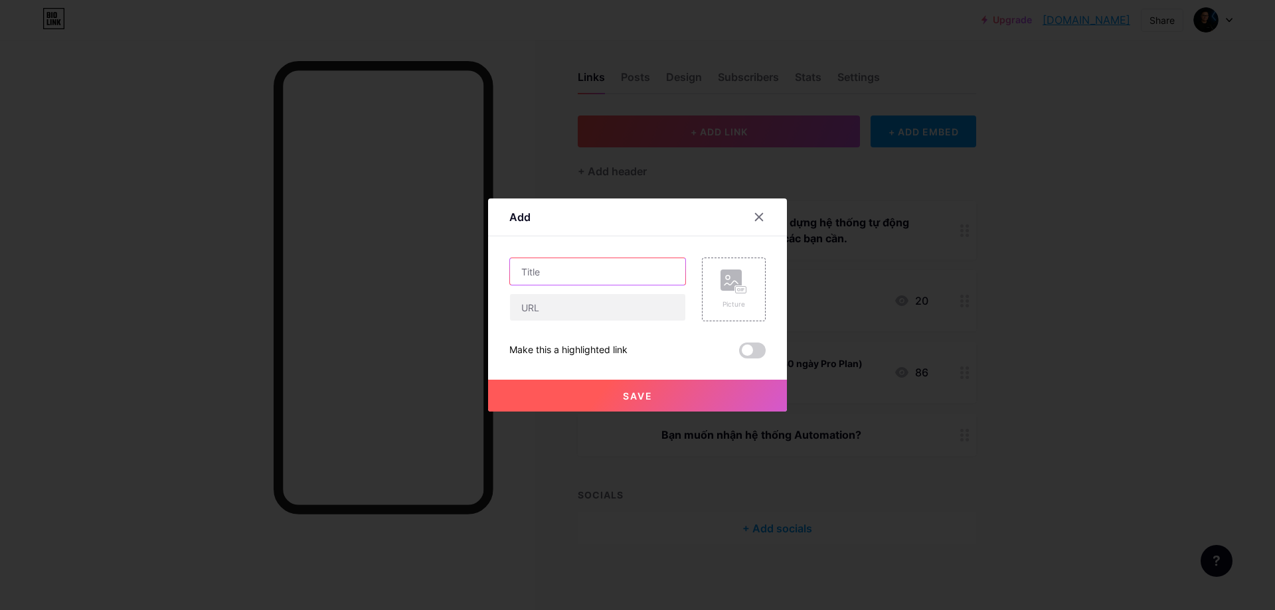
click at [551, 273] on input "text" at bounding box center [597, 271] width 175 height 27
paste input "🎁"
type input "🎁 Free Workflow"
click at [543, 311] on input "text" at bounding box center [597, 307] width 175 height 27
paste input "[URL][DOMAIN_NAME]"
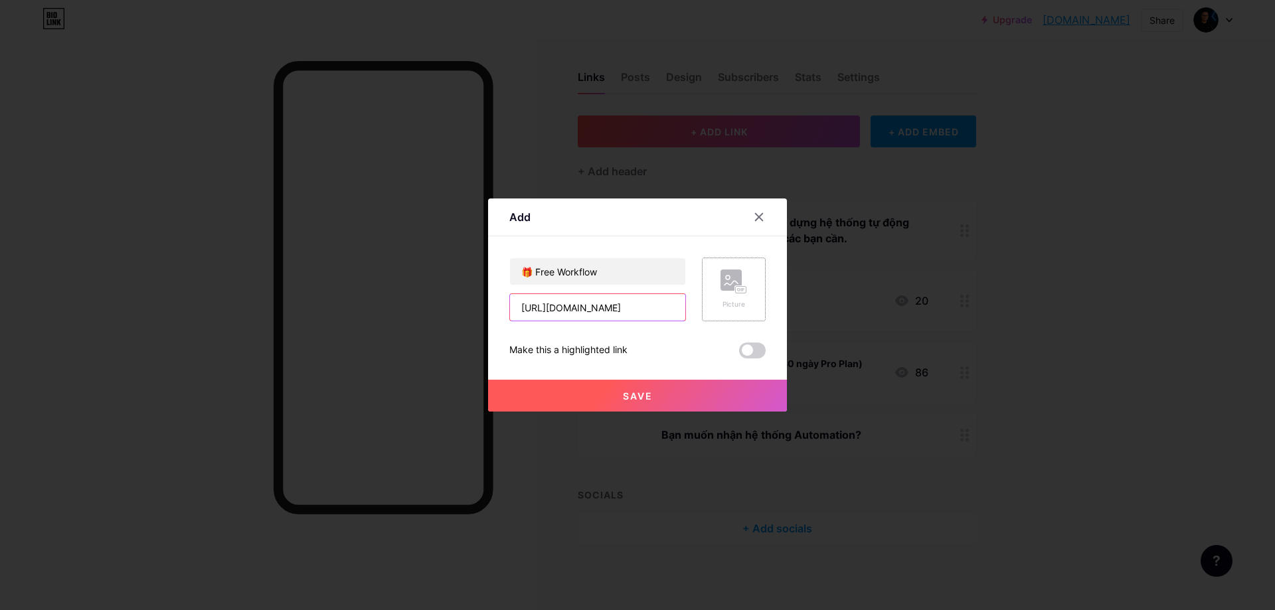
type input "[URL][DOMAIN_NAME]"
click at [736, 281] on rect at bounding box center [731, 280] width 21 height 21
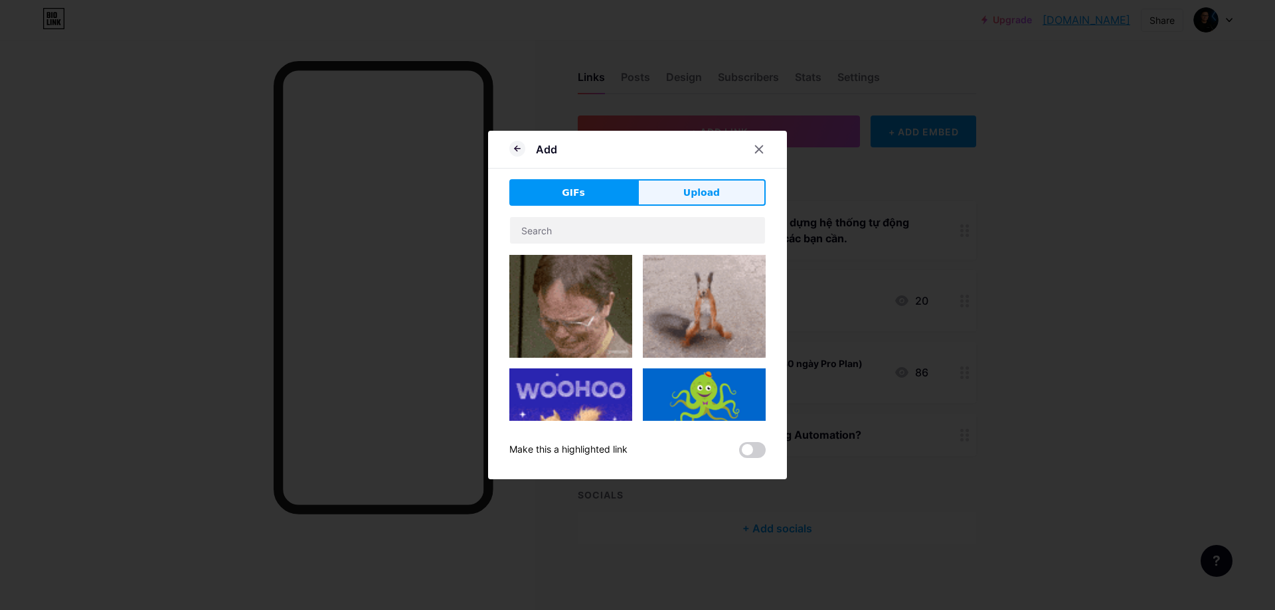
click at [687, 190] on span "Upload" at bounding box center [701, 193] width 37 height 14
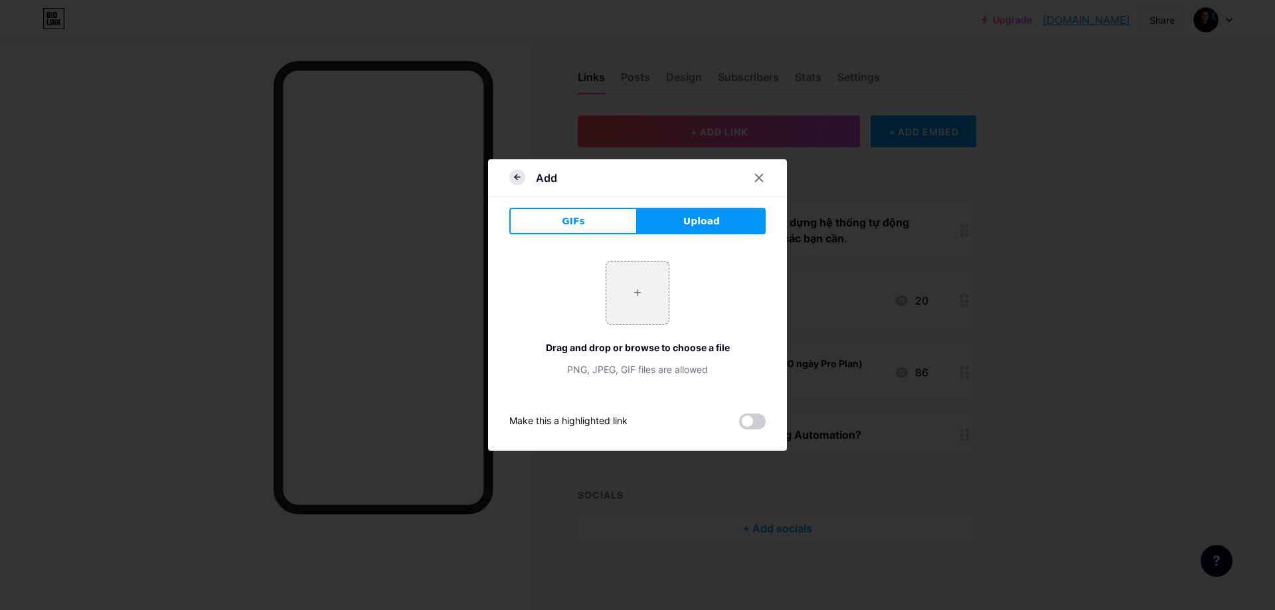
click at [518, 176] on icon at bounding box center [517, 177] width 16 height 16
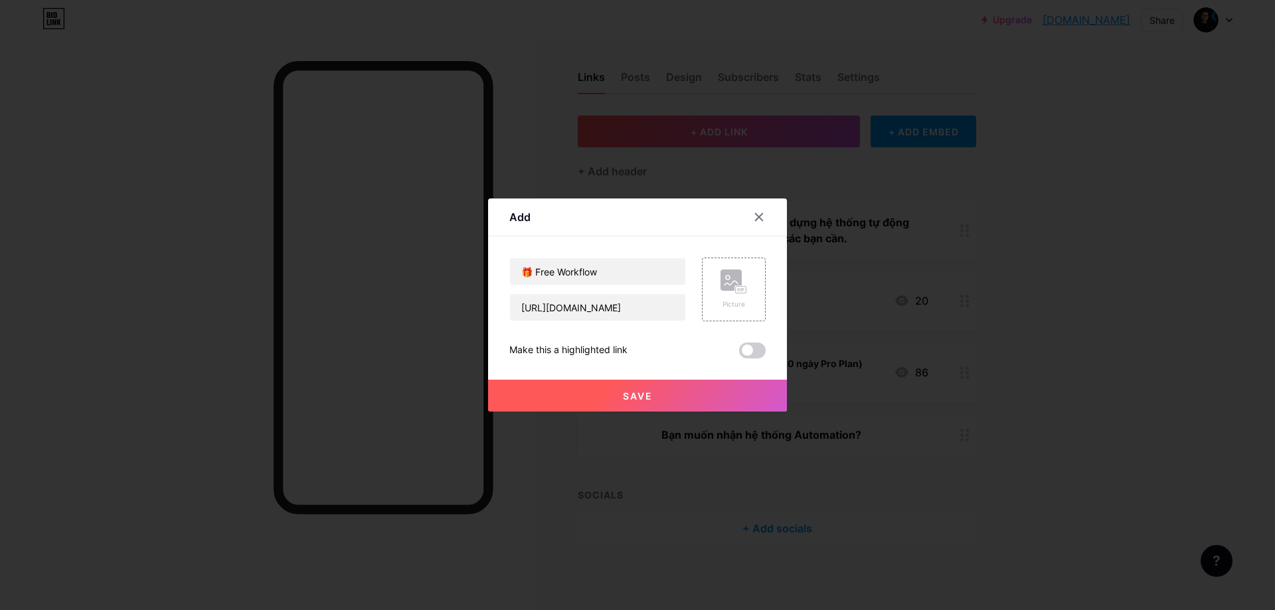
click at [632, 393] on span "Save" at bounding box center [638, 395] width 30 height 11
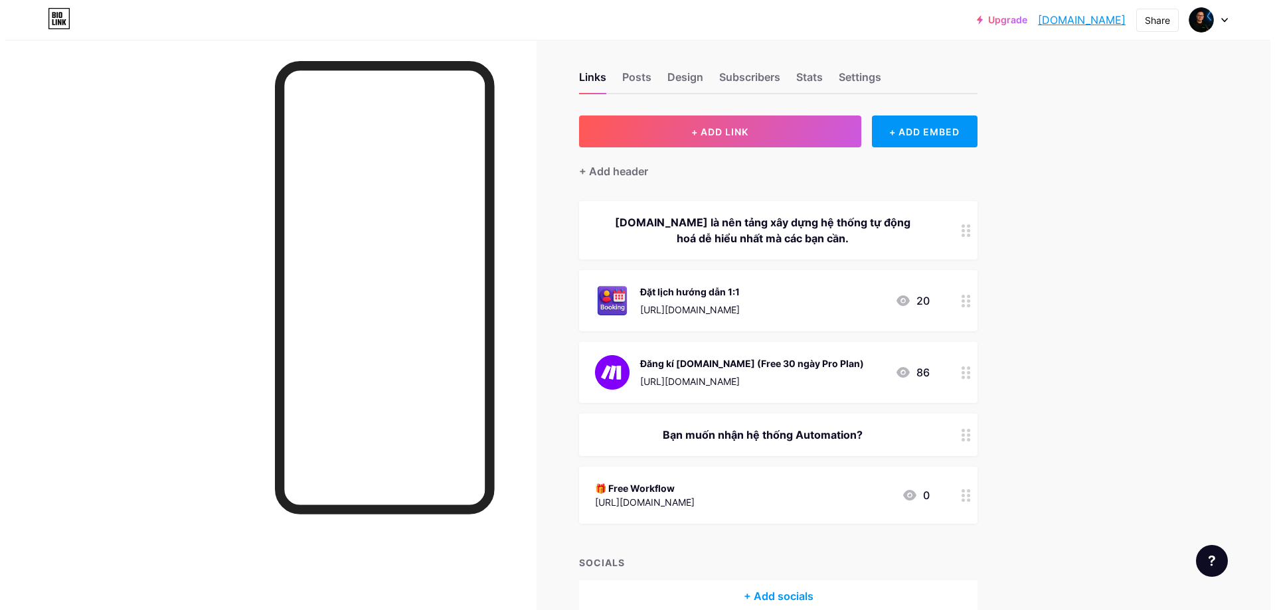
scroll to position [76, 0]
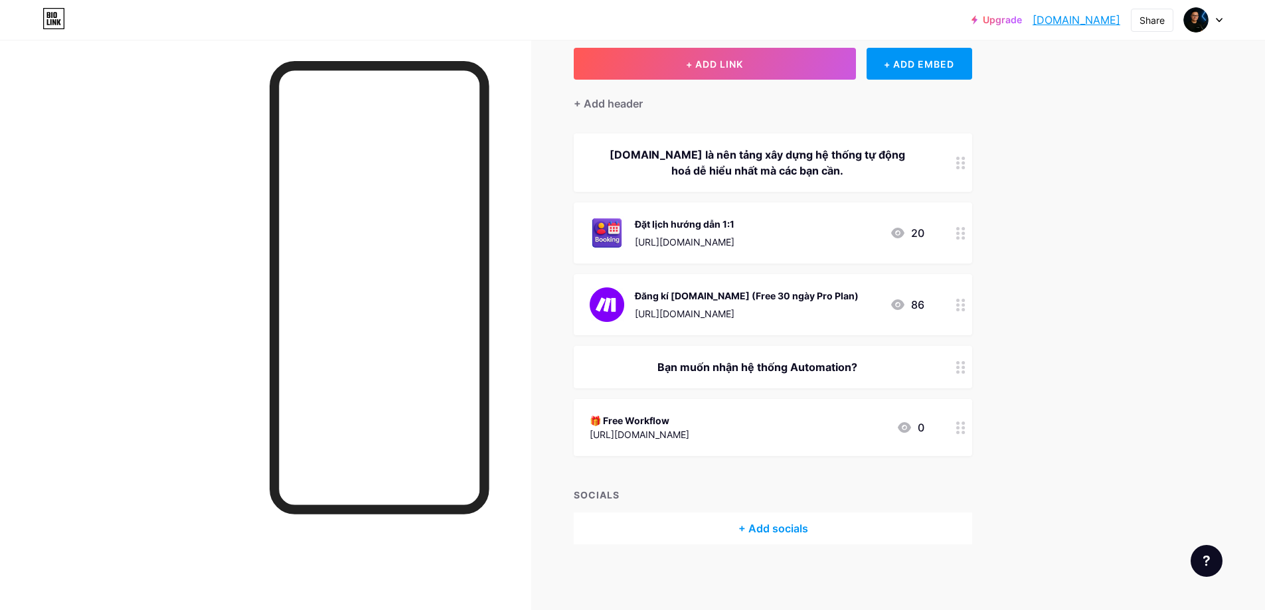
click at [627, 420] on div "🎁 Free Workflow" at bounding box center [640, 421] width 100 height 14
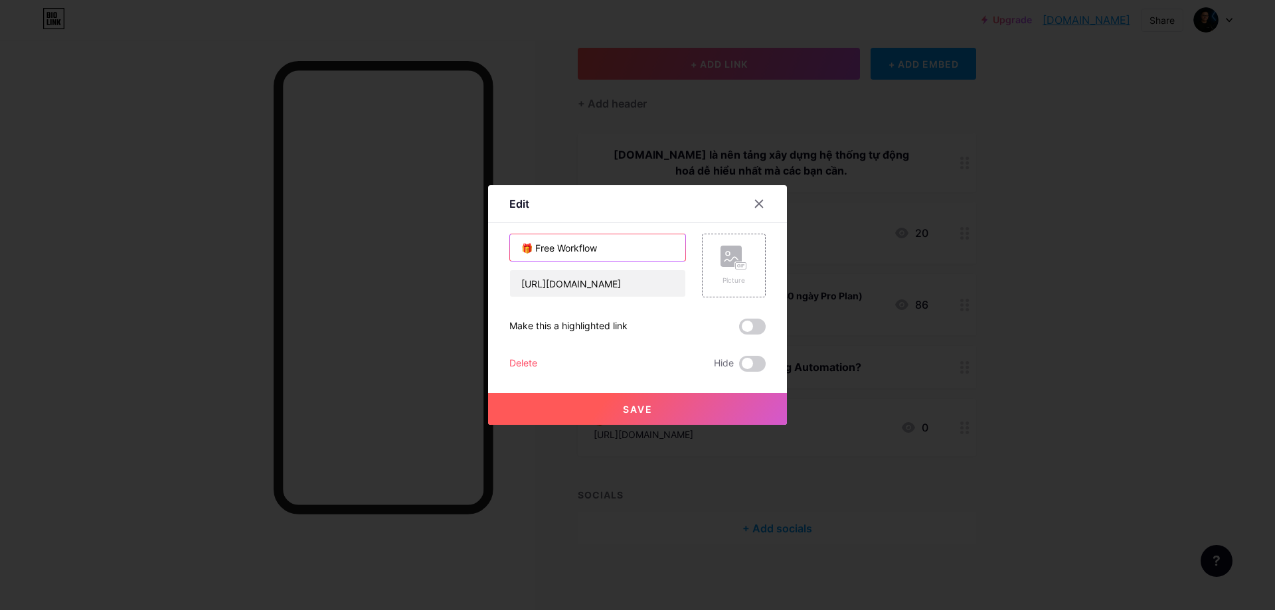
drag, startPoint x: 599, startPoint y: 248, endPoint x: 538, endPoint y: 243, distance: 61.3
click at [538, 243] on input "🎁 Free Workflow" at bounding box center [597, 247] width 175 height 27
type input "🎁 FREE WORKFLOW"
click at [636, 407] on span "Save" at bounding box center [638, 409] width 30 height 11
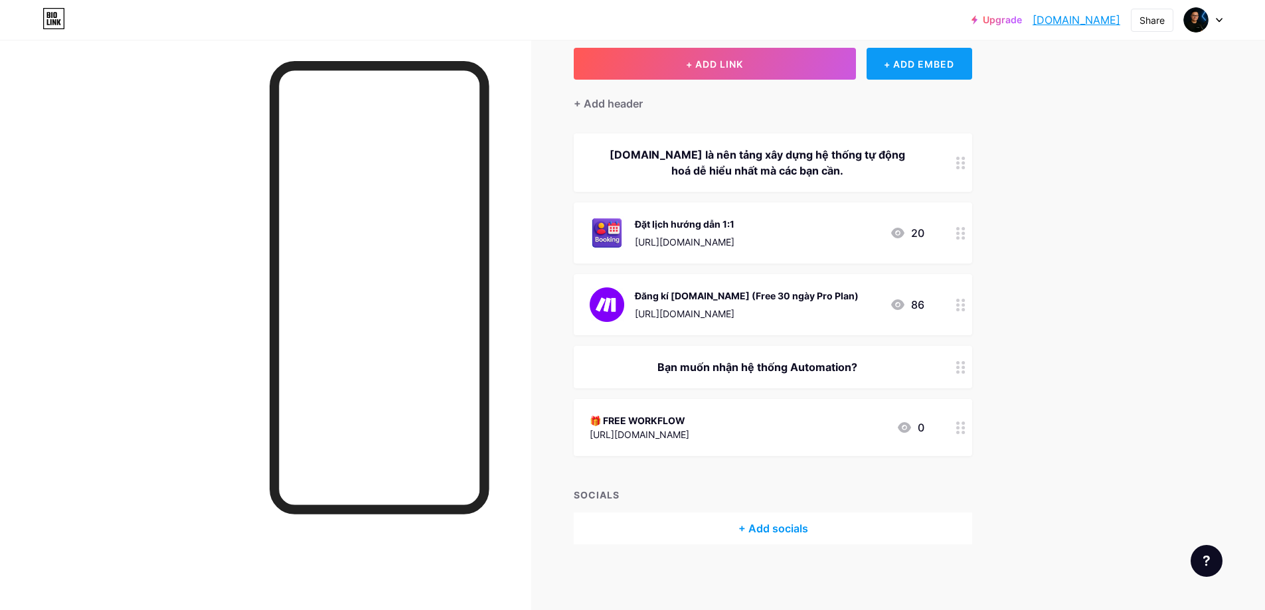
click at [926, 62] on div "+ ADD EMBED" at bounding box center [920, 64] width 106 height 32
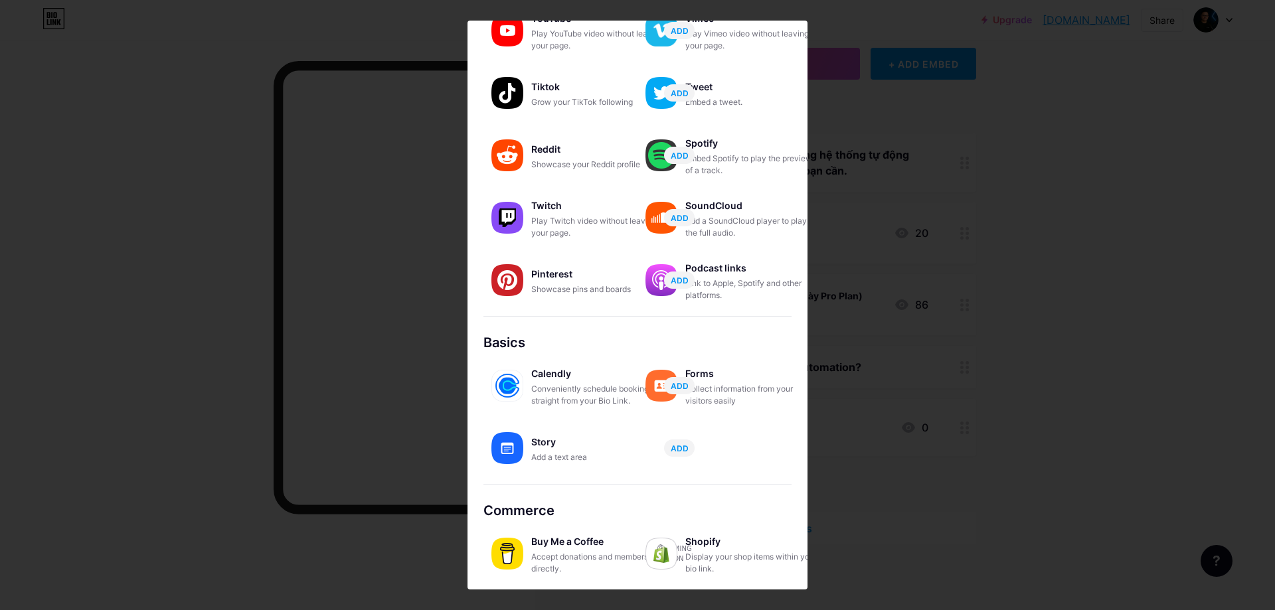
scroll to position [0, 0]
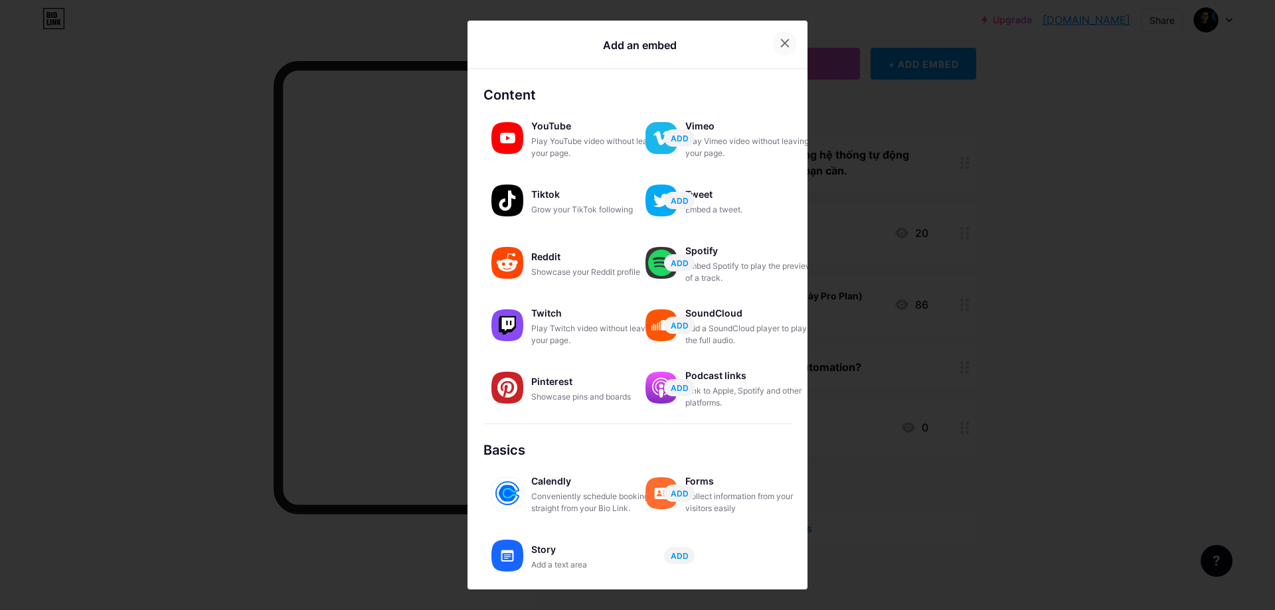
click at [780, 43] on icon at bounding box center [785, 43] width 11 height 11
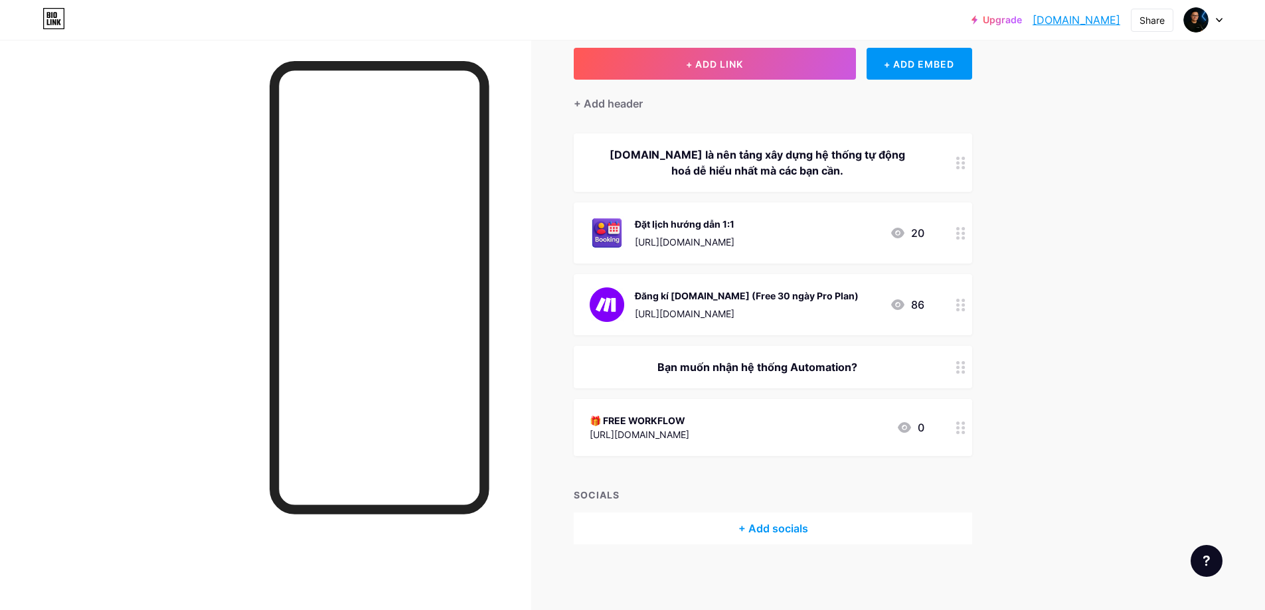
click at [764, 519] on div "+ Add socials" at bounding box center [773, 529] width 398 height 32
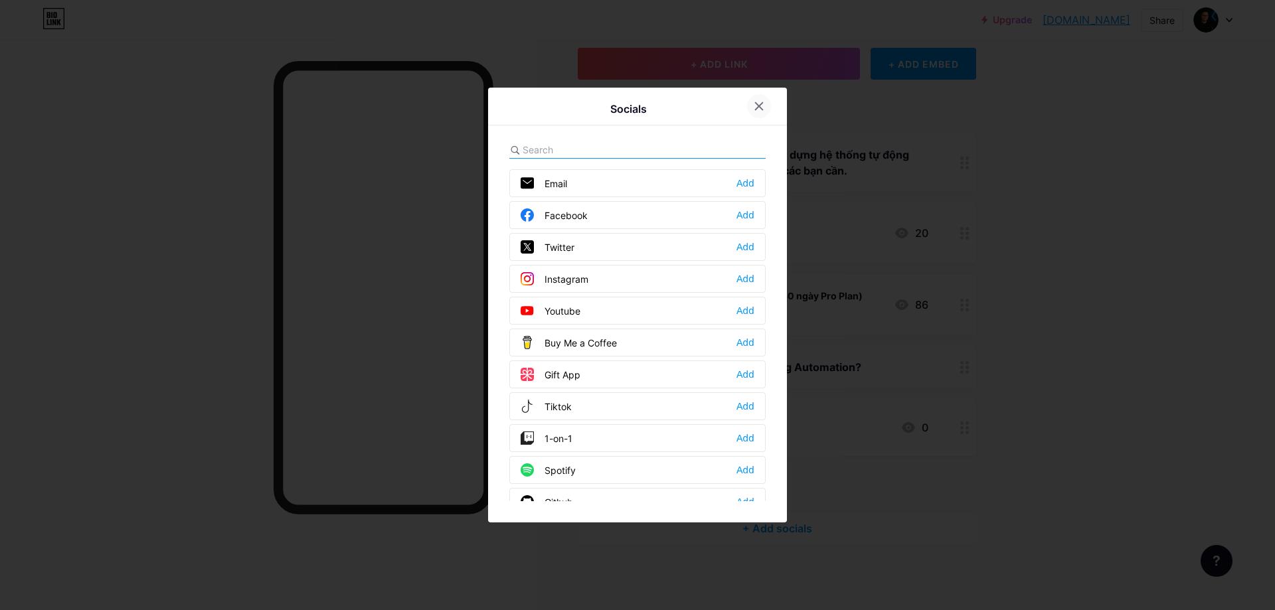
click at [760, 104] on icon at bounding box center [759, 106] width 11 height 11
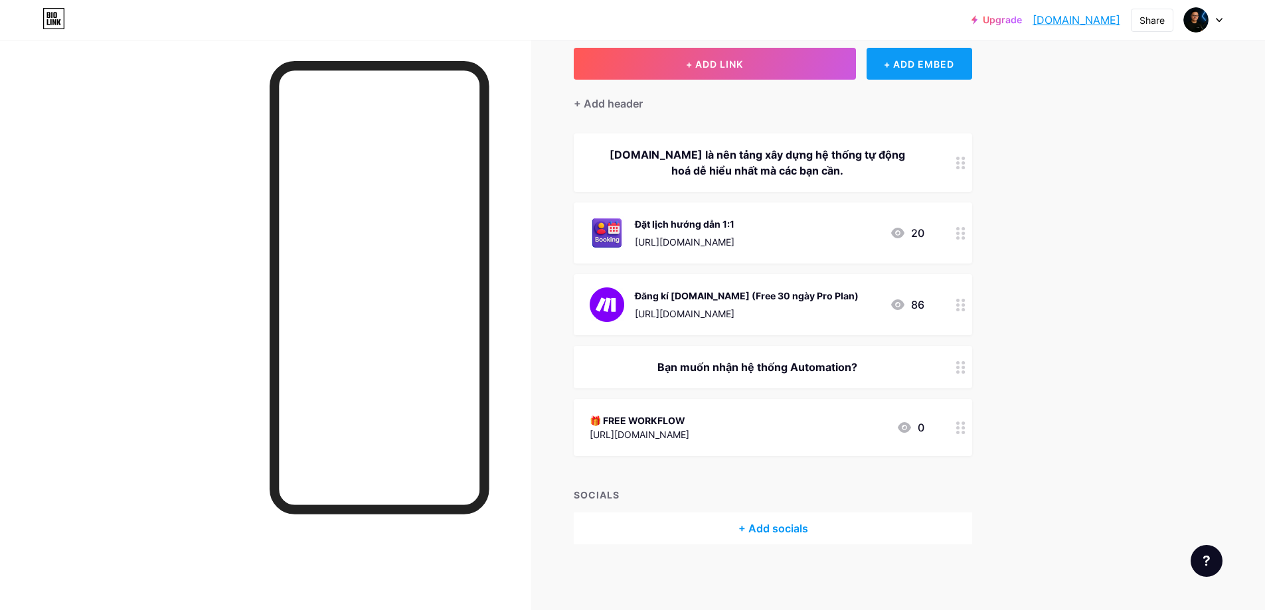
click at [924, 64] on div "+ ADD EMBED" at bounding box center [920, 64] width 106 height 32
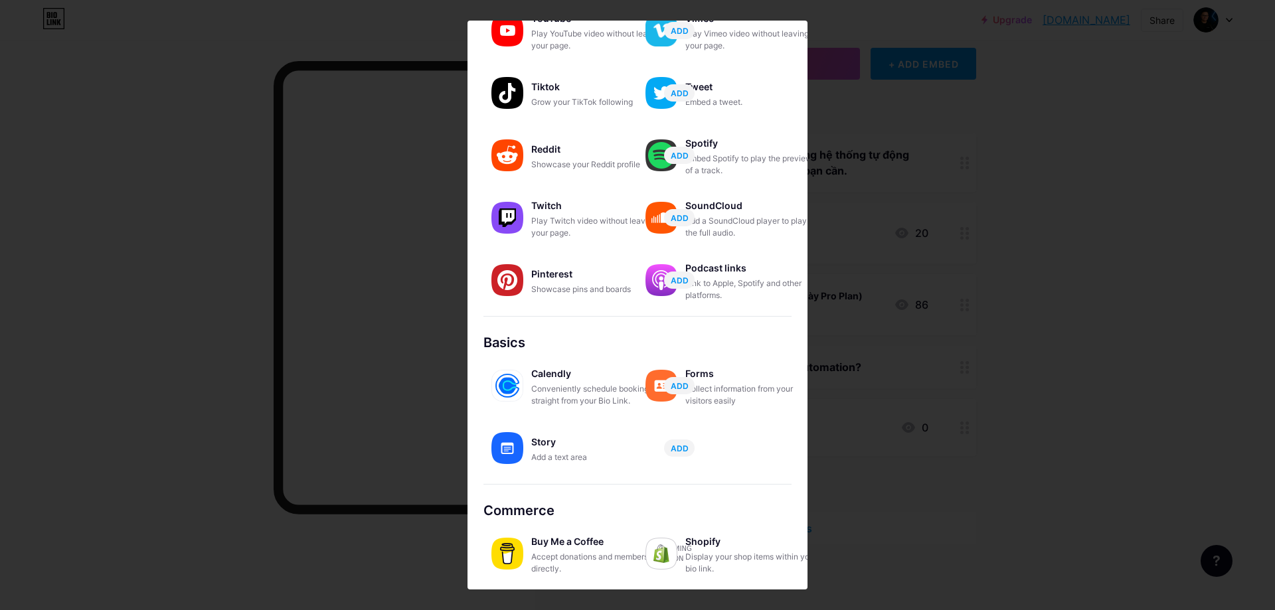
scroll to position [41, 0]
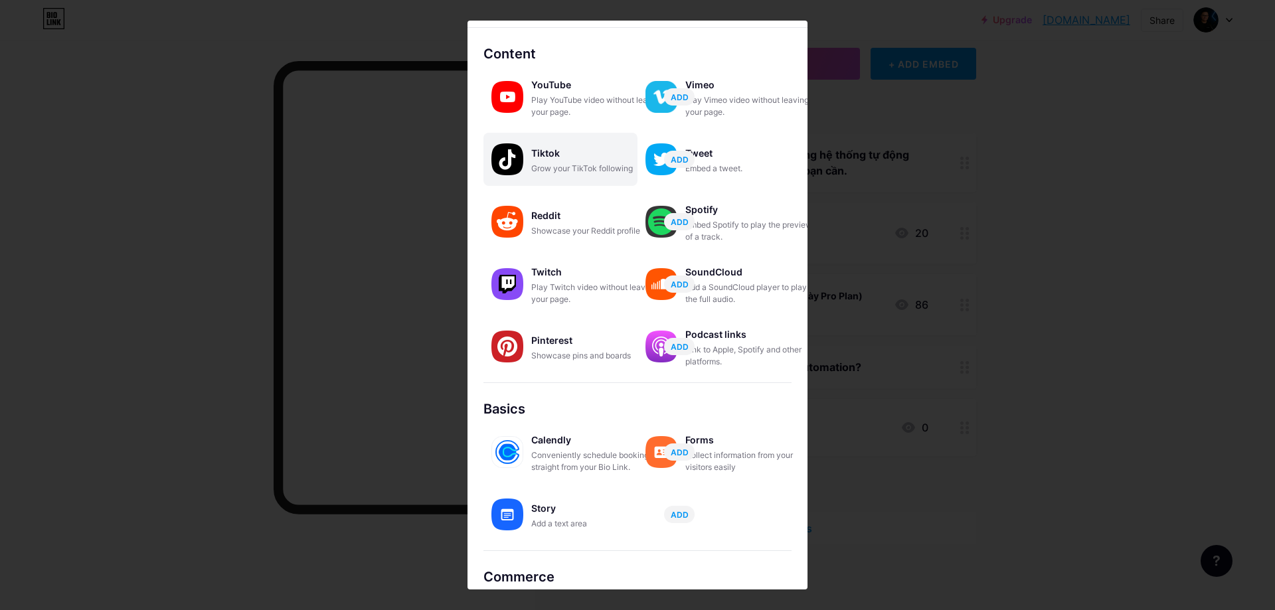
click at [580, 161] on div "Tiktok" at bounding box center [597, 153] width 133 height 19
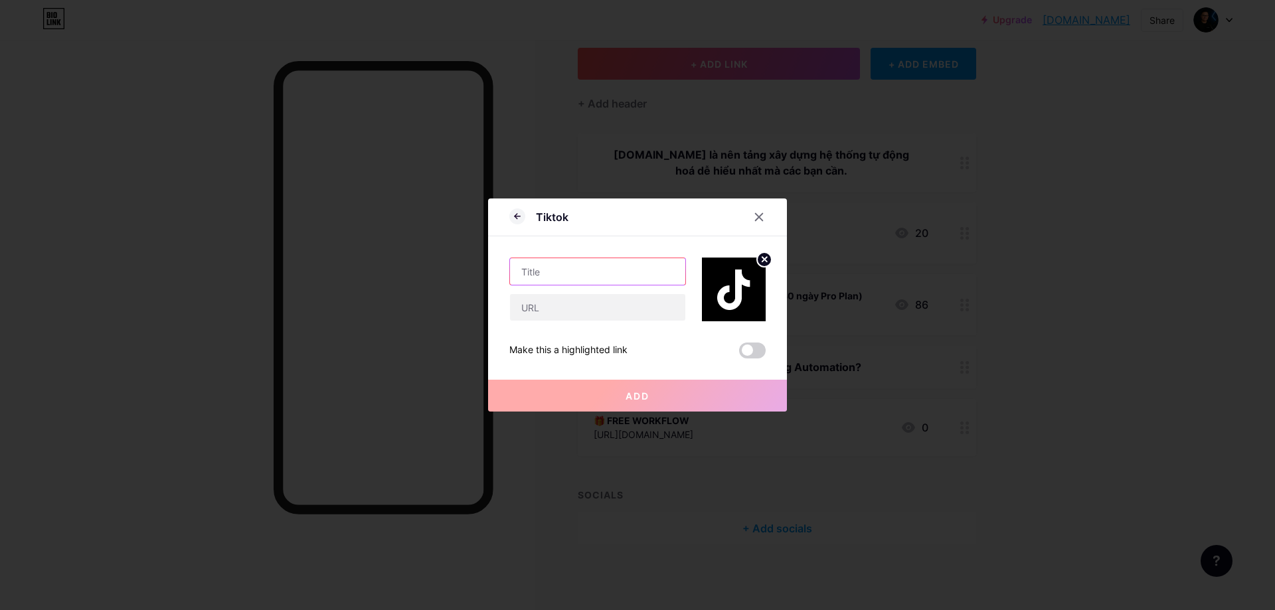
click at [538, 272] on input "text" at bounding box center [597, 271] width 175 height 27
type input "l"
type input "L"
type input "Tiktok Channel"
click at [564, 308] on input "text" at bounding box center [597, 307] width 175 height 27
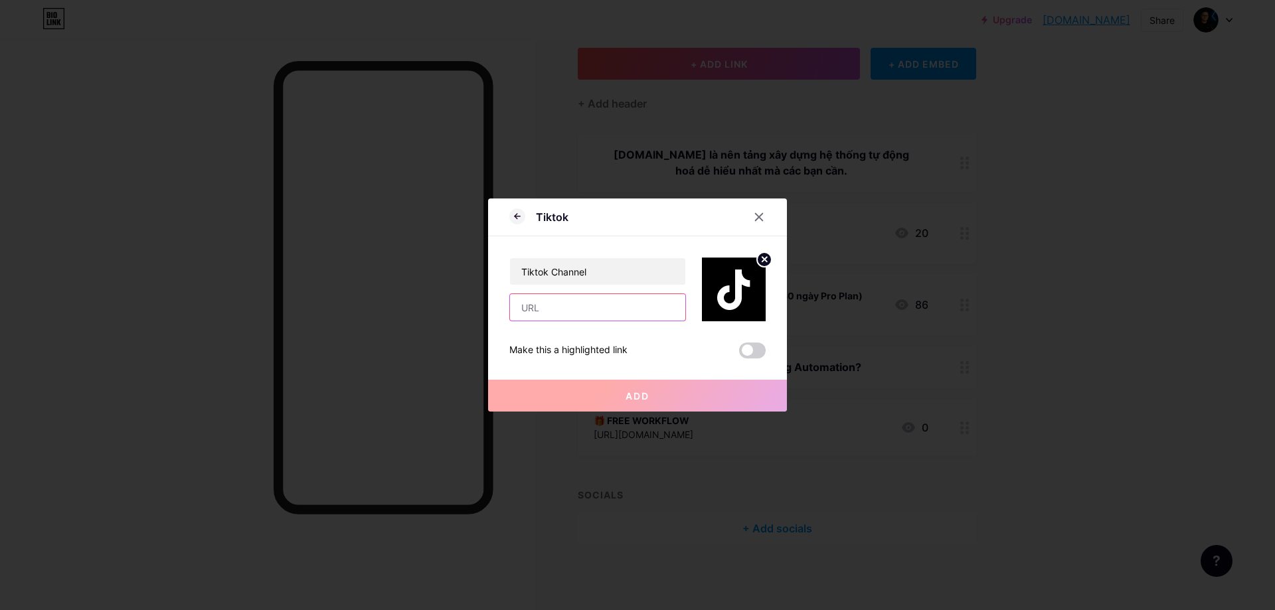
paste input "[URL][EMAIL_ADDRESS][DOMAIN_NAME][DOMAIN_NAME]"
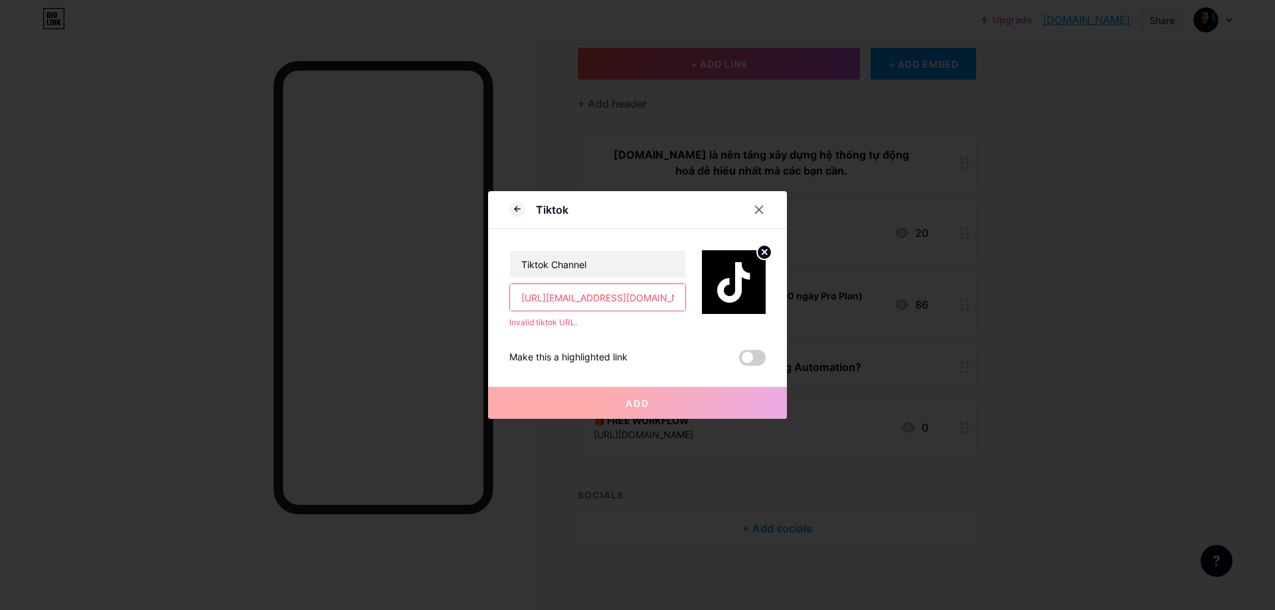
drag, startPoint x: 576, startPoint y: 298, endPoint x: 470, endPoint y: 298, distance: 106.3
click at [470, 298] on div "Tiktok Tiktok Channel [URL][EMAIL_ADDRESS][DOMAIN_NAME][DOMAIN_NAME] Invalid ti…" at bounding box center [637, 305] width 1275 height 610
click at [525, 298] on input ".[DOMAIN_NAME][EMAIL_ADDRESS][DOMAIN_NAME]" at bounding box center [597, 297] width 175 height 27
type input "[DOMAIN_NAME][EMAIL_ADDRESS][DOMAIN_NAME]"
click at [635, 329] on div "Tiktok Channel [DOMAIN_NAME][EMAIL_ADDRESS][DOMAIN_NAME] Invalid tiktok URL. Ma…" at bounding box center [637, 297] width 256 height 137
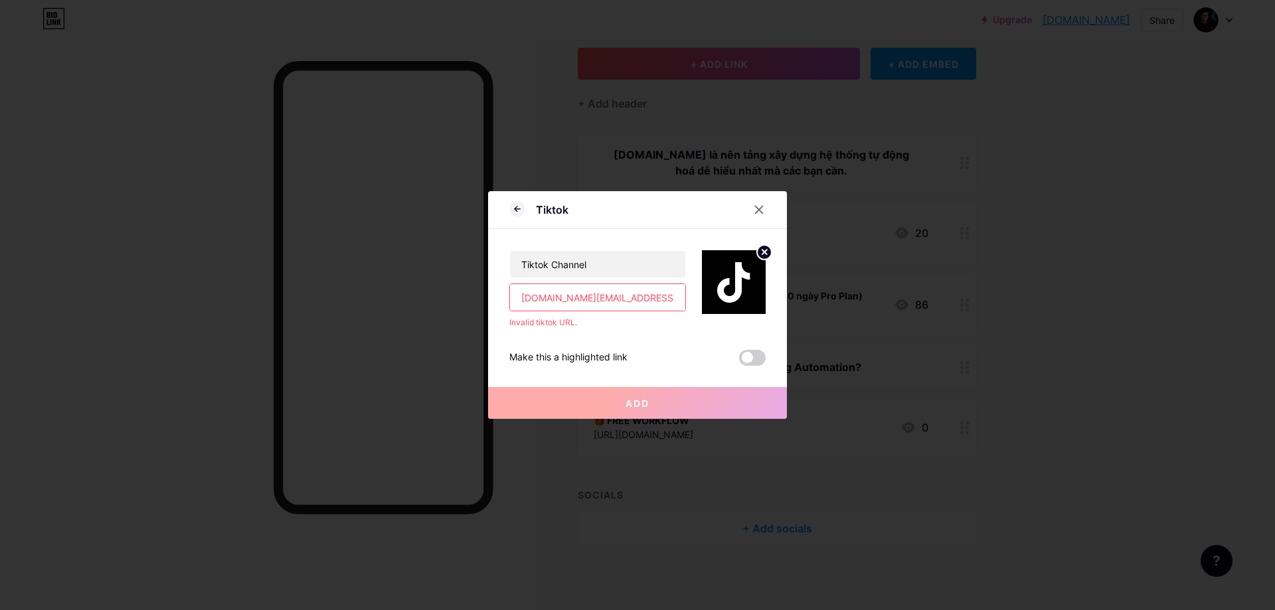
drag, startPoint x: 562, startPoint y: 300, endPoint x: 499, endPoint y: 302, distance: 63.8
click at [499, 302] on div "Tiktok Tiktok Channel [DOMAIN_NAME][EMAIL_ADDRESS][DOMAIN_NAME] Invalid tiktok …" at bounding box center [637, 305] width 299 height 228
click at [584, 302] on input "[DOMAIN_NAME][EMAIL_ADDRESS][DOMAIN_NAME]" at bounding box center [597, 297] width 175 height 27
click at [572, 299] on input "[DOMAIN_NAME][EMAIL_ADDRESS][DOMAIN_NAME]" at bounding box center [597, 297] width 175 height 27
drag, startPoint x: 613, startPoint y: 298, endPoint x: 497, endPoint y: 298, distance: 115.6
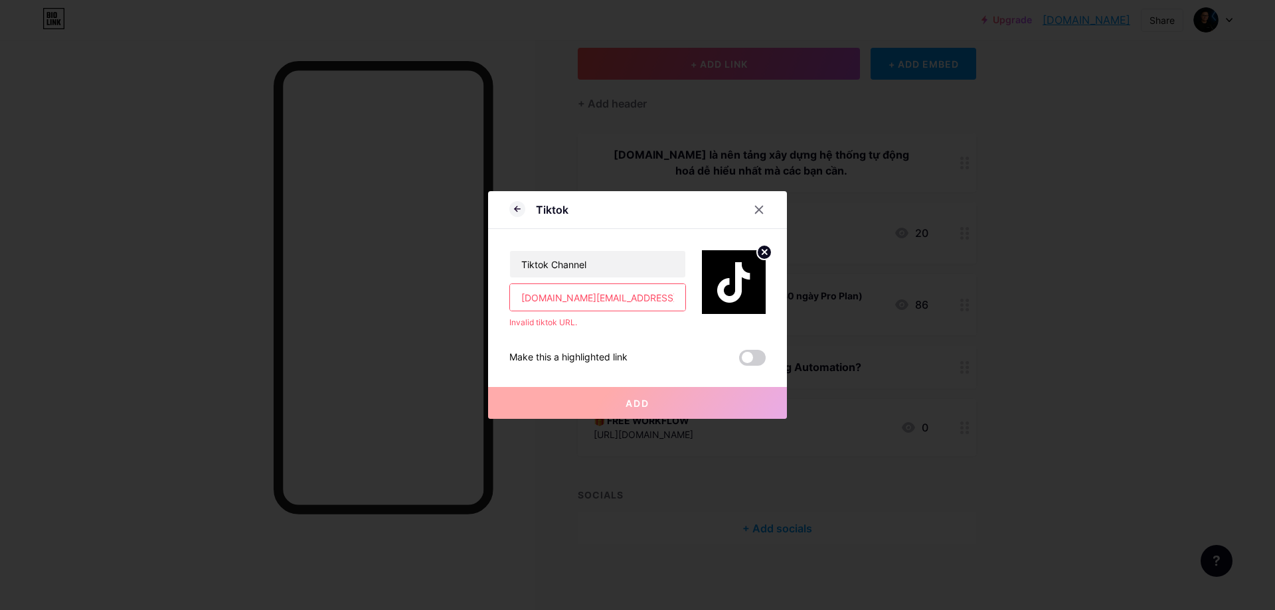
click at [497, 298] on div "Tiktok Tiktok Channel [DOMAIN_NAME][EMAIL_ADDRESS][DOMAIN_NAME] Invalid tiktok …" at bounding box center [637, 305] width 299 height 228
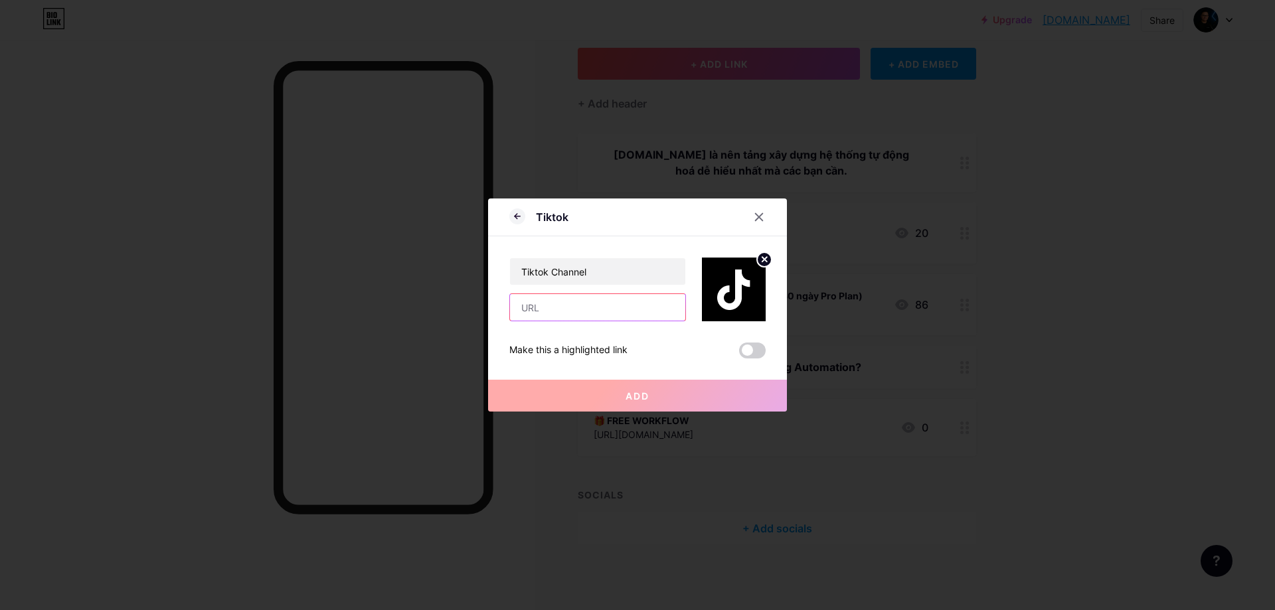
paste input "[URL][EMAIL_ADDRESS][DOMAIN_NAME][DOMAIN_NAME]"
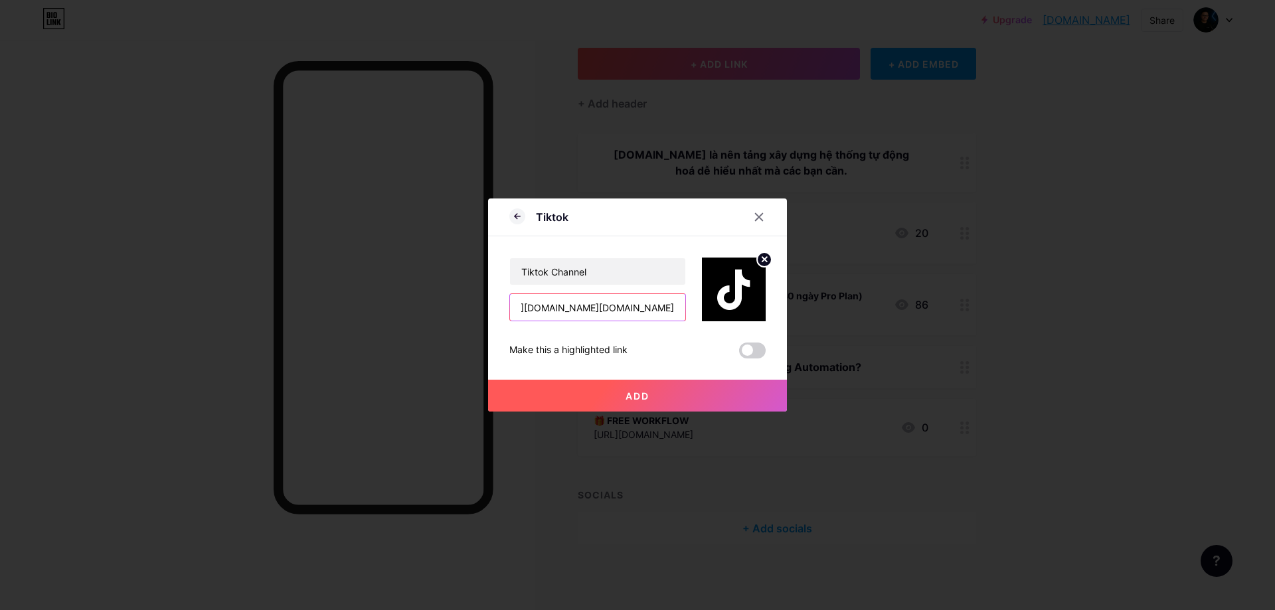
scroll to position [0, 128]
drag, startPoint x: 538, startPoint y: 307, endPoint x: 691, endPoint y: 309, distance: 153.4
click at [691, 309] on div "Tiktok Channel [URL][EMAIL_ADDRESS][DOMAIN_NAME][DOMAIN_NAME]" at bounding box center [637, 278] width 256 height 85
click at [651, 309] on input "[URL][EMAIL_ADDRESS][DOMAIN_NAME][DOMAIN_NAME]" at bounding box center [597, 307] width 175 height 27
drag, startPoint x: 539, startPoint y: 308, endPoint x: 707, endPoint y: 309, distance: 168.7
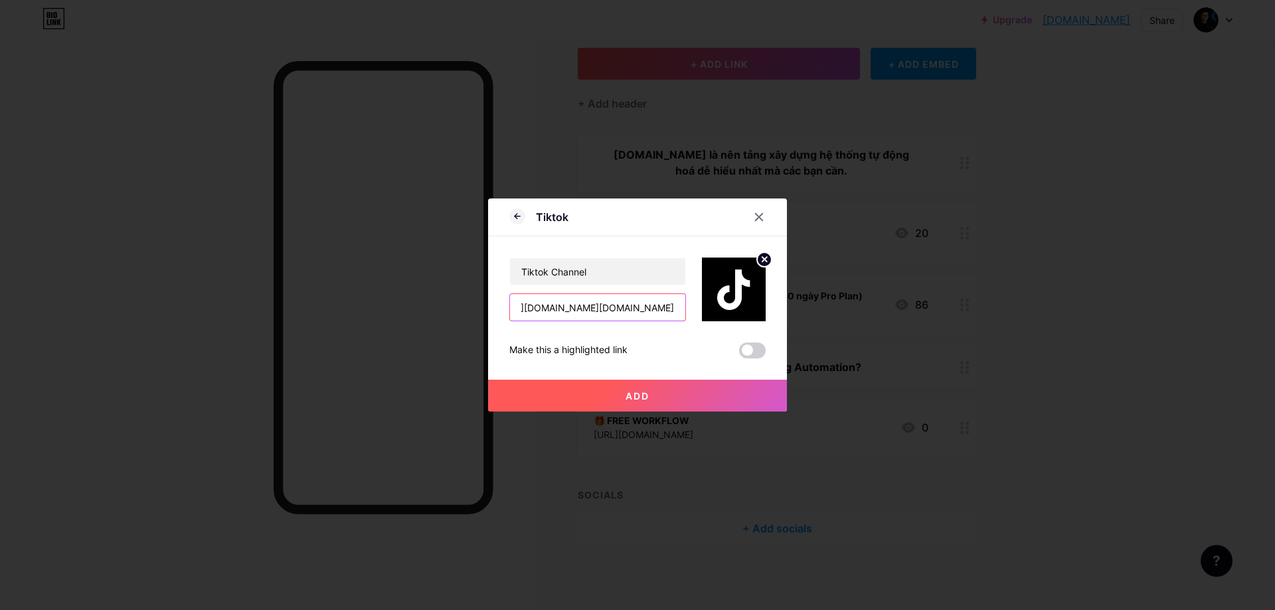
click at [707, 309] on div "Tiktok Channel [URL][EMAIL_ADDRESS][DOMAIN_NAME][DOMAIN_NAME]" at bounding box center [637, 278] width 256 height 85
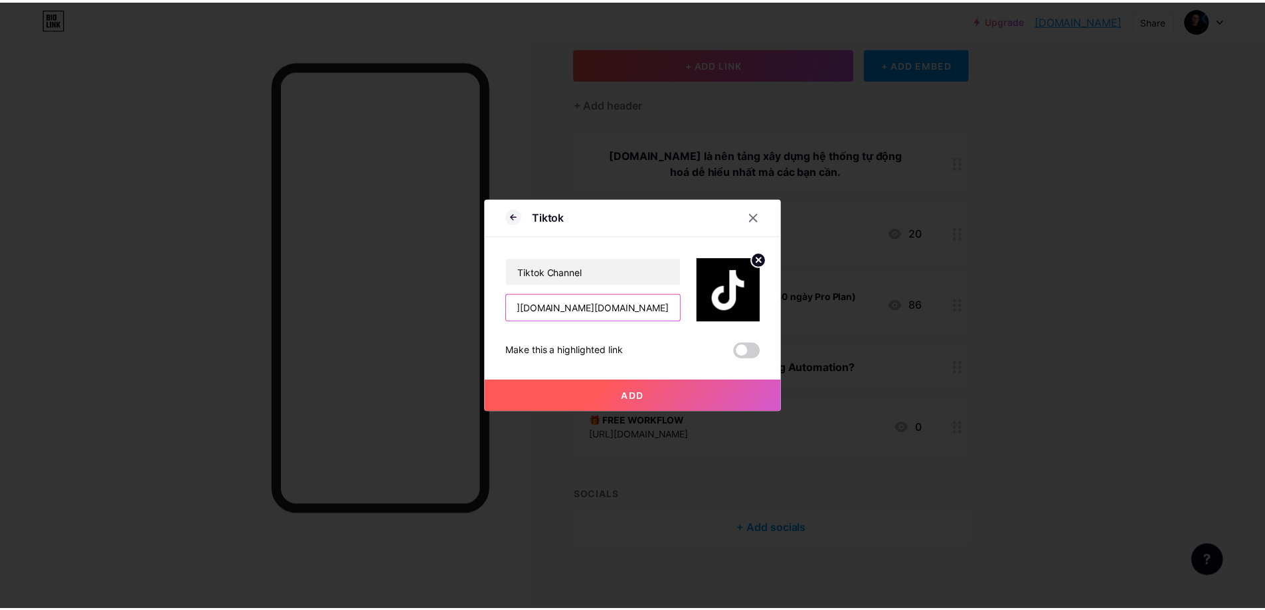
scroll to position [0, 0]
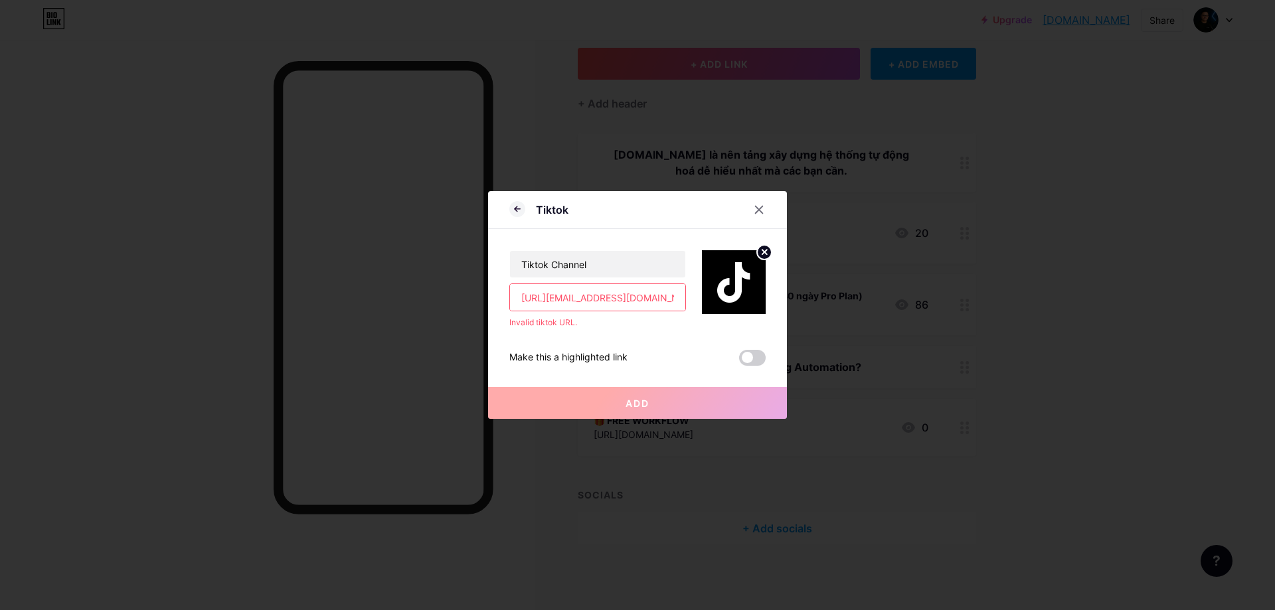
type input "[URL][EMAIL_ADDRESS][DOMAIN_NAME][DOMAIN_NAME]"
click at [633, 333] on div "Tiktok Channel [URL][EMAIL_ADDRESS][DOMAIN_NAME][DOMAIN_NAME] Invalid tiktok UR…" at bounding box center [637, 297] width 256 height 137
drag, startPoint x: 675, startPoint y: 296, endPoint x: 489, endPoint y: 300, distance: 186.0
click at [489, 300] on div "Tiktok Tiktok Channel [URL][EMAIL_ADDRESS][DOMAIN_NAME][DOMAIN_NAME] Invalid ti…" at bounding box center [637, 305] width 299 height 228
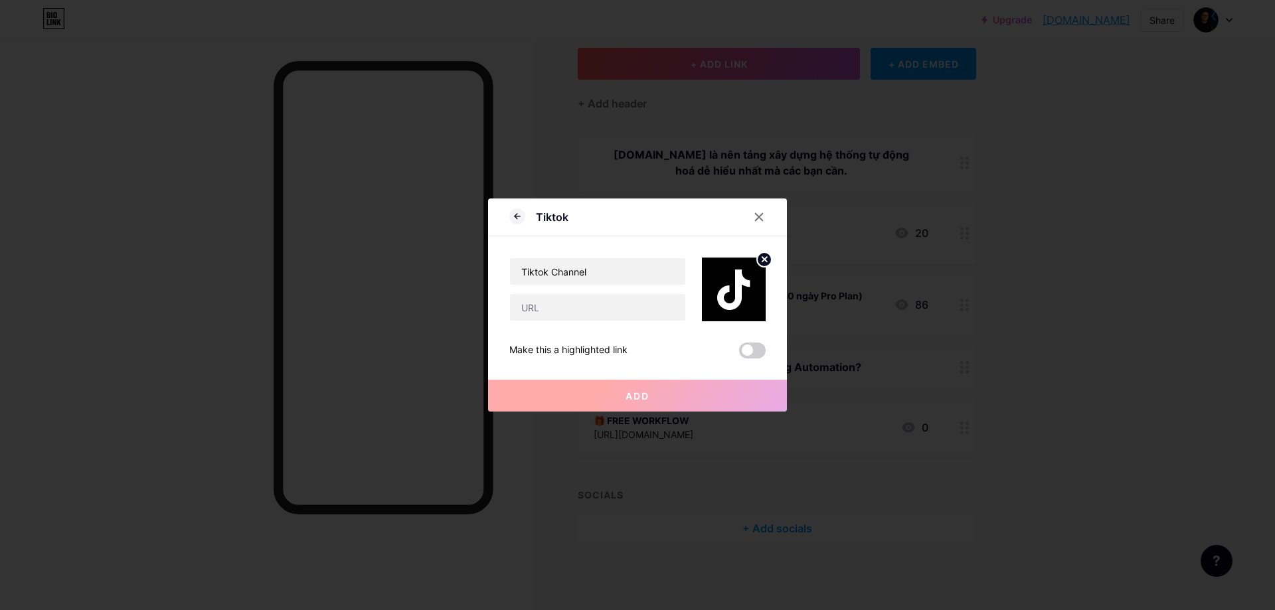
click at [669, 344] on div "Make this a highlighted link" at bounding box center [637, 351] width 256 height 16
click at [760, 218] on icon at bounding box center [759, 217] width 7 height 7
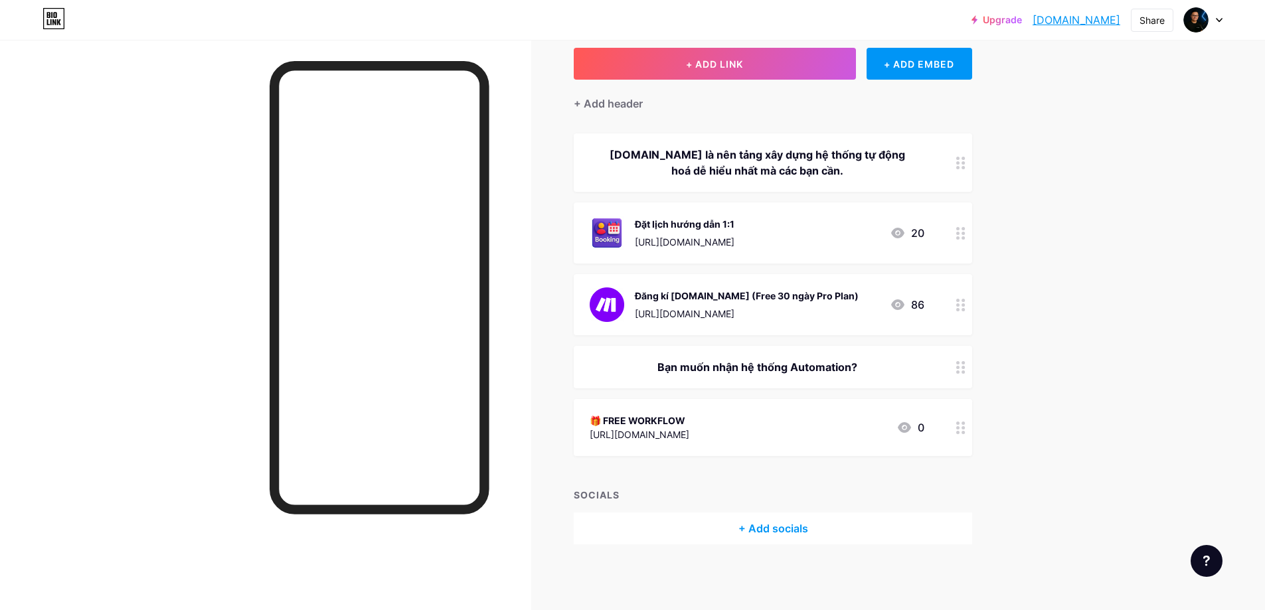
click at [994, 20] on link "Upgrade" at bounding box center [997, 20] width 50 height 11
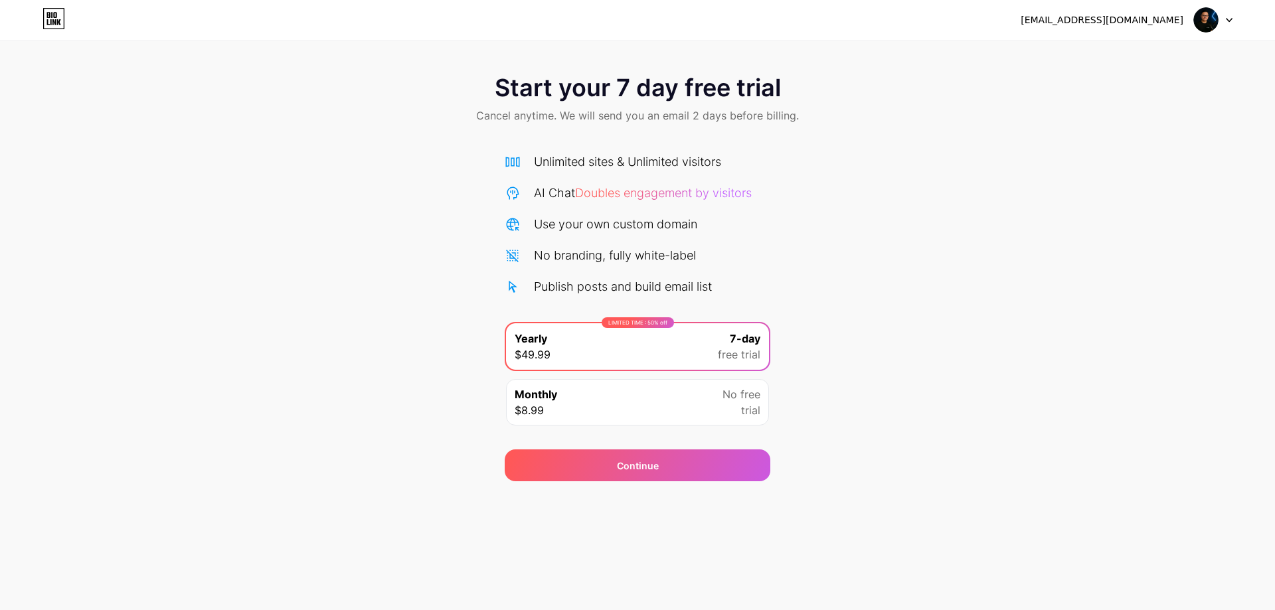
click at [661, 402] on div "Monthly $8.99 No free trial" at bounding box center [637, 402] width 263 height 46
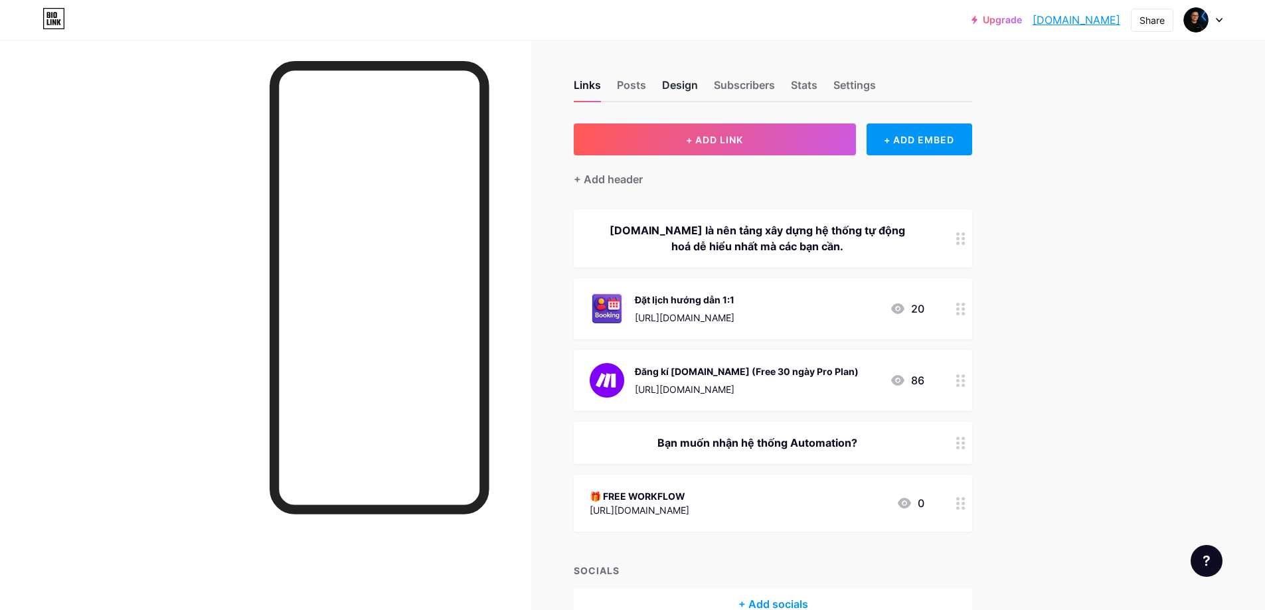
click at [688, 85] on div "Design" at bounding box center [680, 89] width 36 height 24
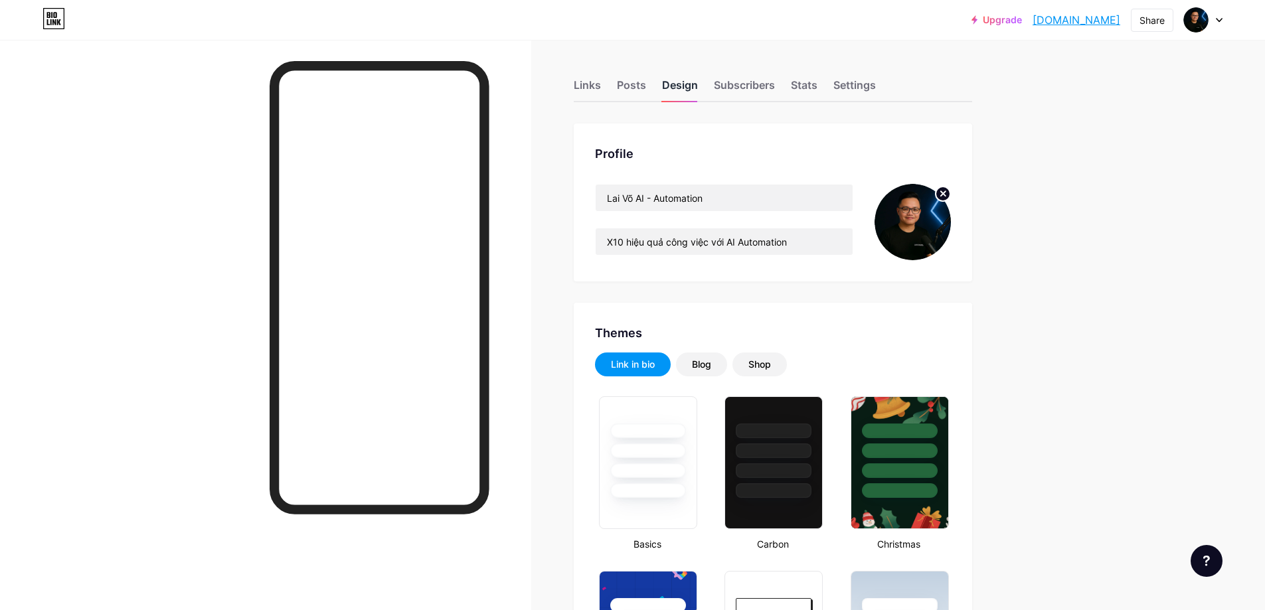
type input "#ffffff"
click at [765, 366] on div "Shop" at bounding box center [759, 364] width 23 height 13
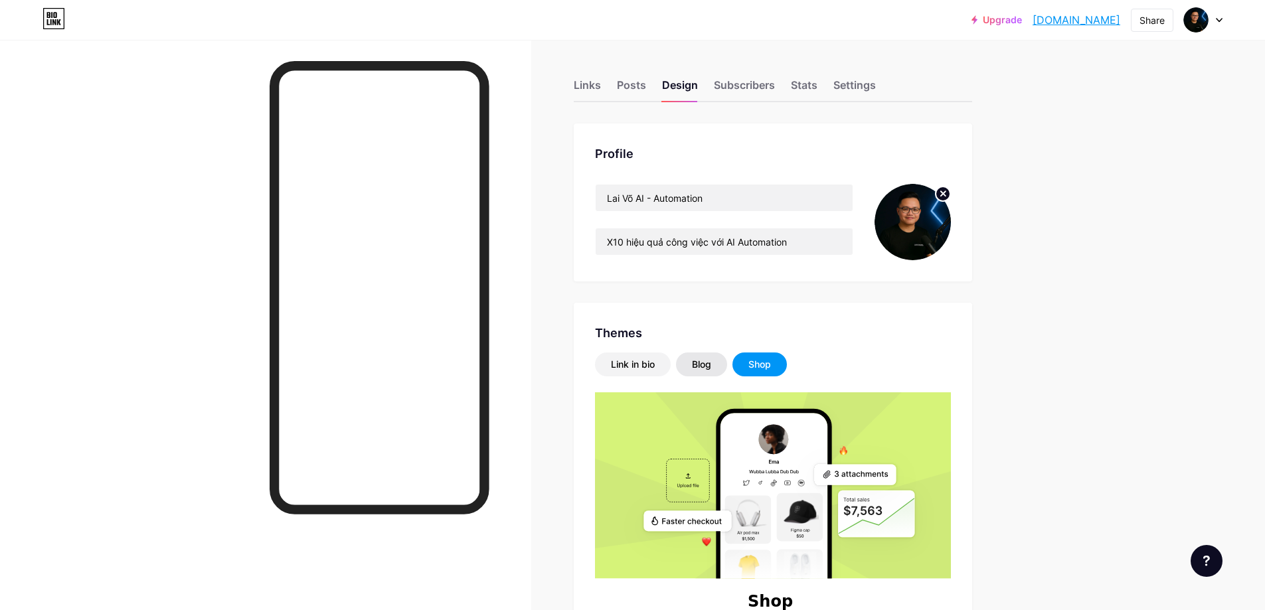
click at [699, 365] on div "Blog" at bounding box center [701, 364] width 19 height 13
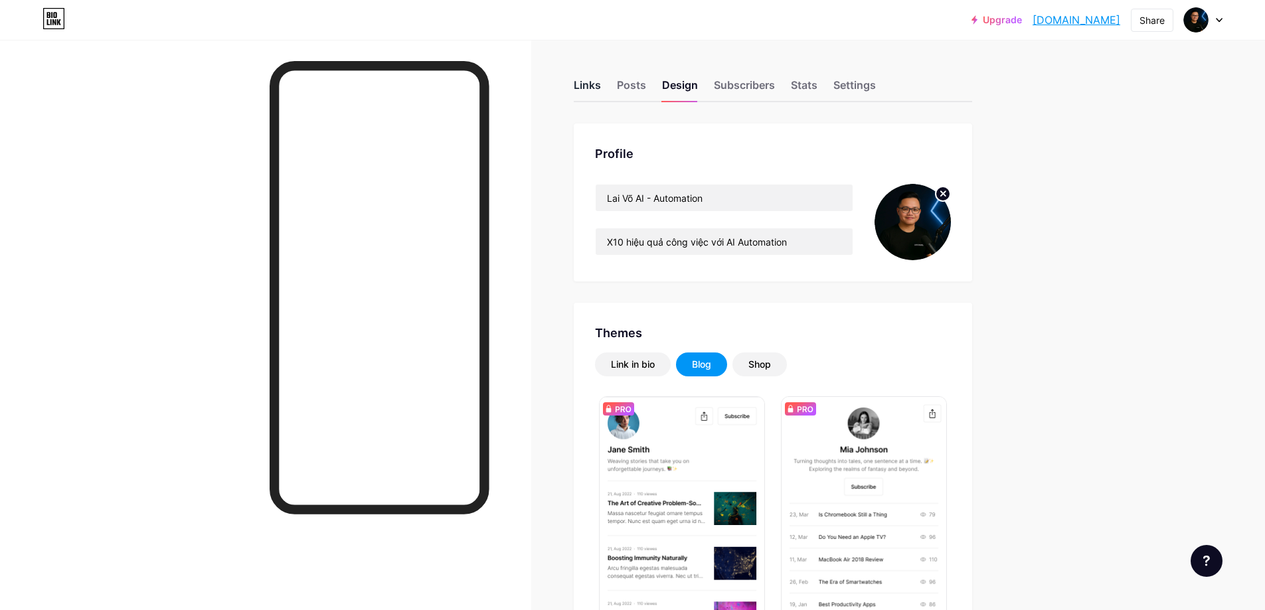
click at [589, 86] on div "Links" at bounding box center [587, 89] width 27 height 24
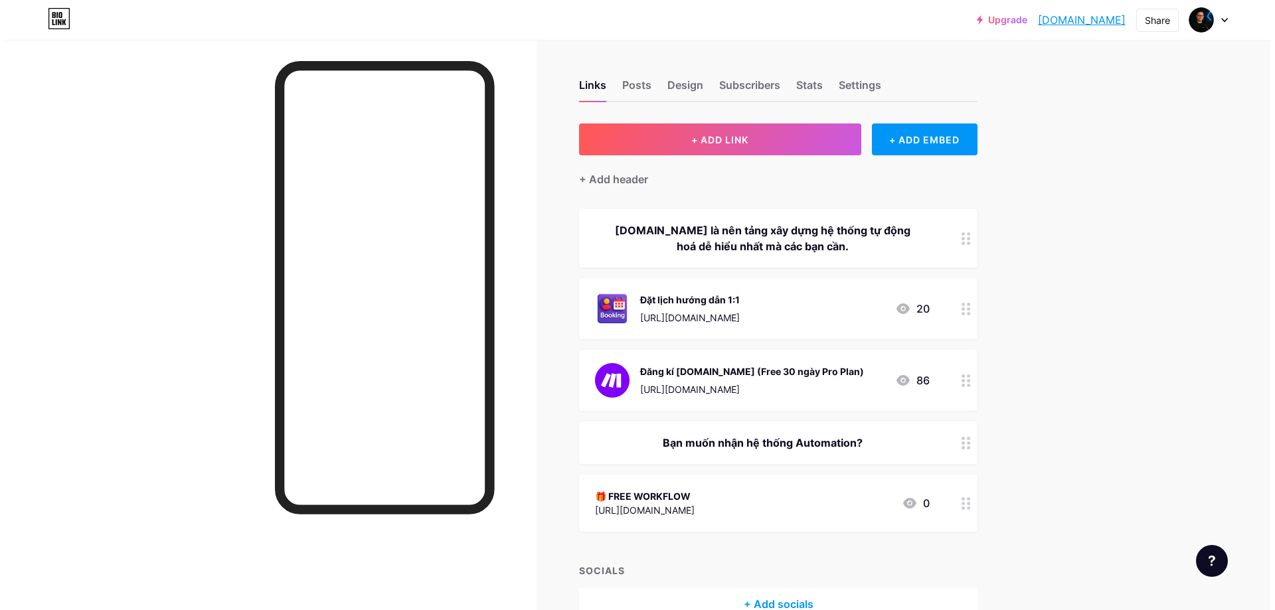
scroll to position [76, 0]
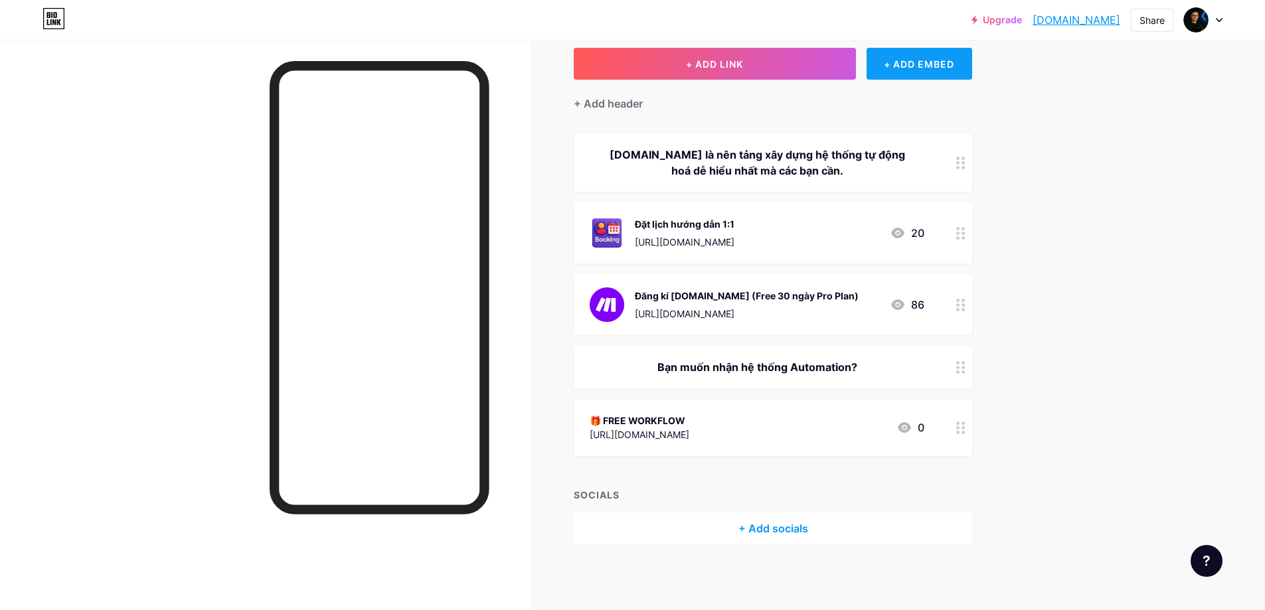
click at [920, 60] on div "+ ADD EMBED" at bounding box center [920, 64] width 106 height 32
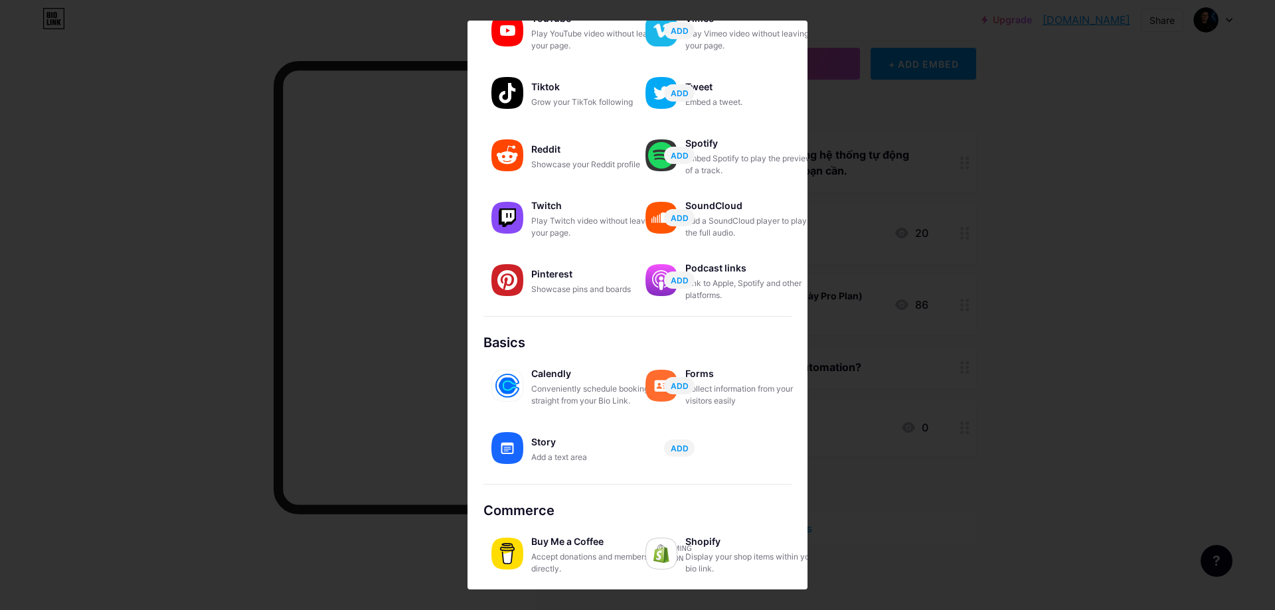
scroll to position [0, 0]
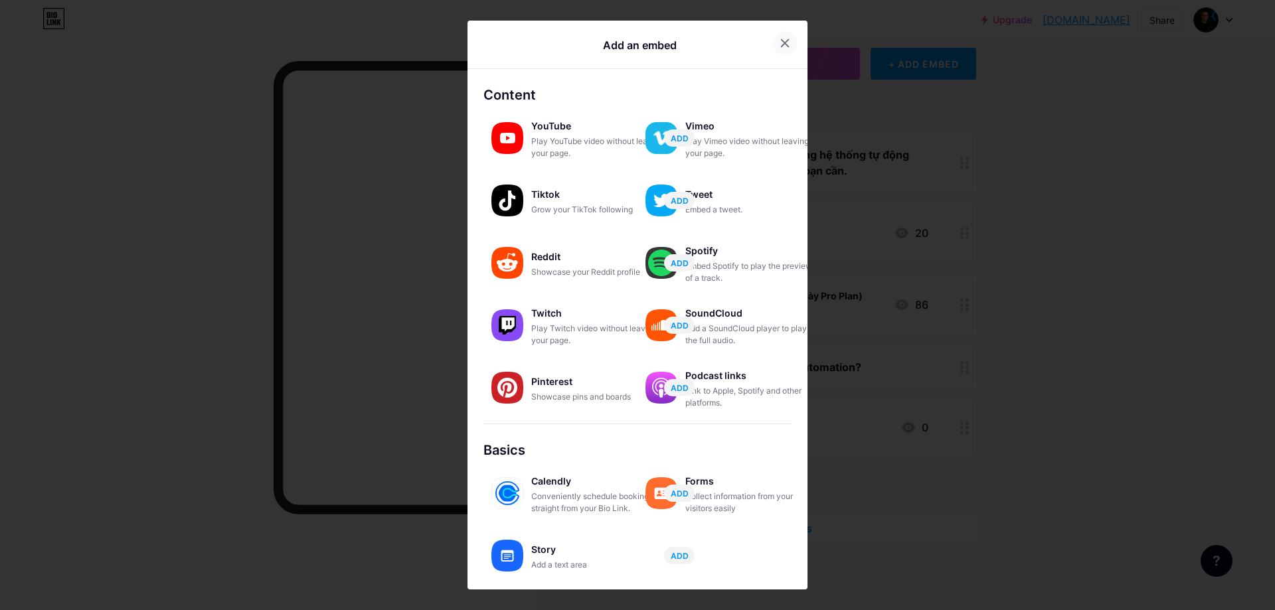
click at [780, 45] on icon at bounding box center [785, 43] width 11 height 11
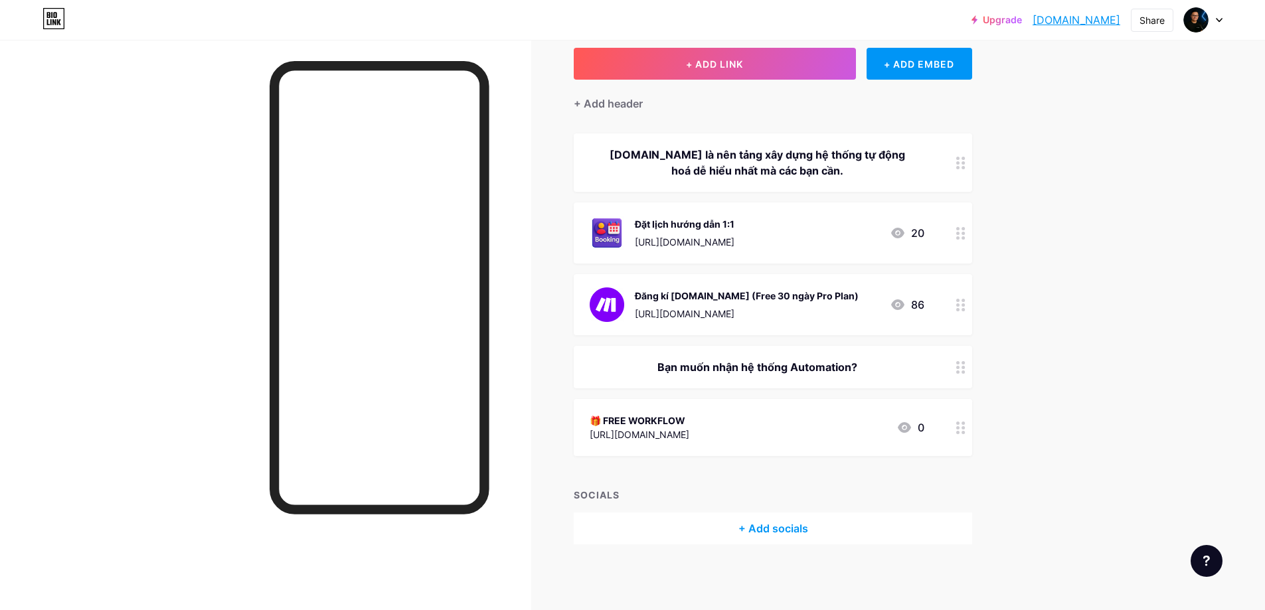
click at [781, 529] on div "+ Add socials" at bounding box center [773, 529] width 398 height 32
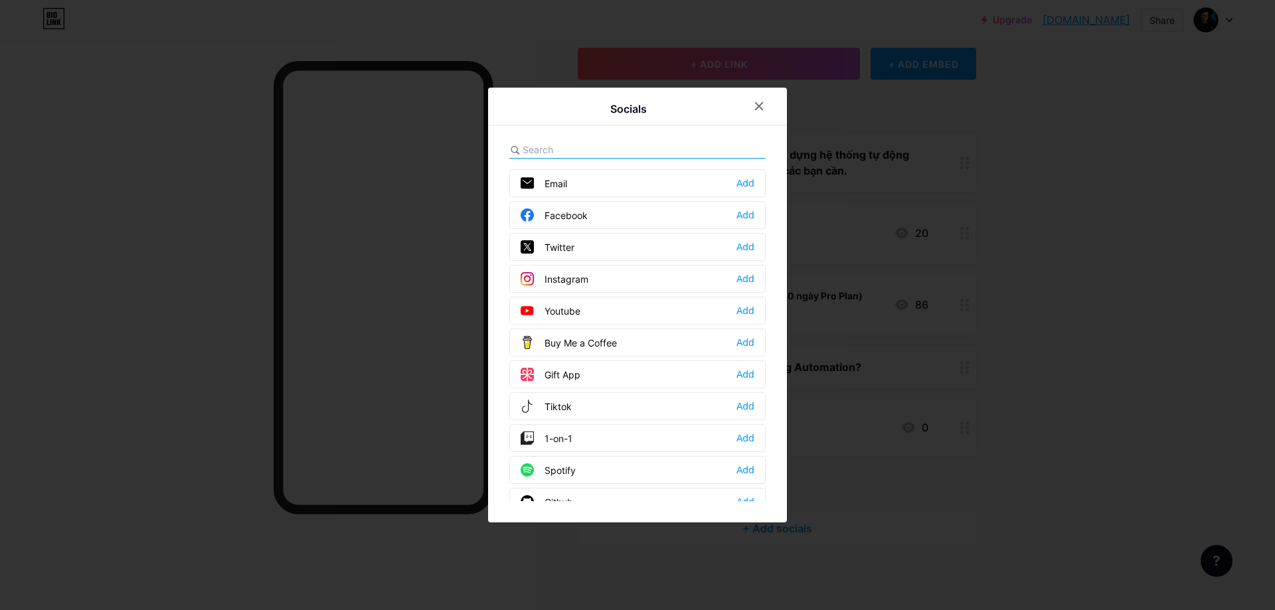
click at [563, 438] on div "1-on-1" at bounding box center [547, 438] width 52 height 13
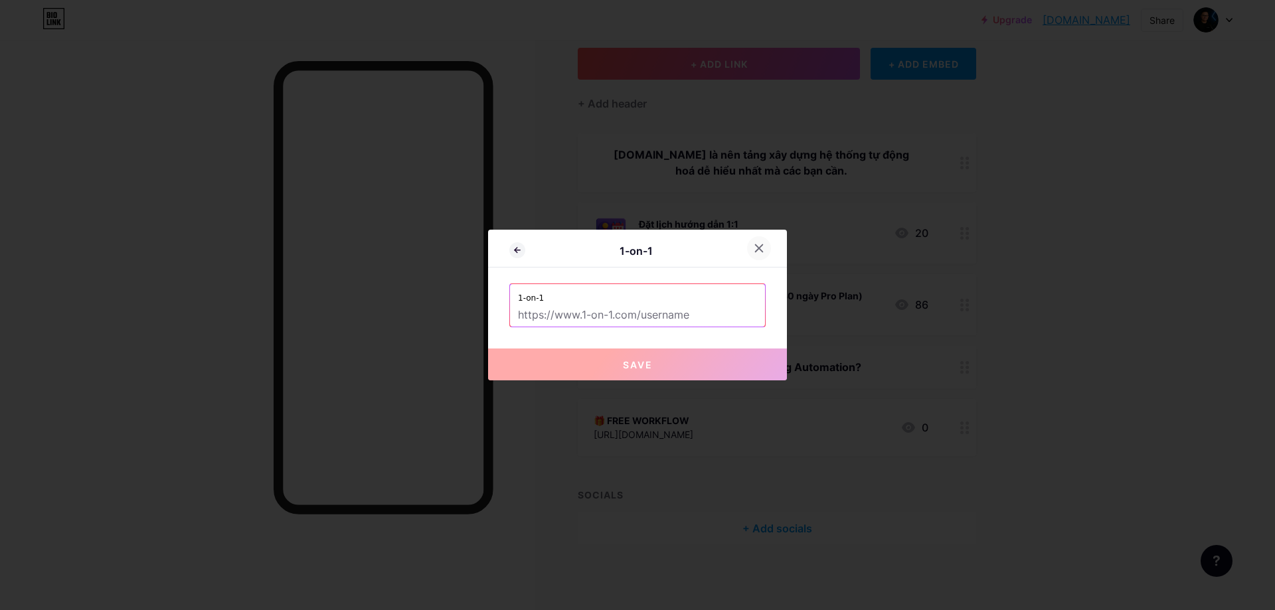
click at [759, 248] on icon at bounding box center [759, 248] width 7 height 7
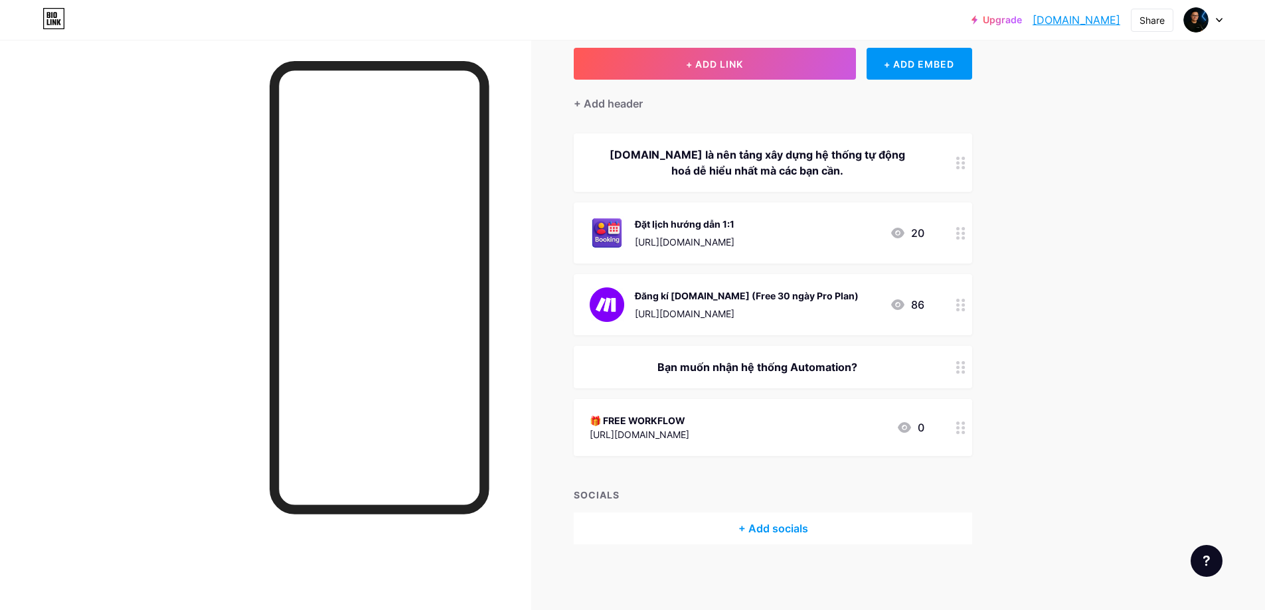
click at [777, 531] on div "+ Add socials" at bounding box center [773, 529] width 398 height 32
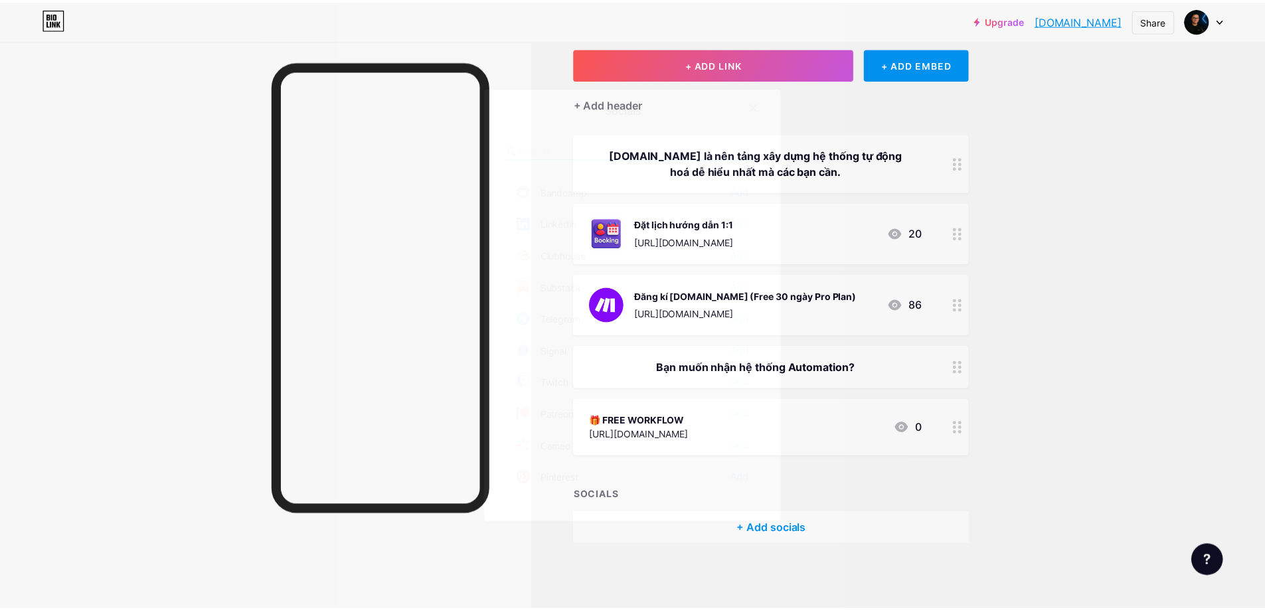
scroll to position [468, 0]
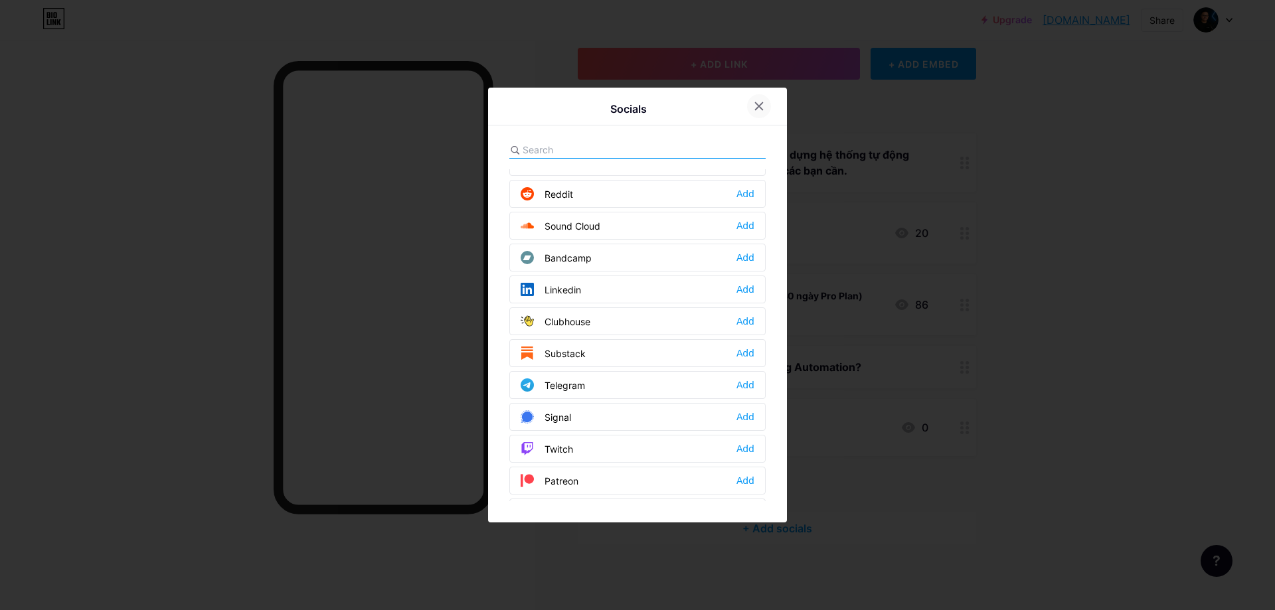
click at [758, 105] on icon at bounding box center [759, 106] width 7 height 7
